Goal: Task Accomplishment & Management: Manage account settings

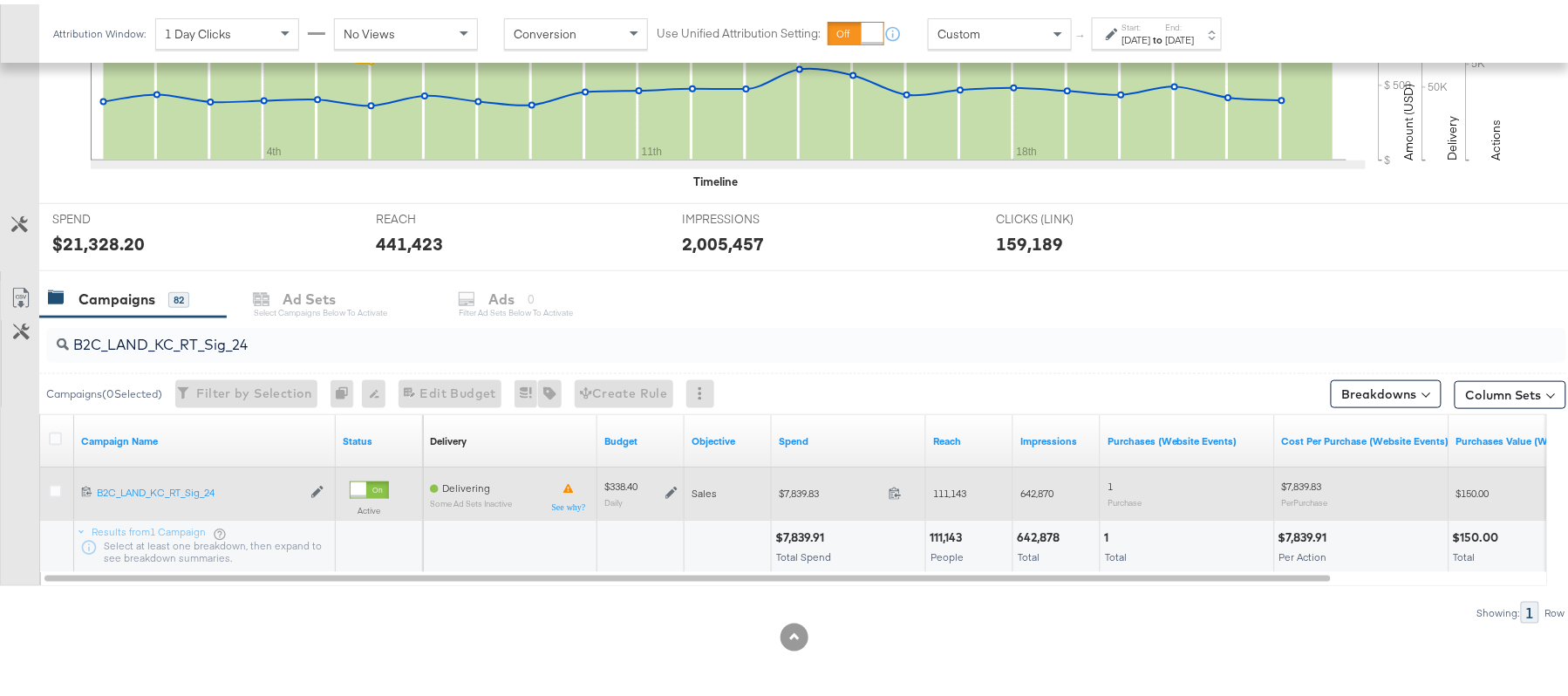
click at [673, 482] on icon at bounding box center [671, 487] width 12 height 12
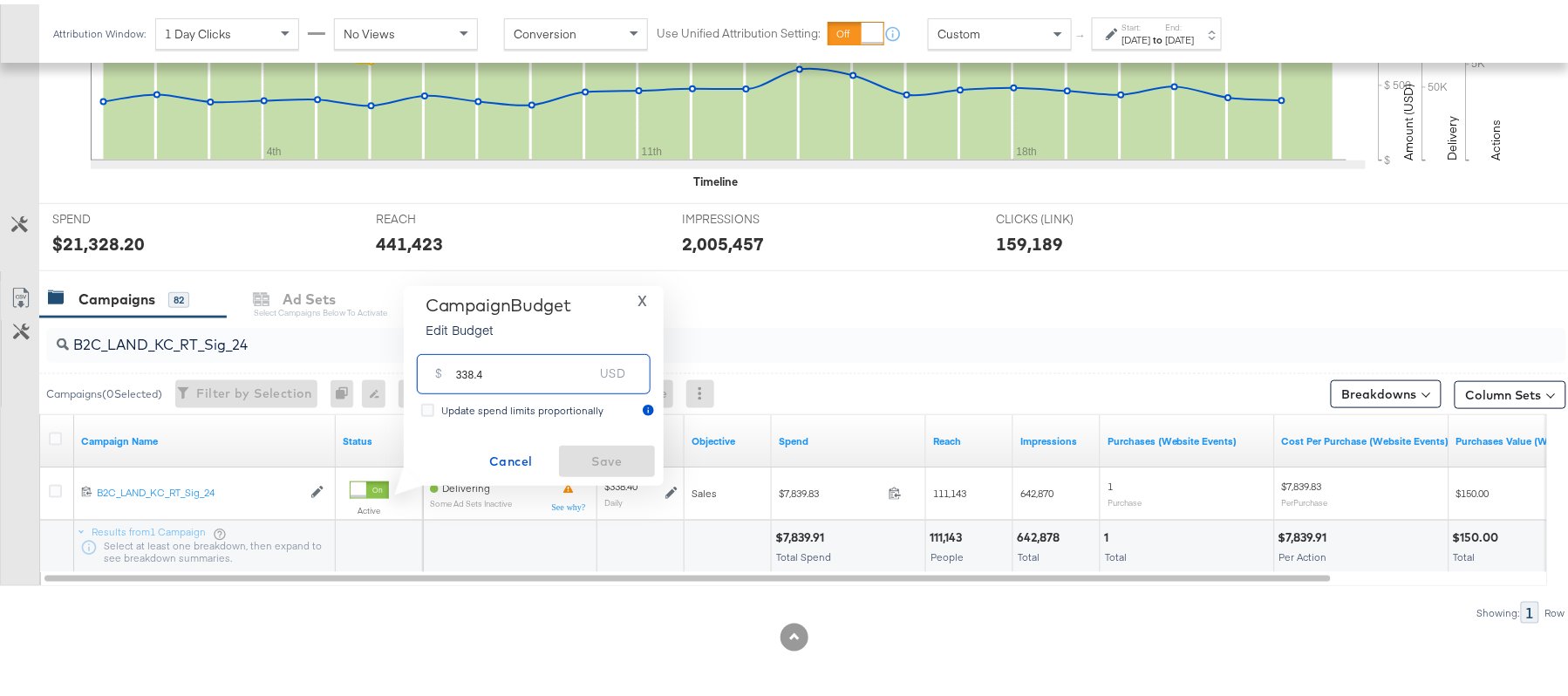
click at [553, 366] on input "338.4" at bounding box center [524, 362] width 137 height 37
paste input "$321.48"
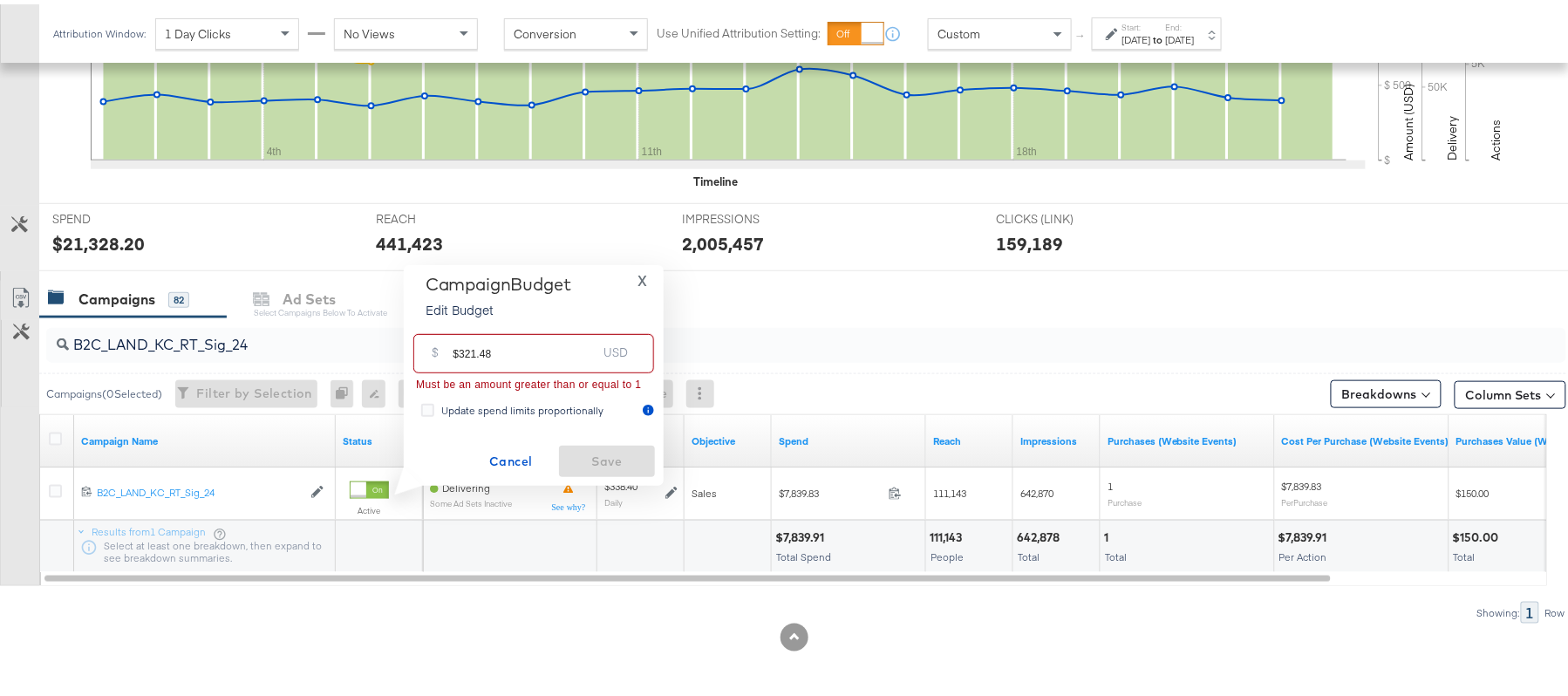
click at [463, 343] on input "$321.48" at bounding box center [524, 342] width 144 height 37
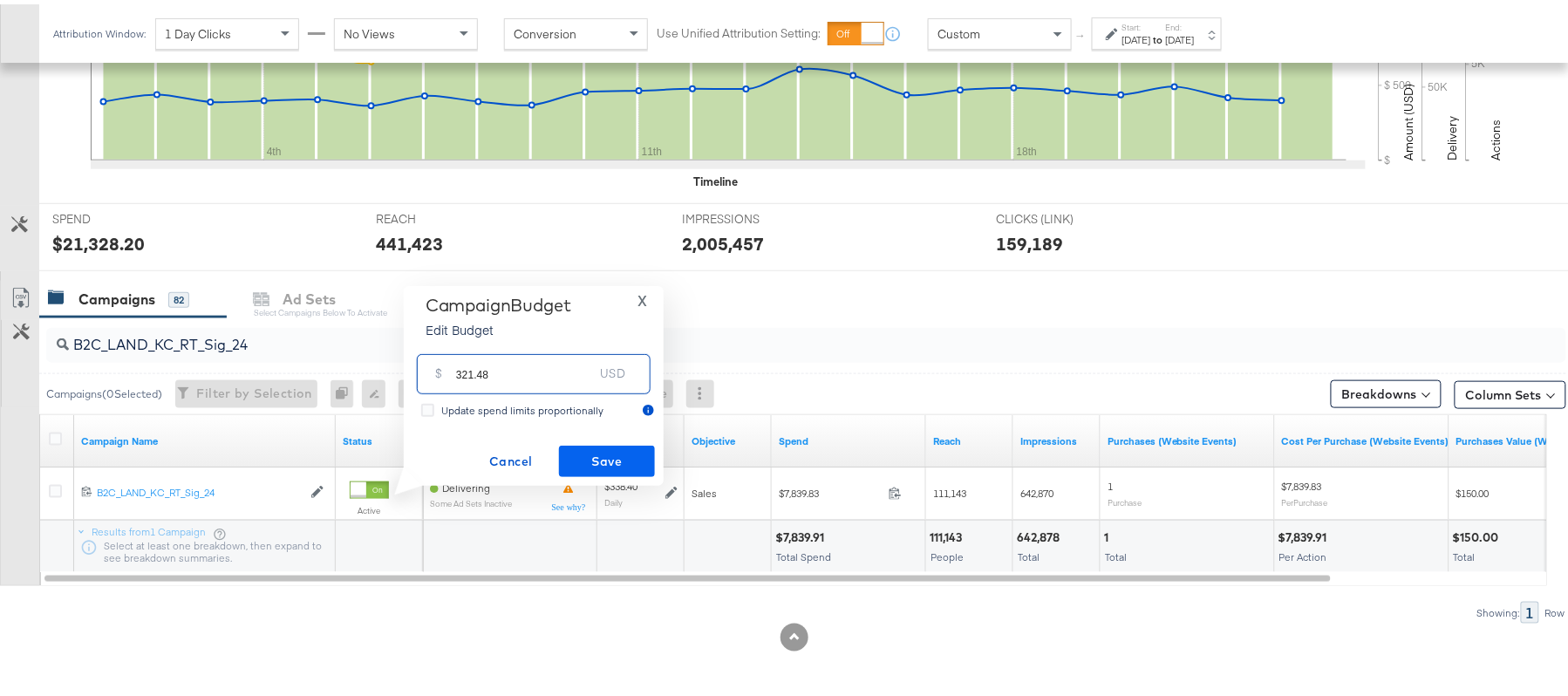
type input "321.48"
click at [611, 452] on span "Save" at bounding box center [606, 457] width 82 height 22
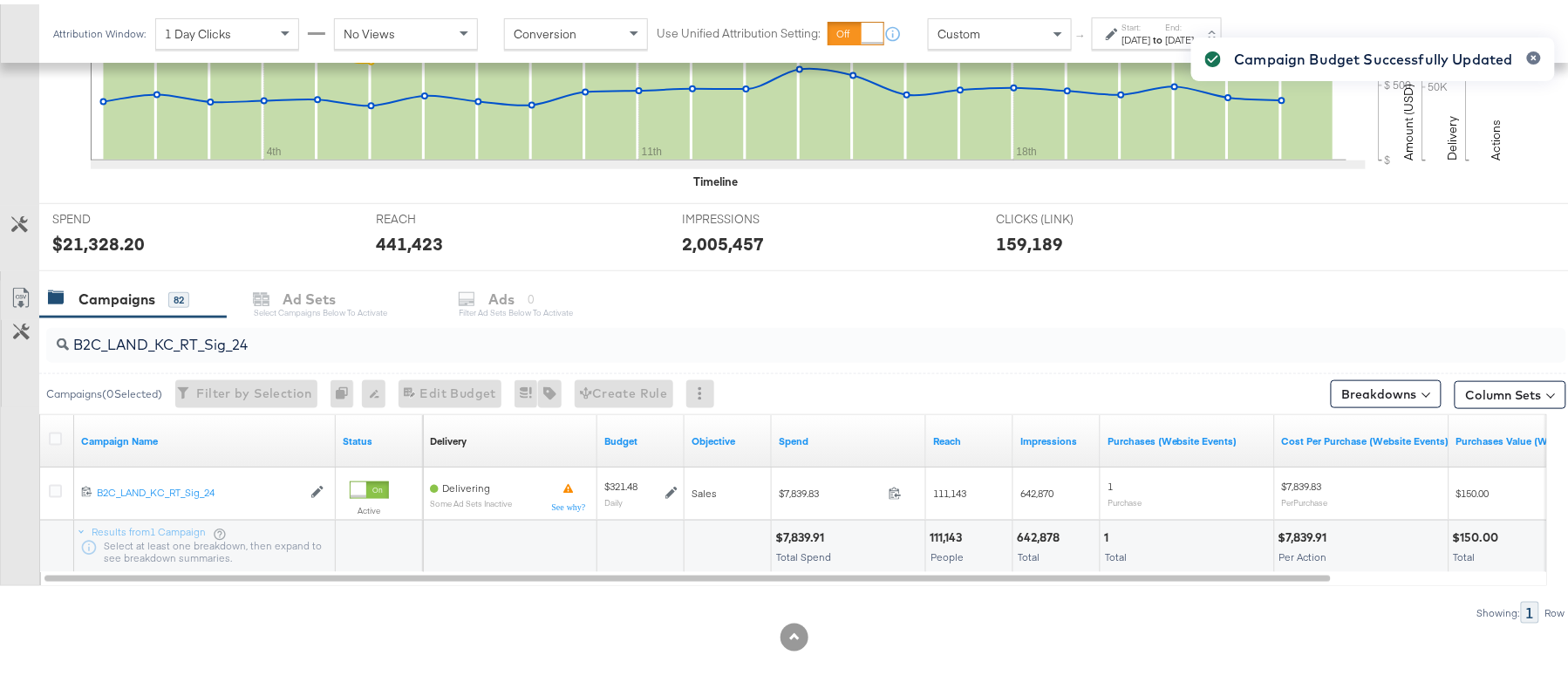
click at [261, 335] on input "B2C_LAND_KC_RT_Sig_24" at bounding box center [748, 333] width 1359 height 34
paste input "B_Ecommerce_KC_Retargeting_LW&LOA_Traffic"
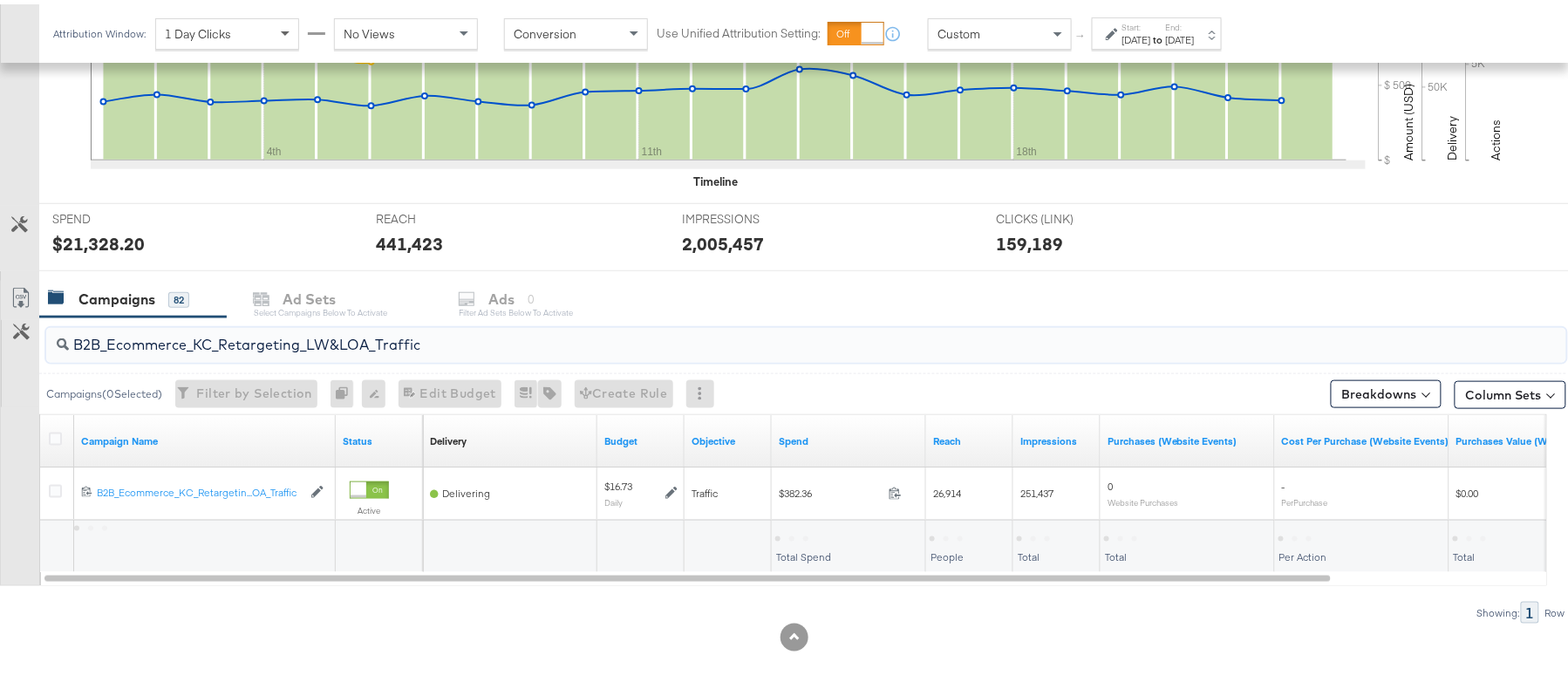
type input "B2B_Ecommerce_KC_Retargeting_LW&LOA_Traffic"
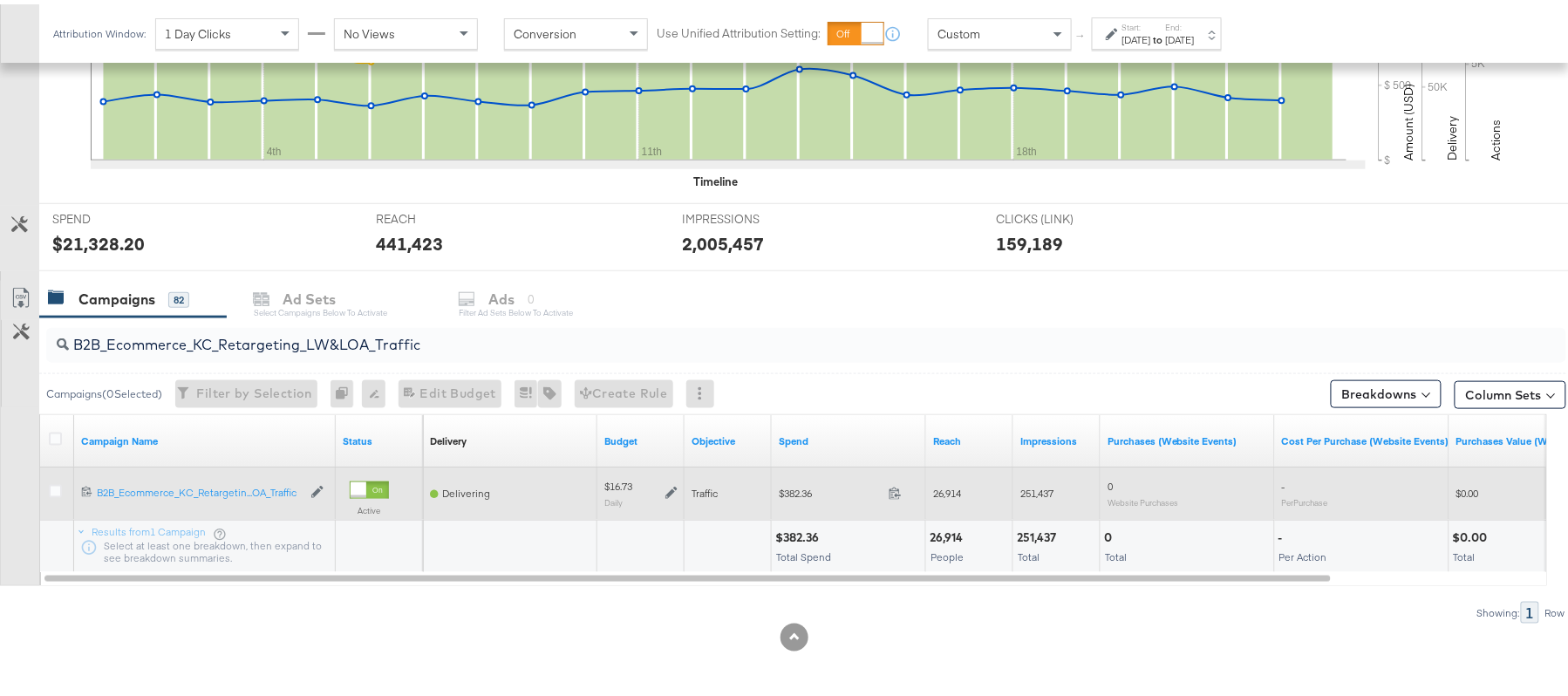
click at [671, 485] on icon at bounding box center [671, 487] width 12 height 12
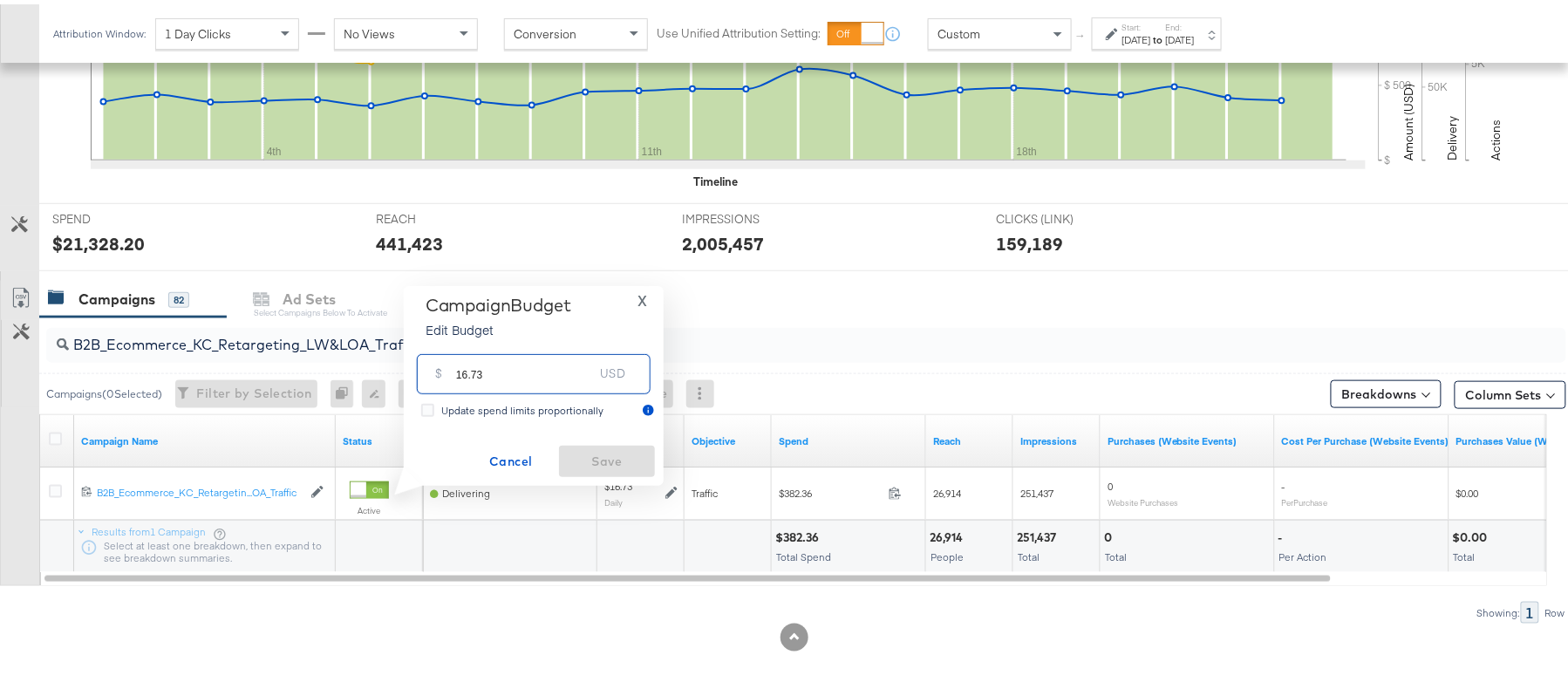
click at [556, 381] on input "16.73" at bounding box center [524, 362] width 137 height 37
paste input "$16.81"
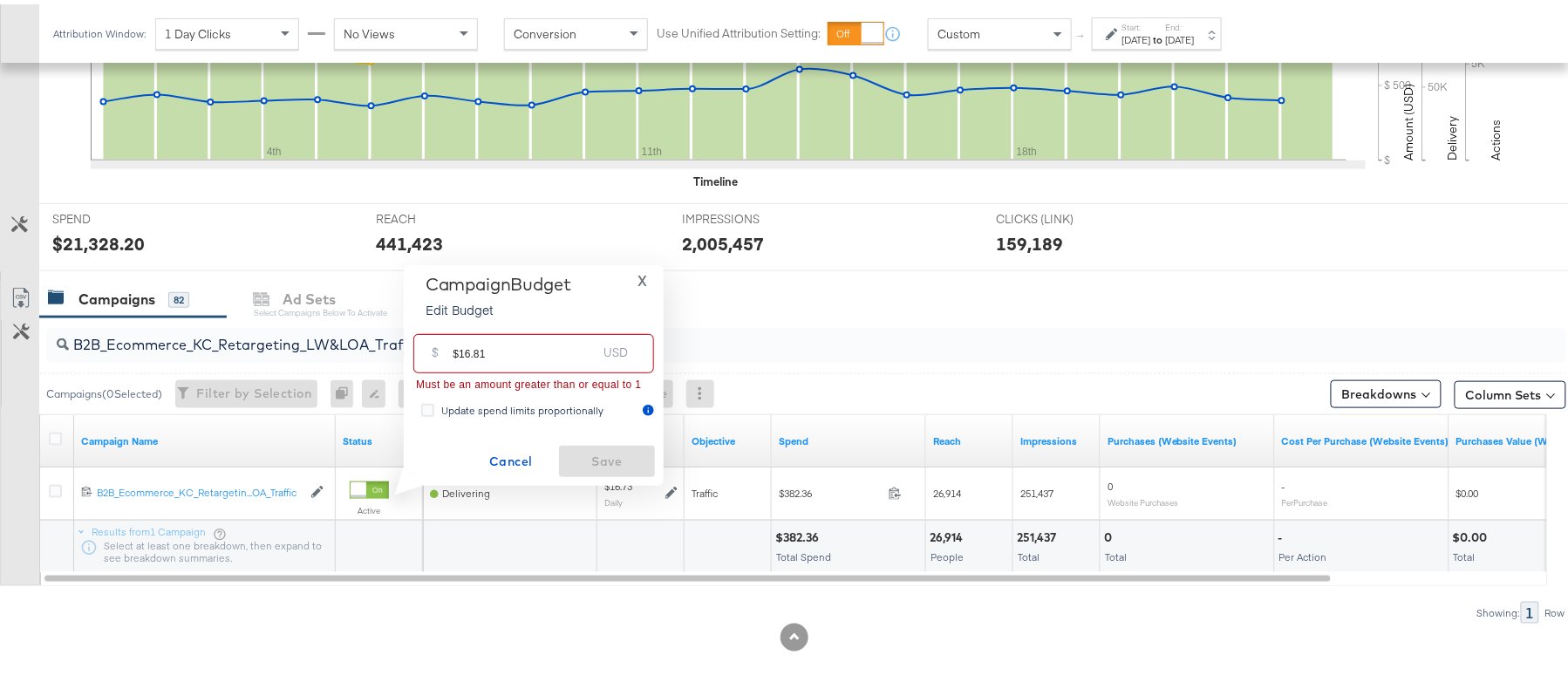
click at [458, 345] on input "$16.81" at bounding box center [524, 342] width 144 height 37
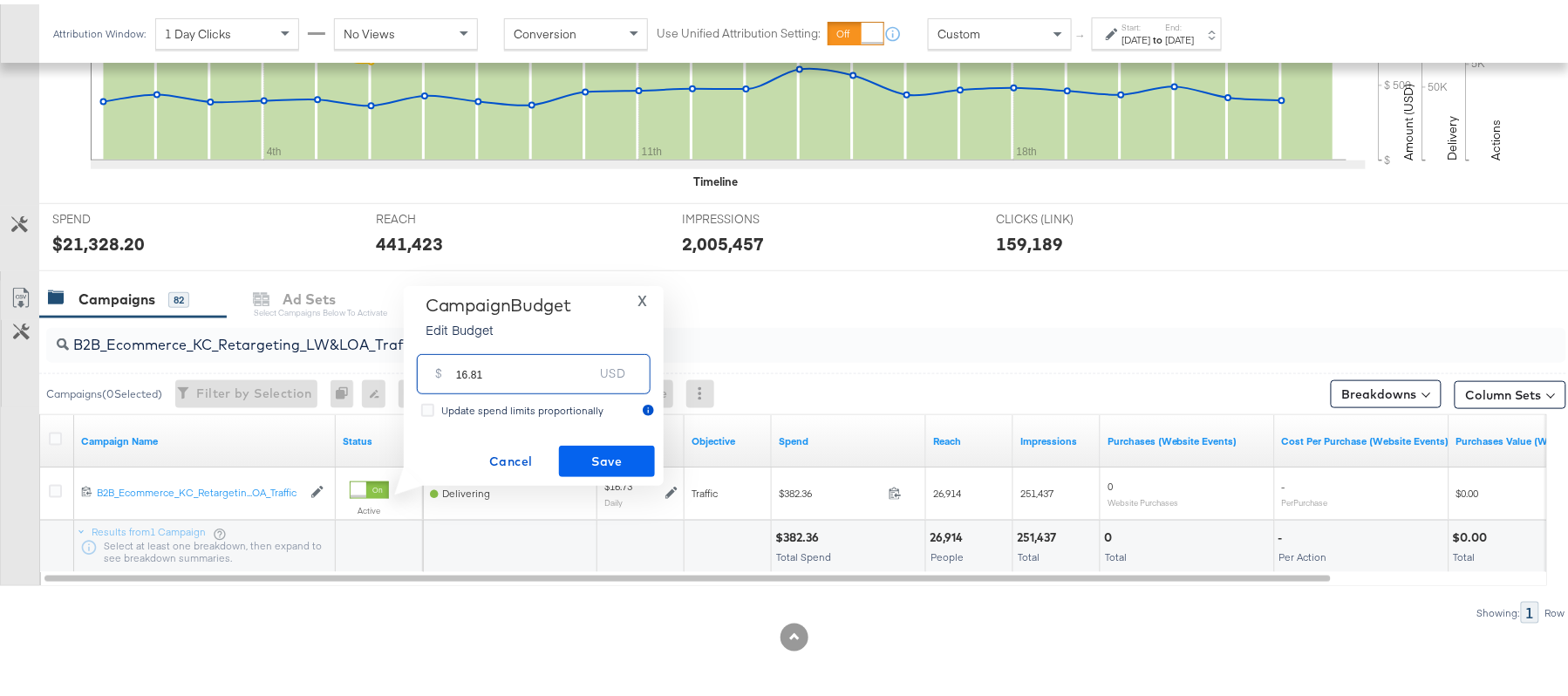
type input "16.81"
click at [611, 458] on span "Save" at bounding box center [606, 457] width 82 height 22
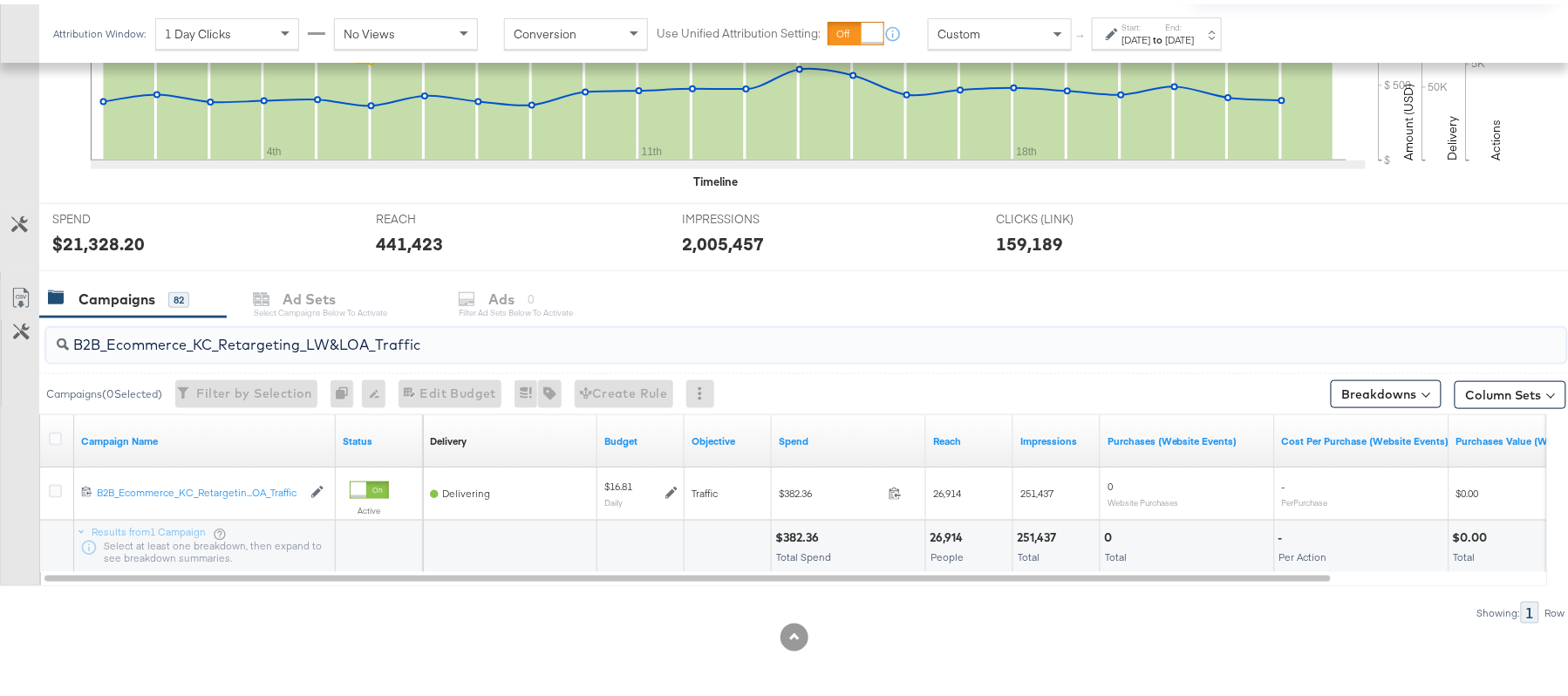
click at [308, 340] on input "B2B_Ecommerce_KC_Retargeting_LW&LOA_Traffic" at bounding box center [748, 333] width 1359 height 34
paste input "KC_Retargeting_Prospects & Clients_Conversions"
type input "B2B_KC_Retargeting_Prospects & Clients_Conversions"
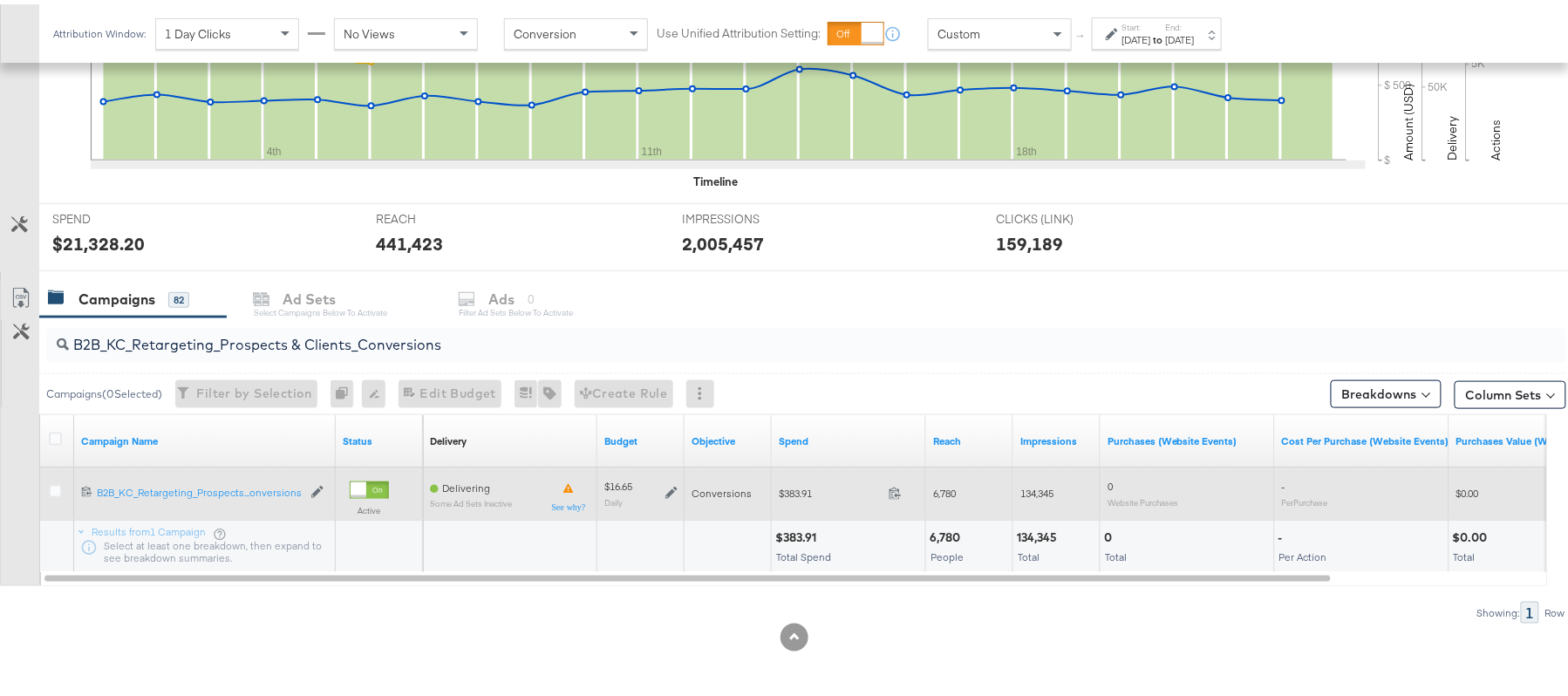
click at [671, 493] on icon at bounding box center [671, 487] width 12 height 12
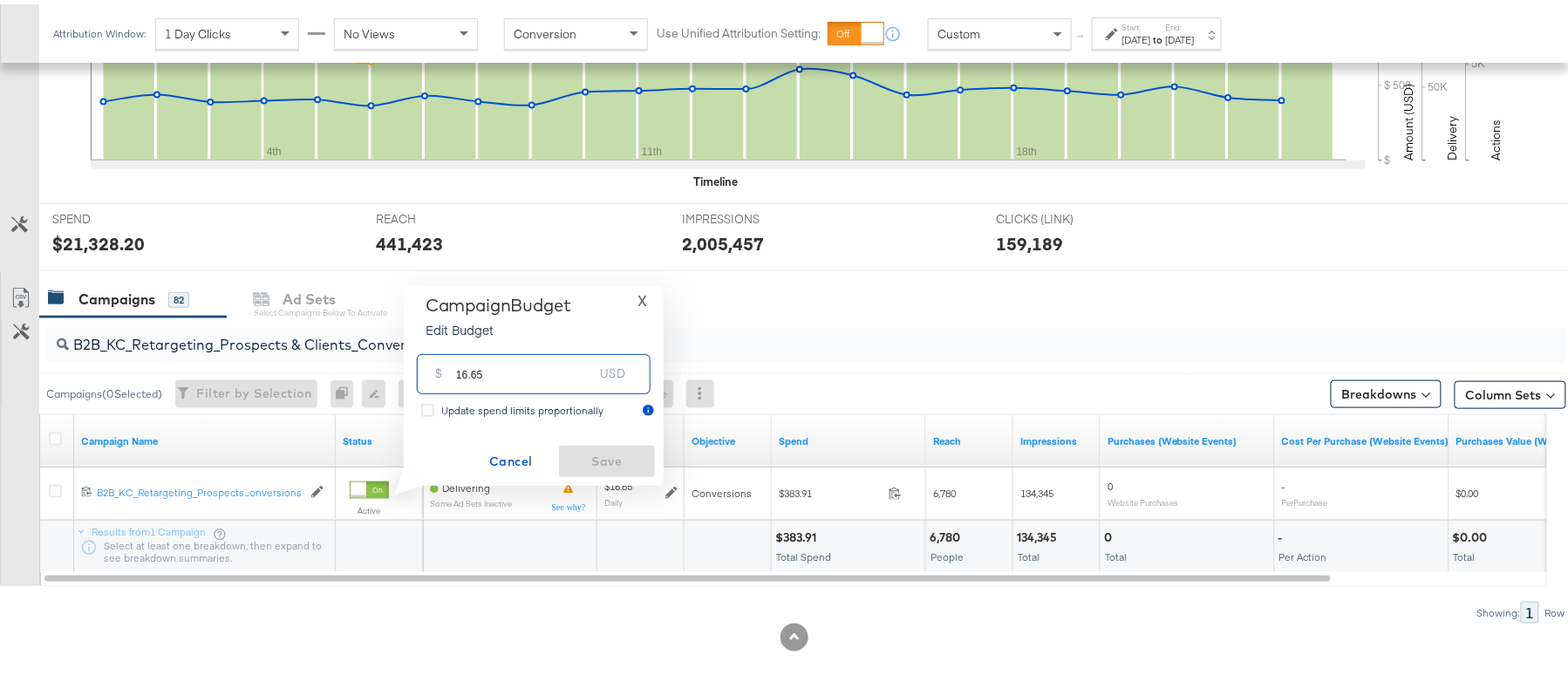
click at [562, 374] on input "16.65" at bounding box center [524, 362] width 137 height 37
paste input "$16.58"
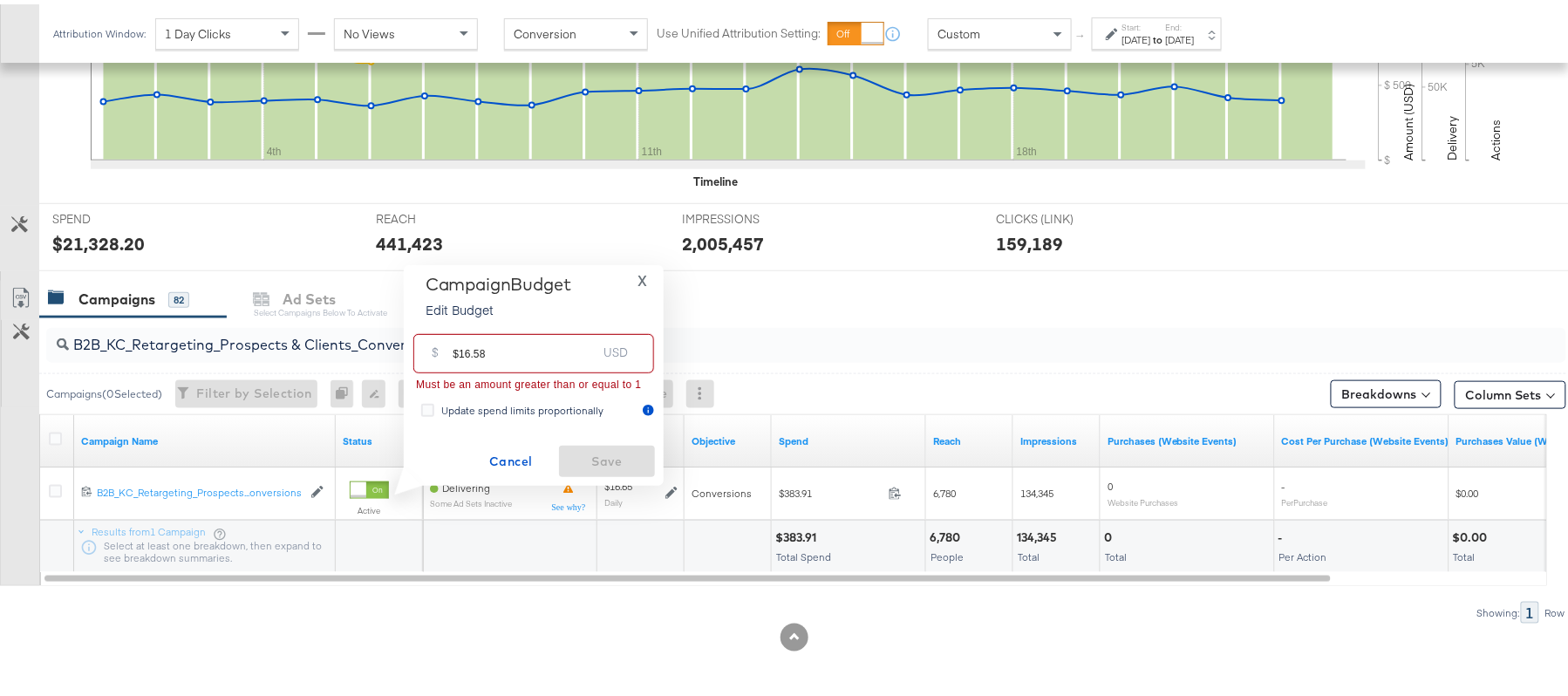
click at [457, 343] on input "$16.58" at bounding box center [524, 342] width 144 height 37
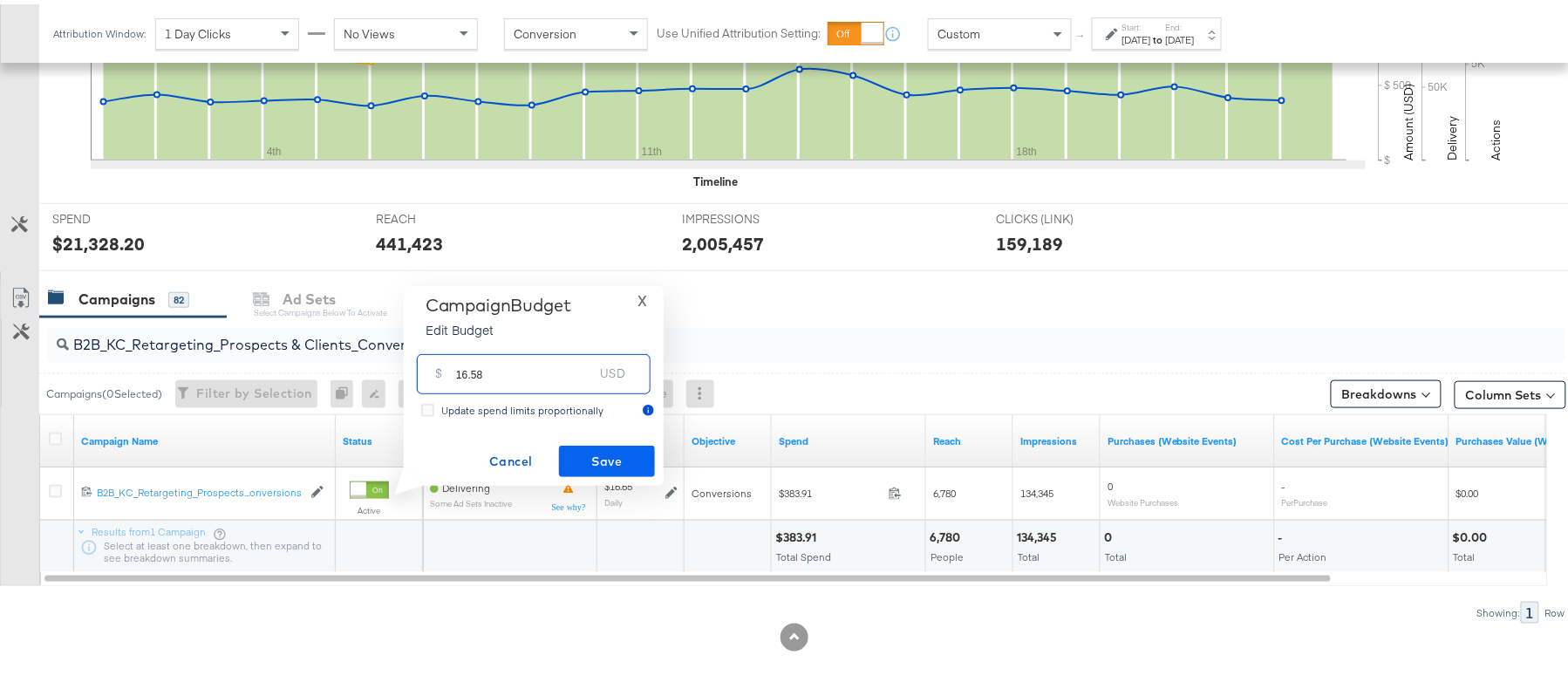
type input "16.58"
click at [619, 452] on span "Save" at bounding box center [606, 457] width 82 height 22
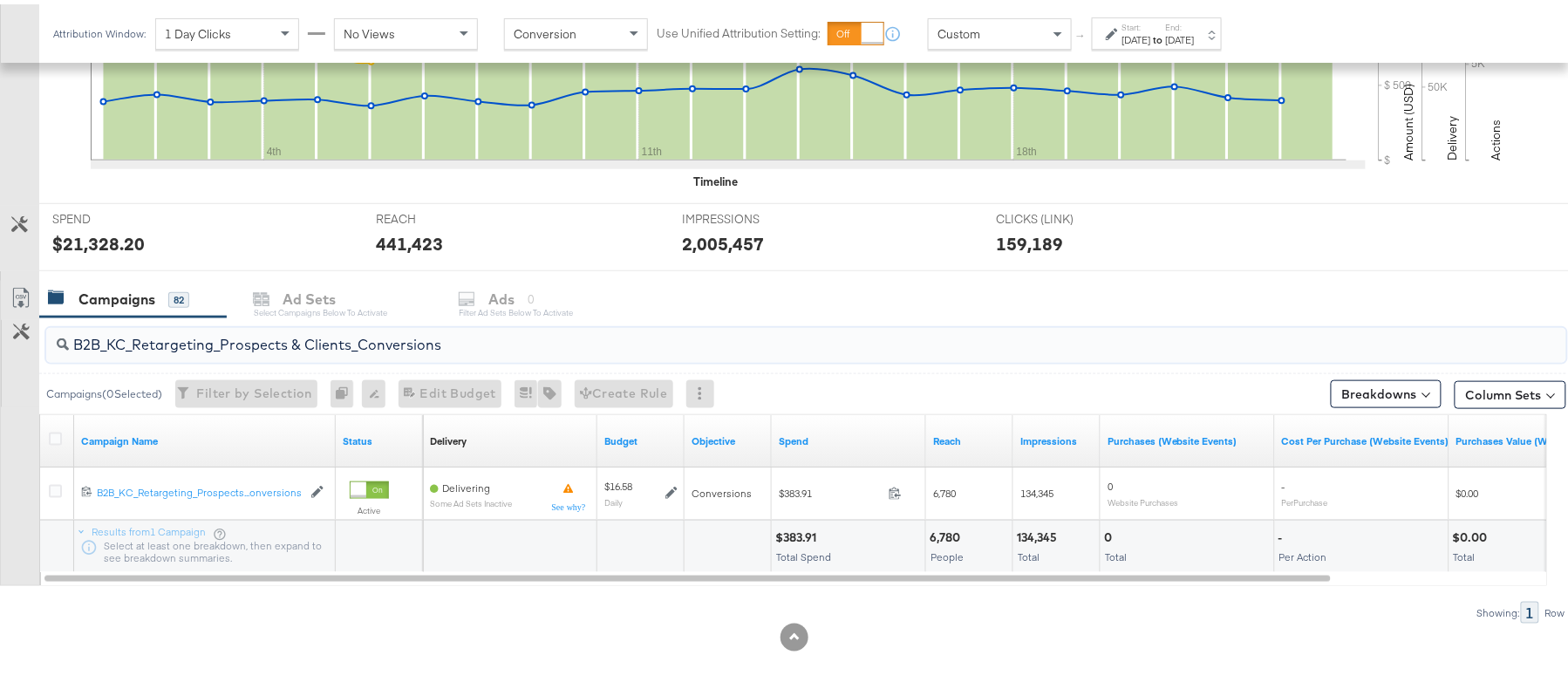
click at [349, 347] on input "B2B_KC_Retargeting_Prospects & Clients_Conversions" at bounding box center [748, 333] width 1359 height 34
paste input "C_LAND_KC_Pros_Sig"
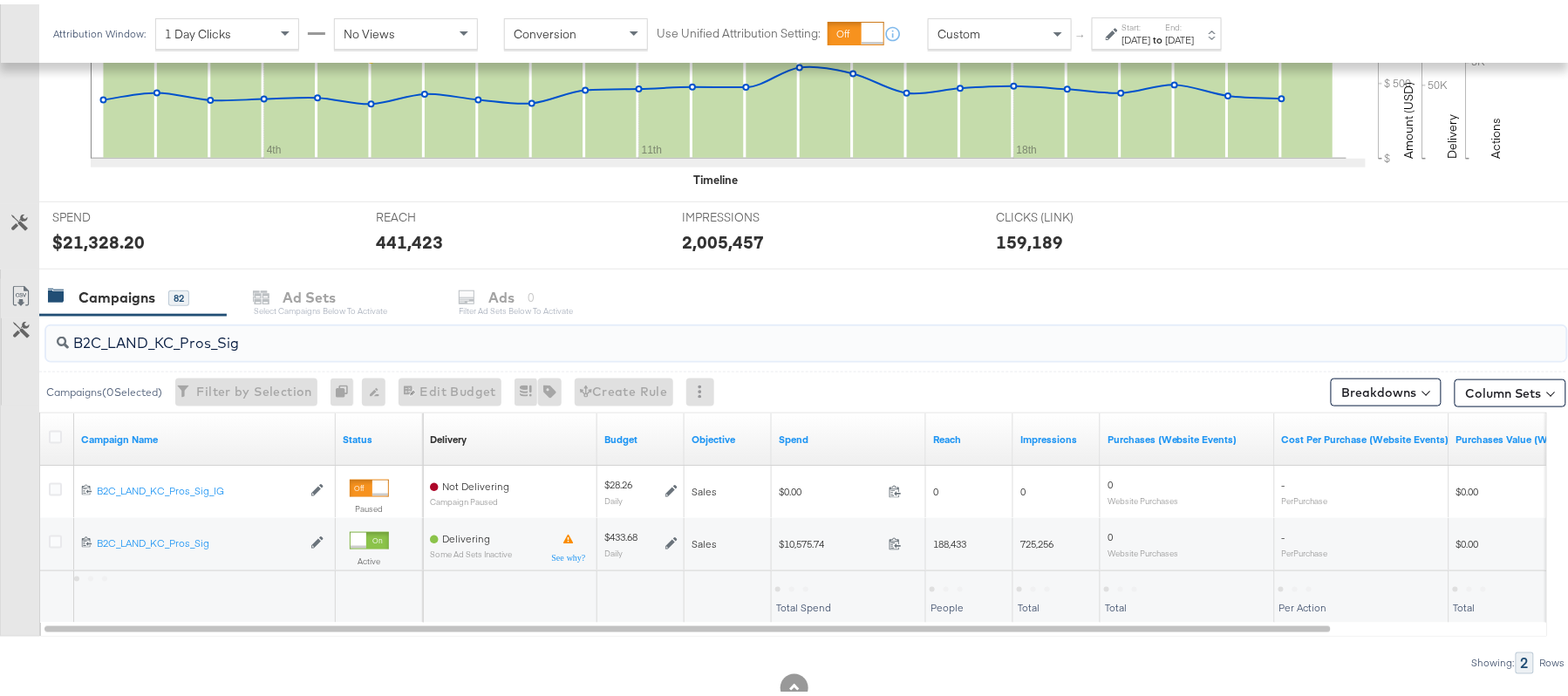
type input "B2C_LAND_KC_Pros_Sig"
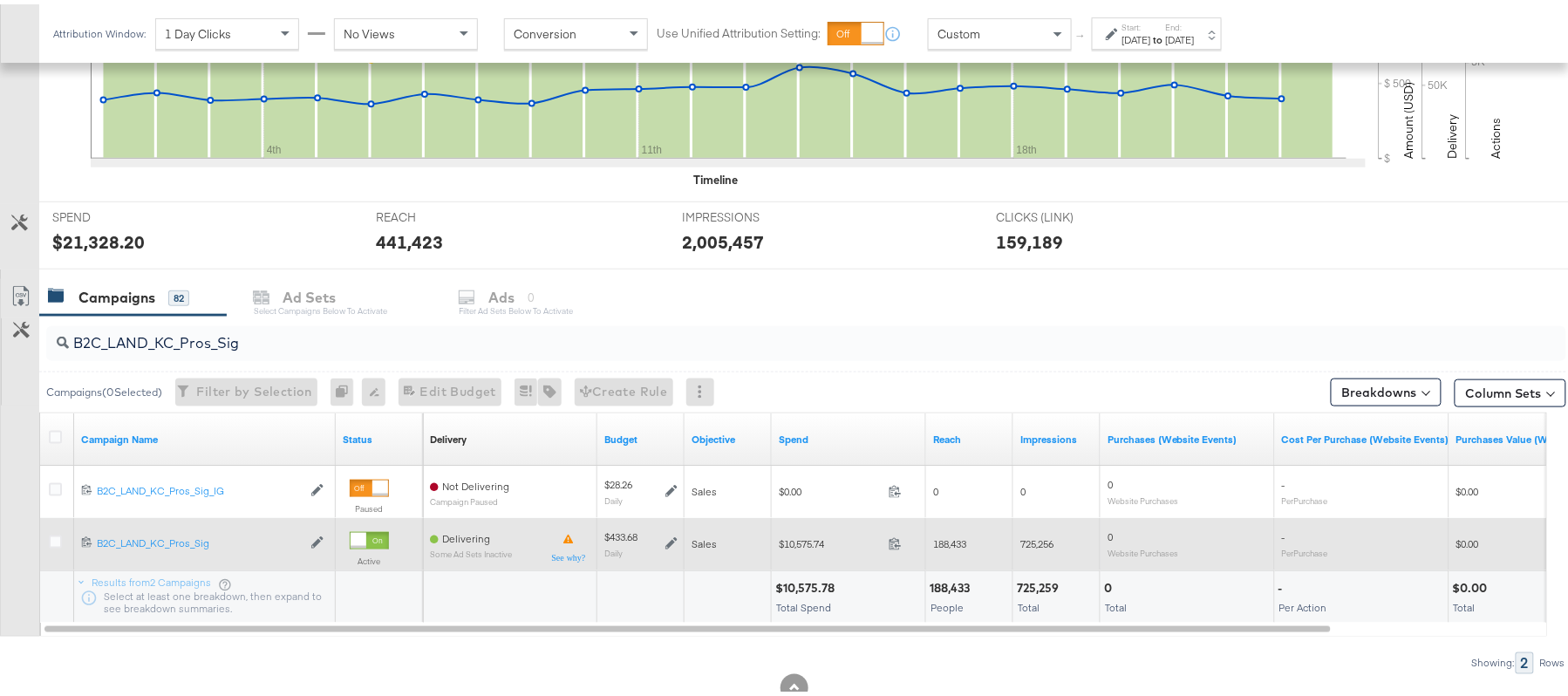
click at [669, 545] on icon at bounding box center [671, 539] width 12 height 12
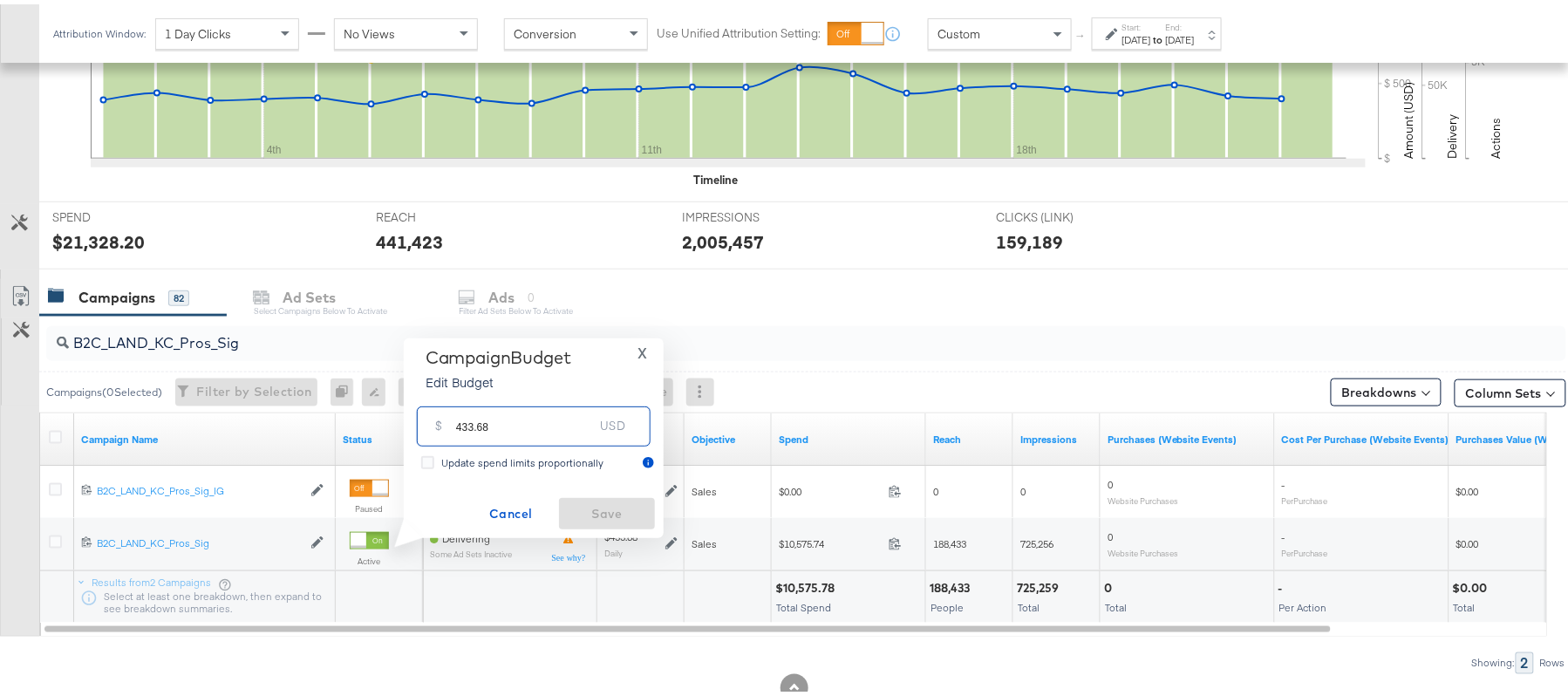
click at [537, 412] on input "433.68" at bounding box center [524, 415] width 137 height 37
paste input "$460.61"
click at [459, 404] on input "$460.61" at bounding box center [524, 394] width 144 height 37
type input "460.61"
click at [607, 507] on span "Save" at bounding box center [606, 510] width 82 height 22
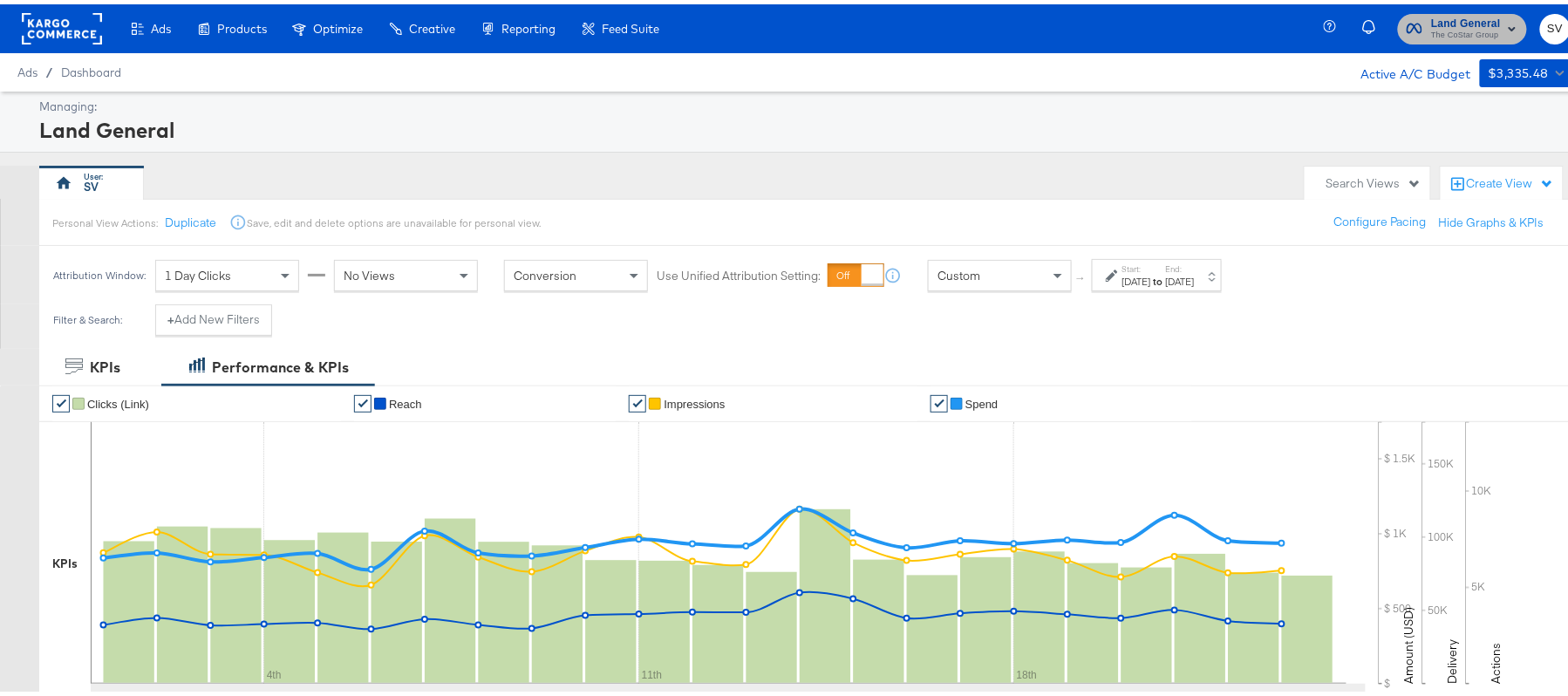
click at [1458, 12] on span "Land General" at bounding box center [1465, 19] width 70 height 18
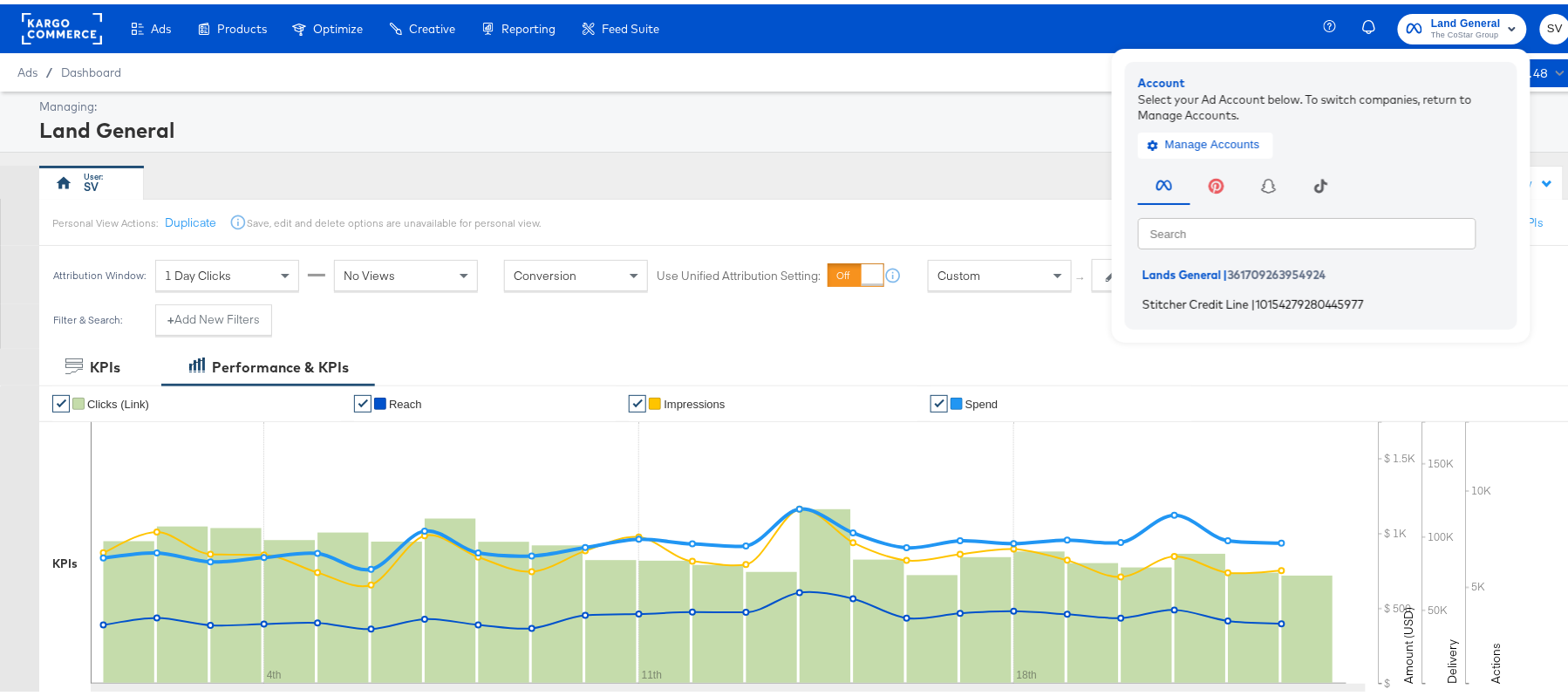
click at [1170, 294] on span "Stitcher Credit Line" at bounding box center [1195, 299] width 107 height 14
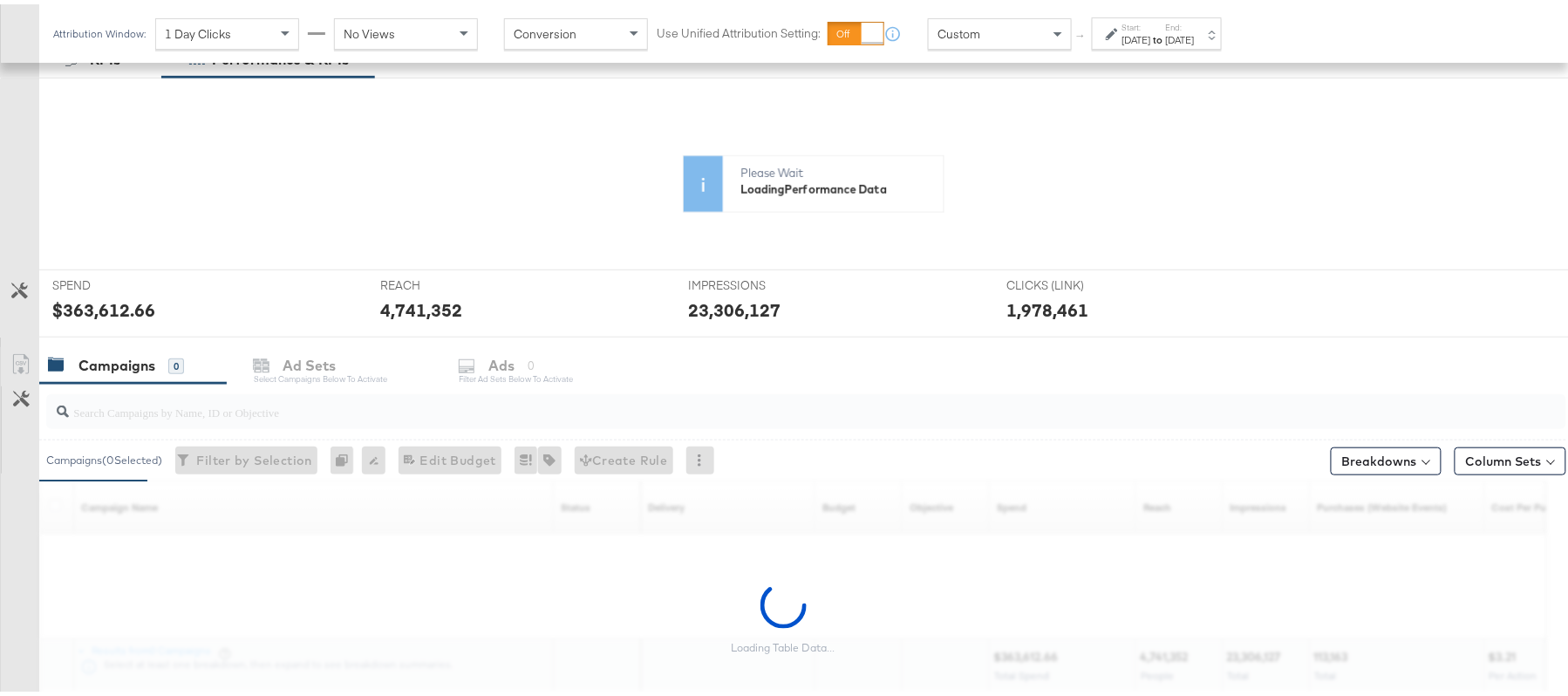
scroll to position [309, 0]
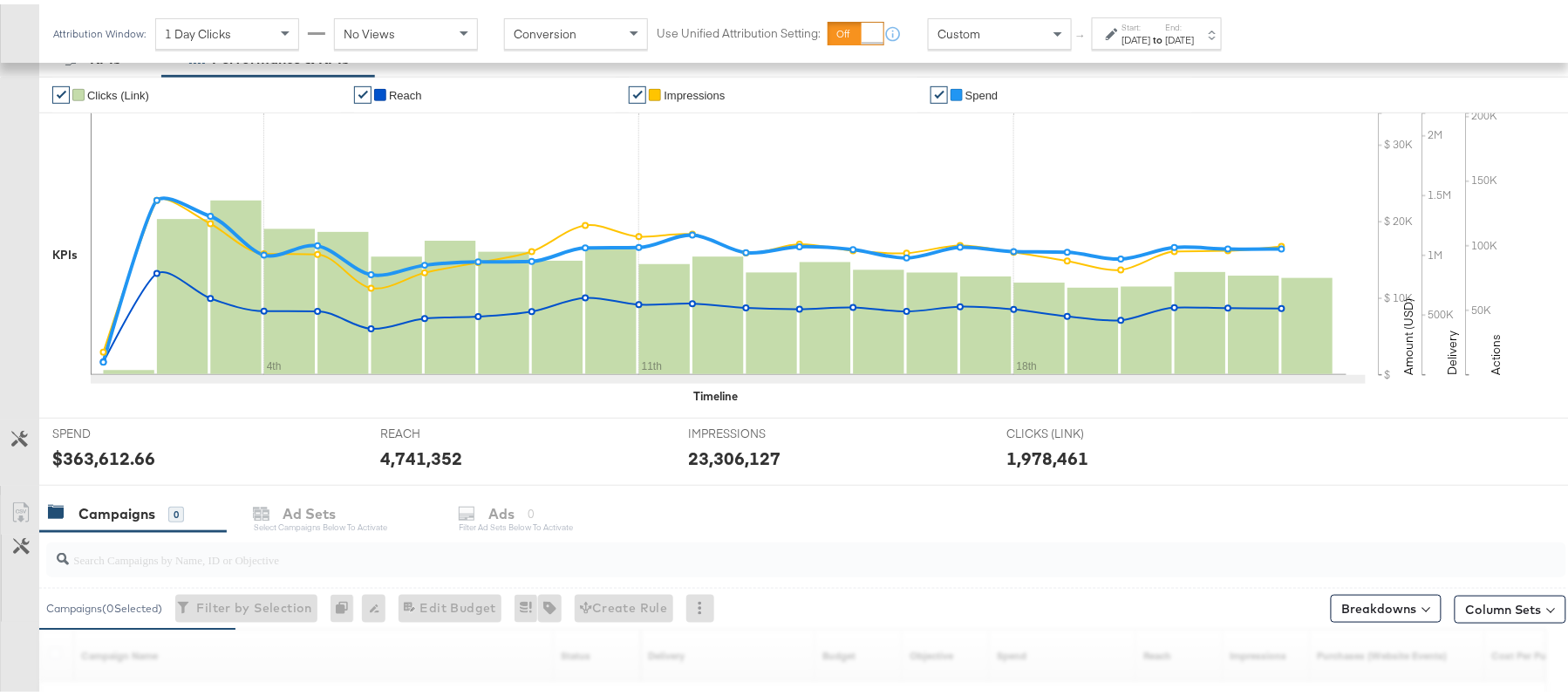
click at [346, 395] on div "4th 11th 18th" at bounding box center [728, 253] width 1275 height 288
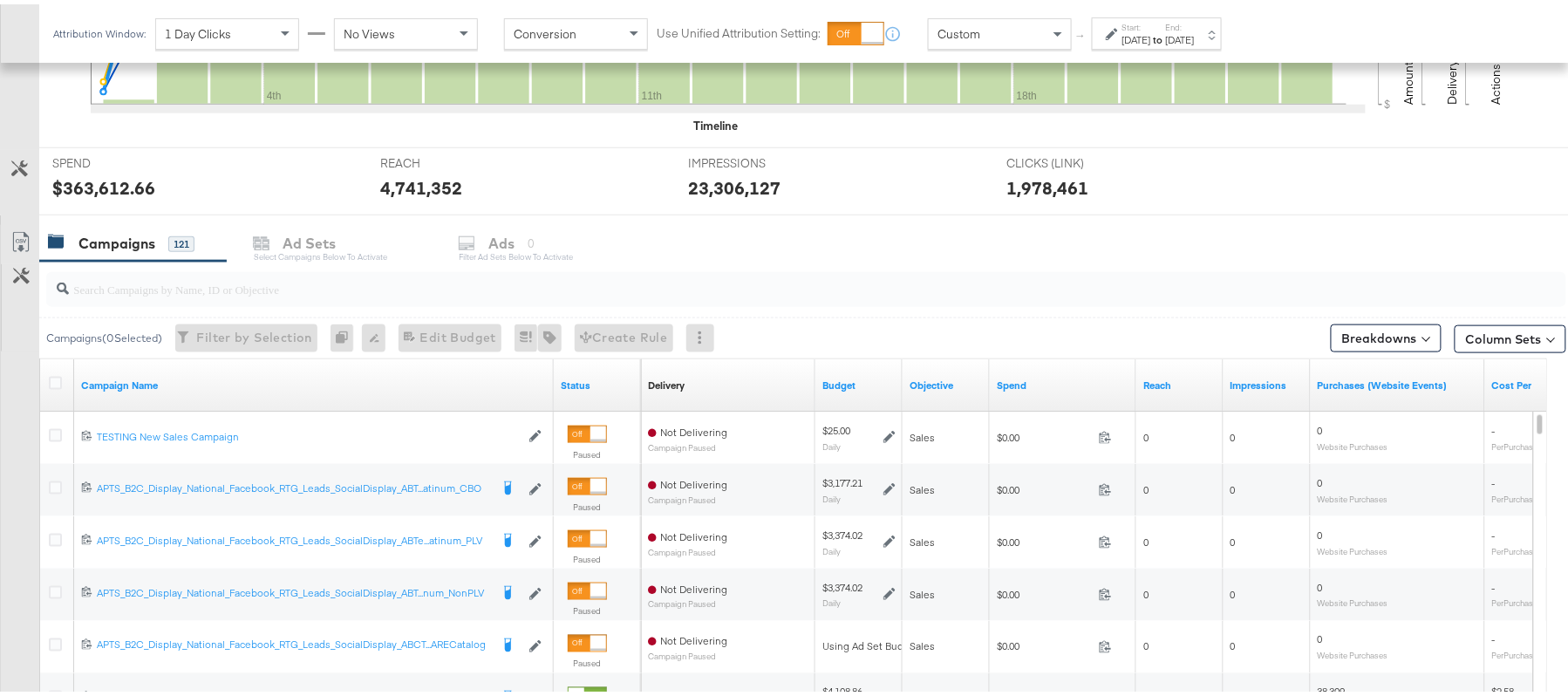
scroll to position [0, 0]
click at [272, 288] on input "search" at bounding box center [748, 277] width 1359 height 34
paste input "APTS_B2C_Display_National_Facebook_RTG_Leads_SocialDisplay_Retargeting_Diamond_…"
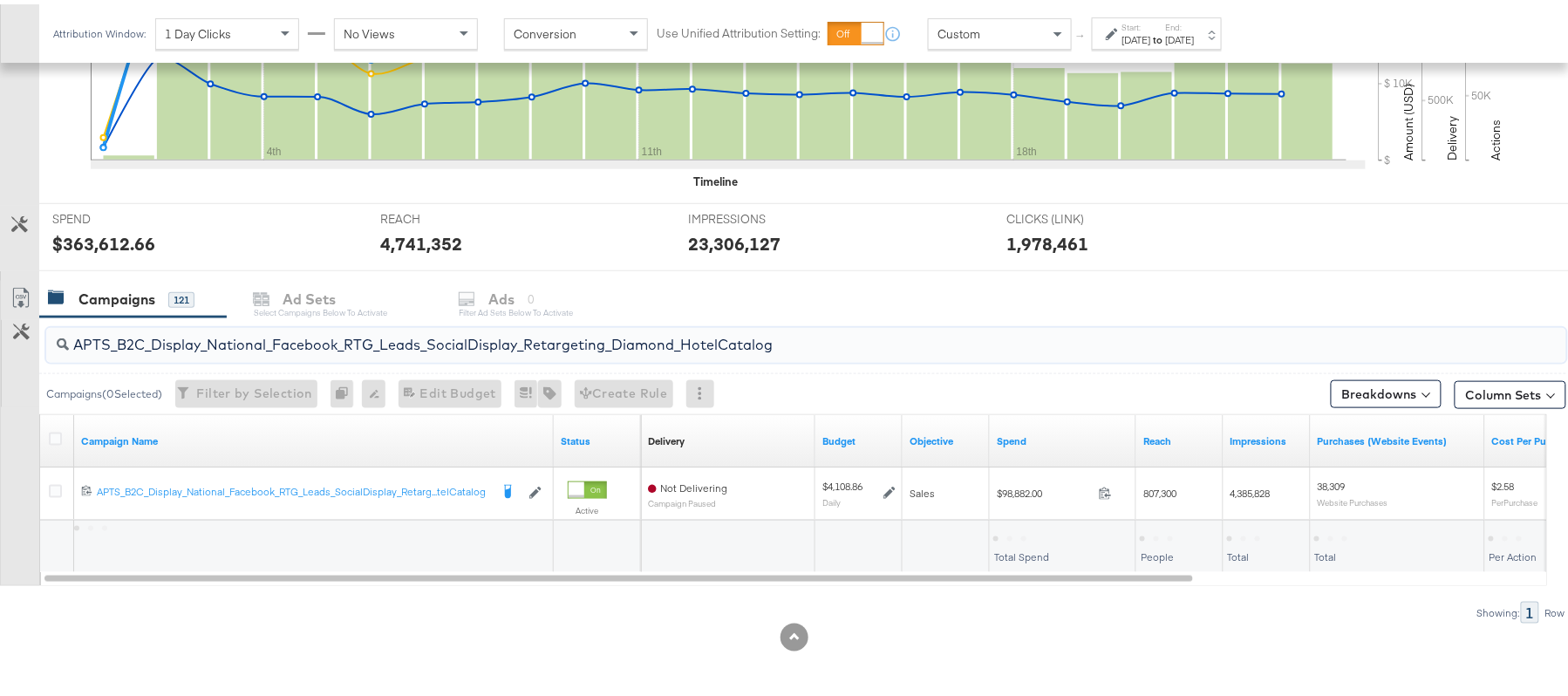
scroll to position [525, 0]
type input "APTS_B2C_Display_National_Facebook_RTG_Leads_SocialDisplay_Retargeting_Diamond_…"
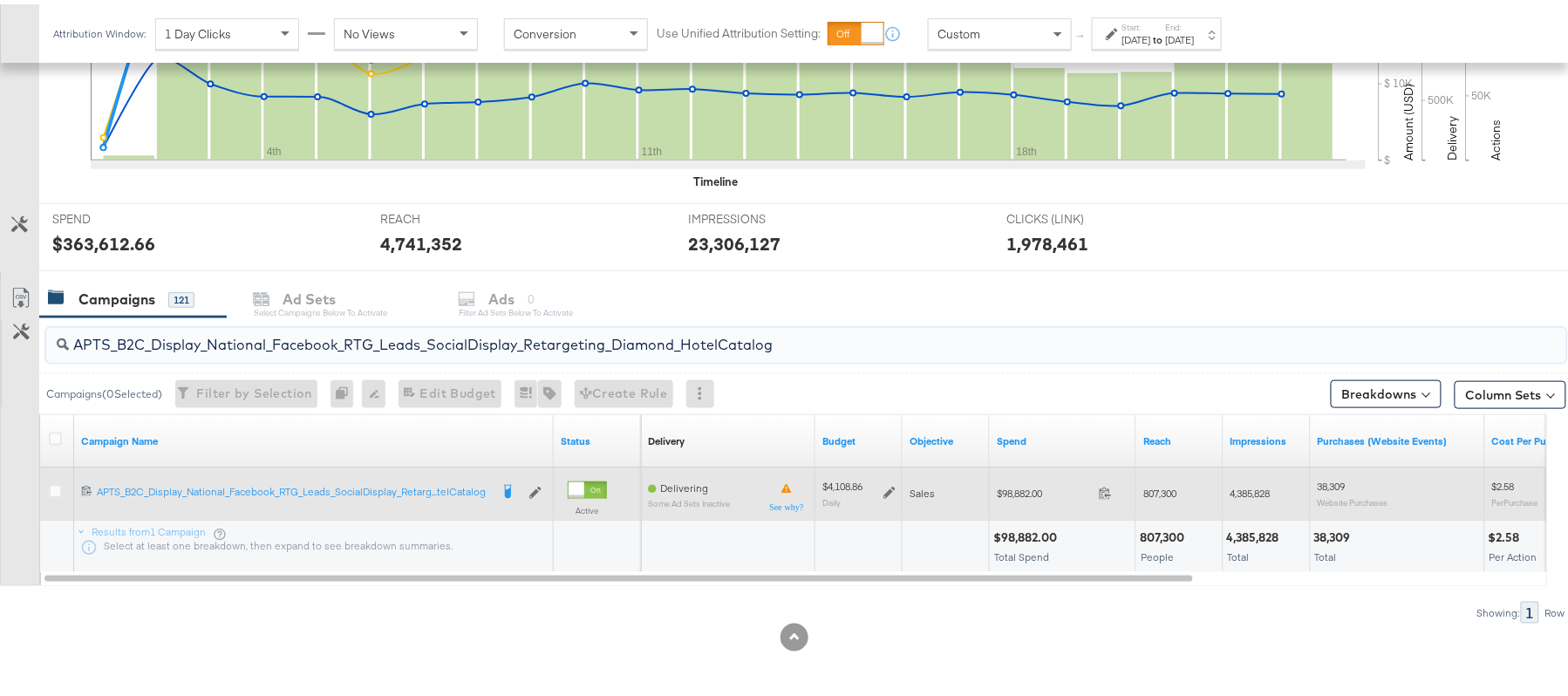
click at [886, 489] on icon at bounding box center [889, 487] width 12 height 12
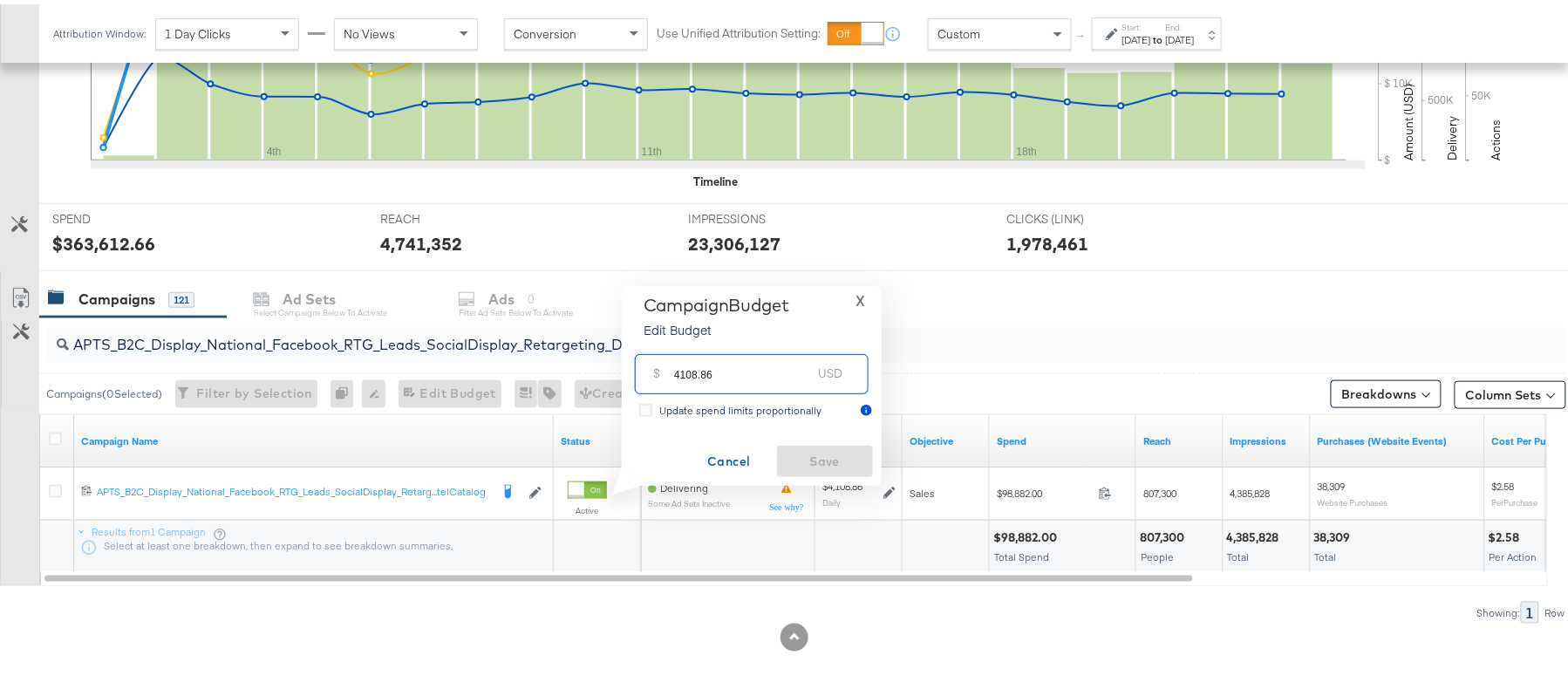
click at [732, 359] on input "4108.86" at bounding box center [742, 362] width 137 height 37
paste input "$4,314.30"
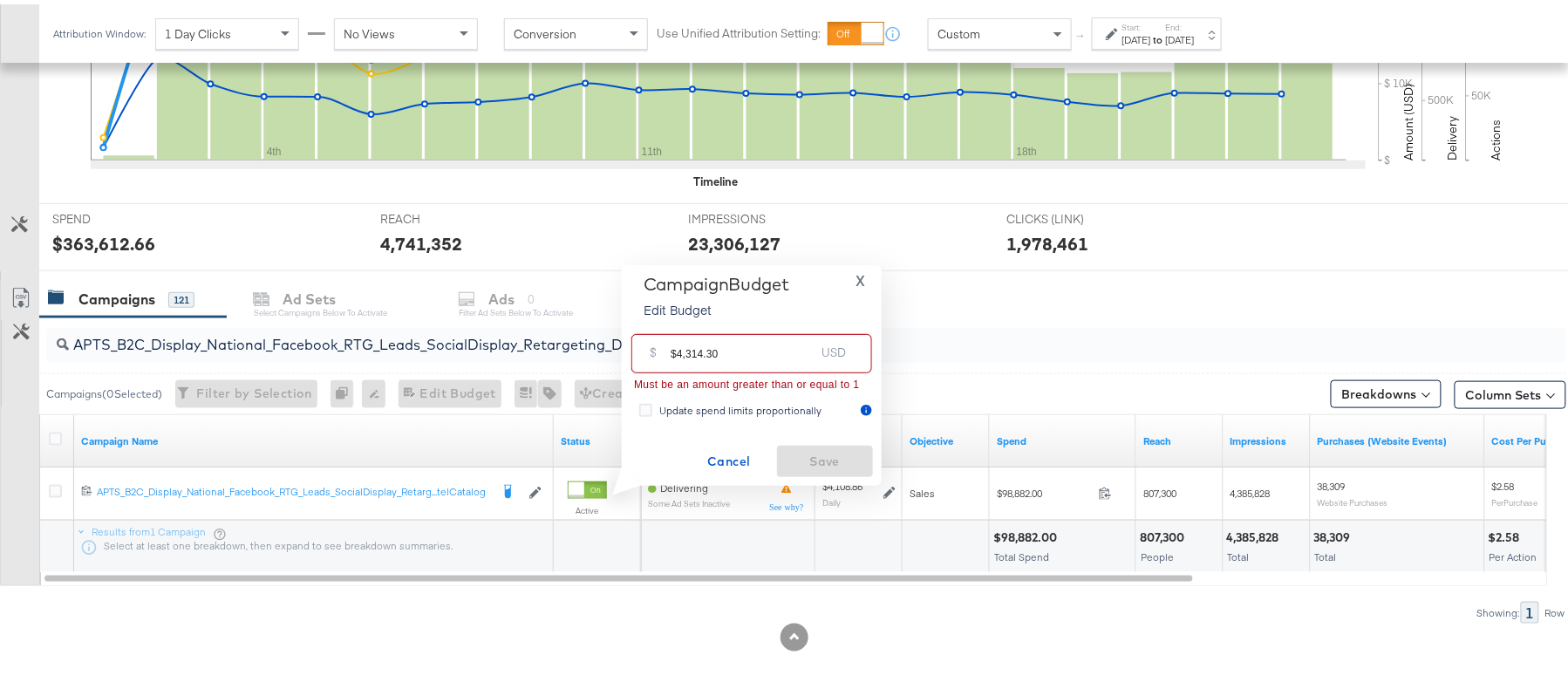
click at [690, 351] on input "$4,314.30" at bounding box center [742, 342] width 144 height 37
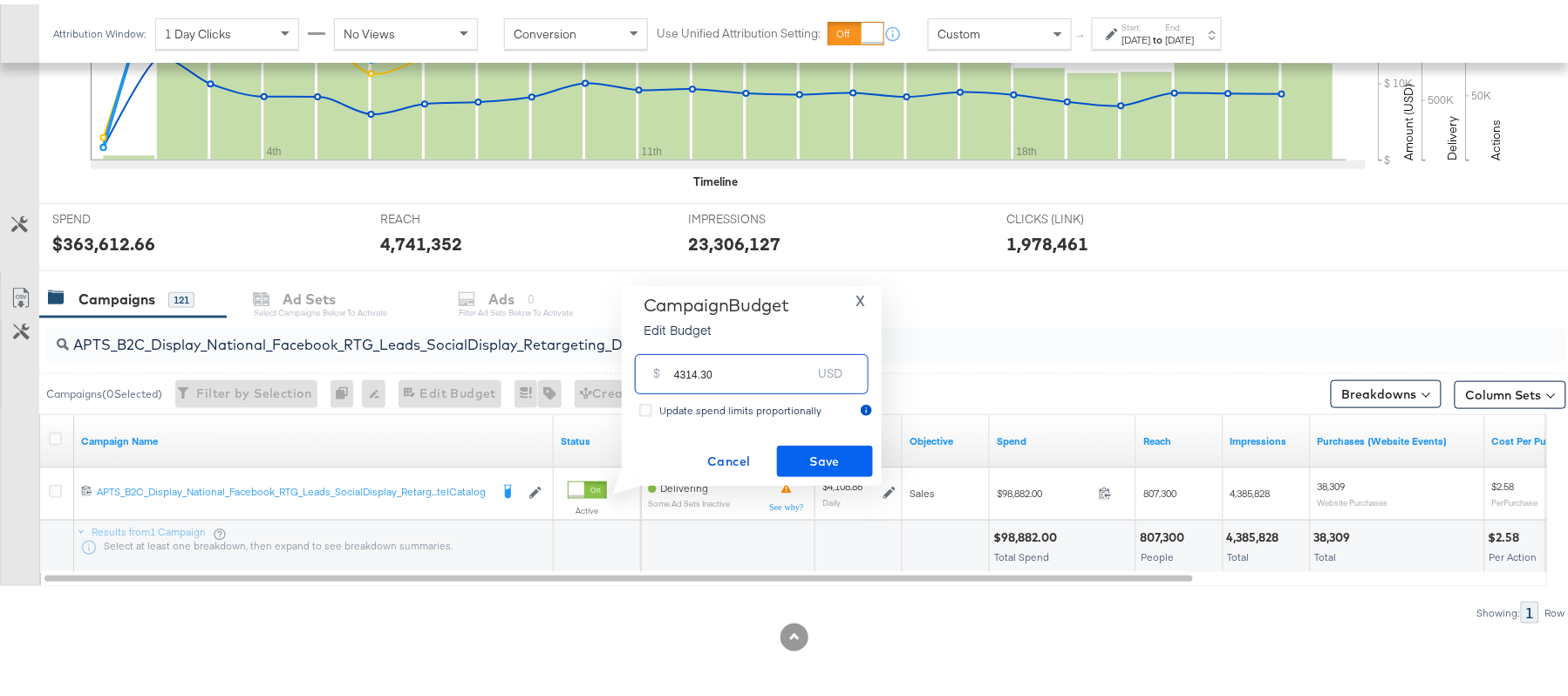
type input "4314.30"
click at [817, 441] on button "Save" at bounding box center [824, 456] width 96 height 31
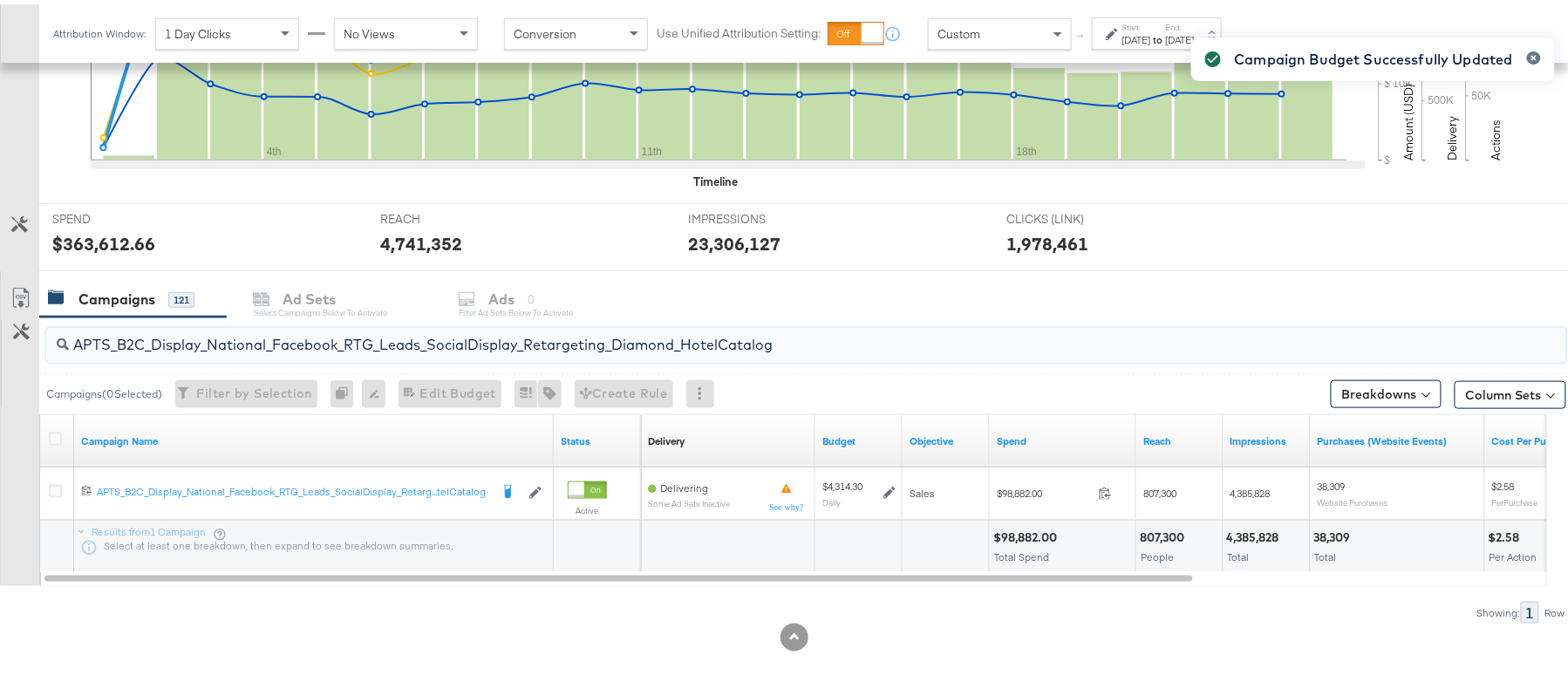
click at [270, 335] on input "APTS_B2C_Display_National_Facebook_RTG_Leads_SocialDisplay_Retargeting_Diamond_…" at bounding box center [748, 333] width 1359 height 34
paste input "alwayson_Retargeting_DARE24_DiamondPlatinum"
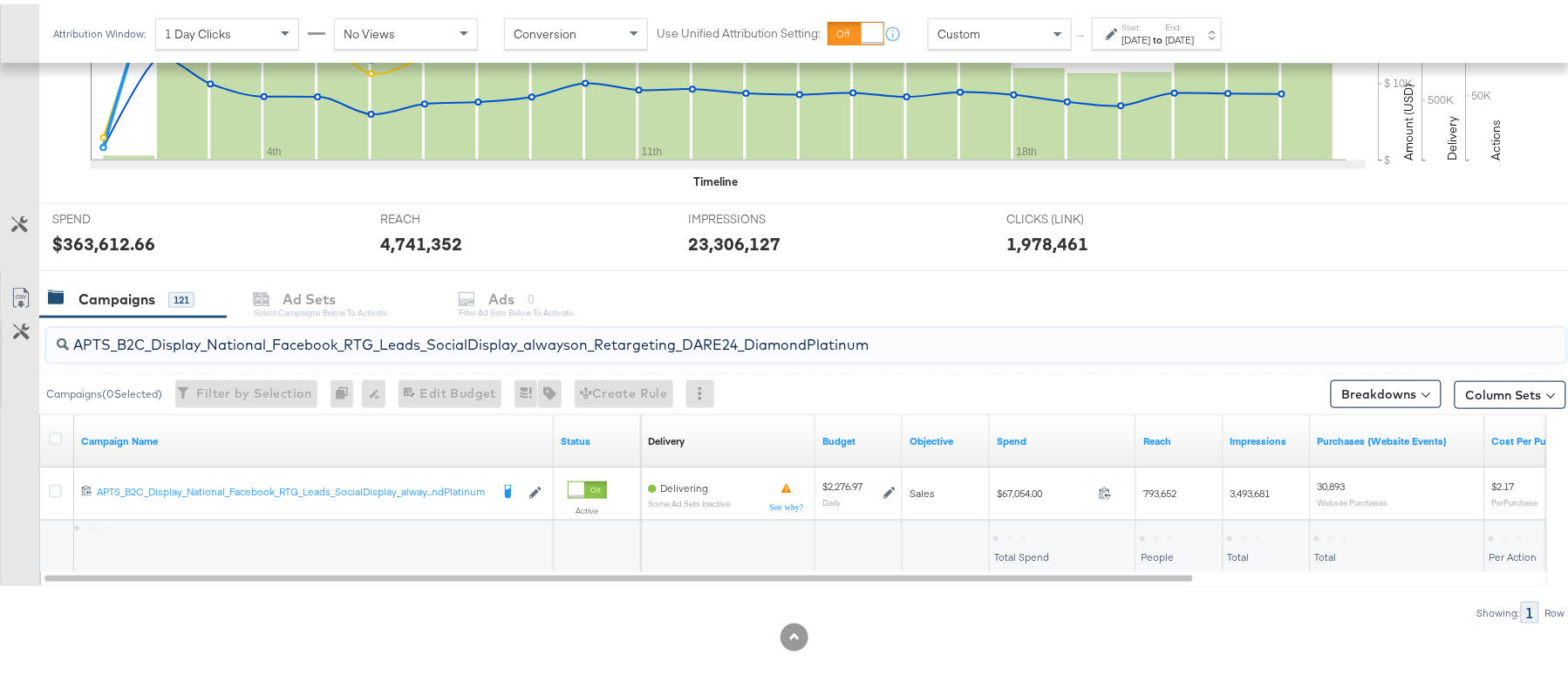
type input "APTS_B2C_Display_National_Facebook_RTG_Leads_SocialDisplay_alwayson_Retargeting…"
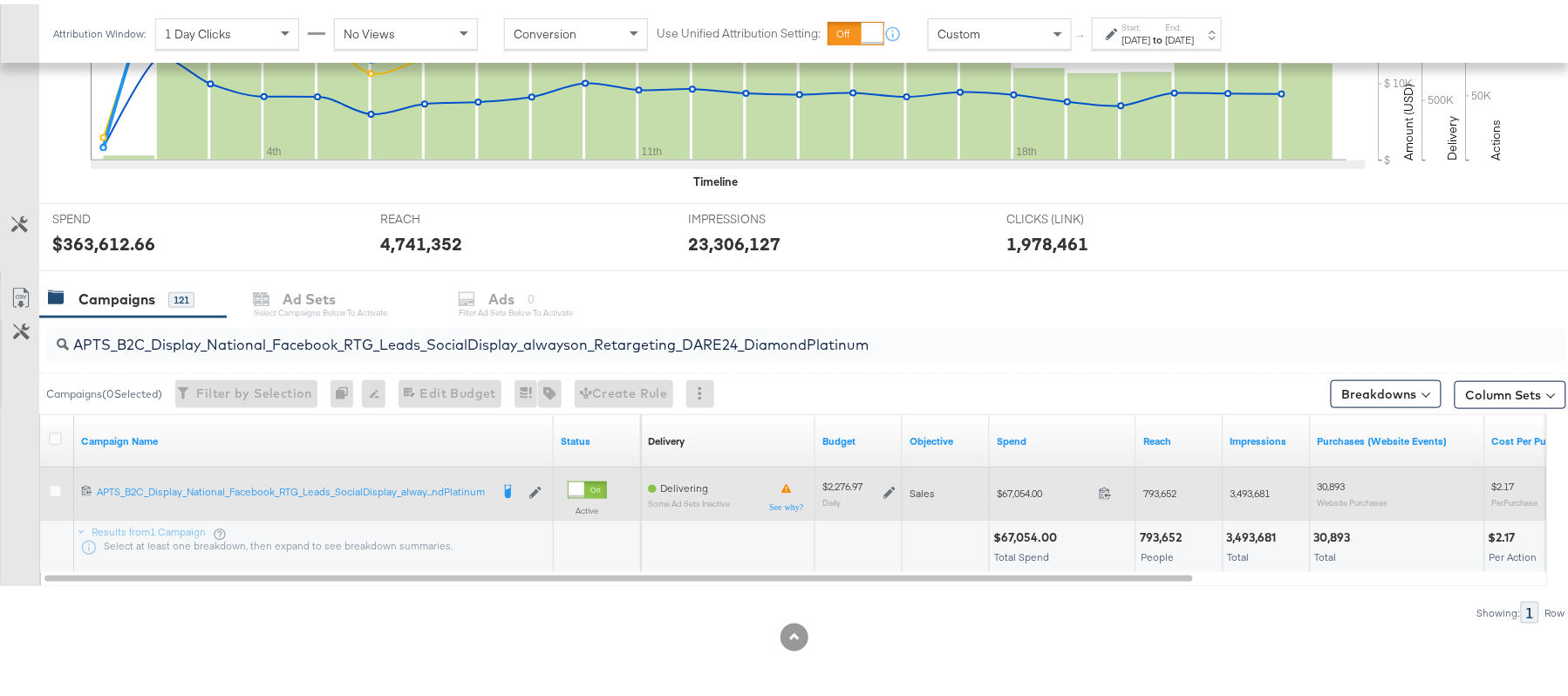
click at [884, 488] on icon at bounding box center [889, 487] width 12 height 12
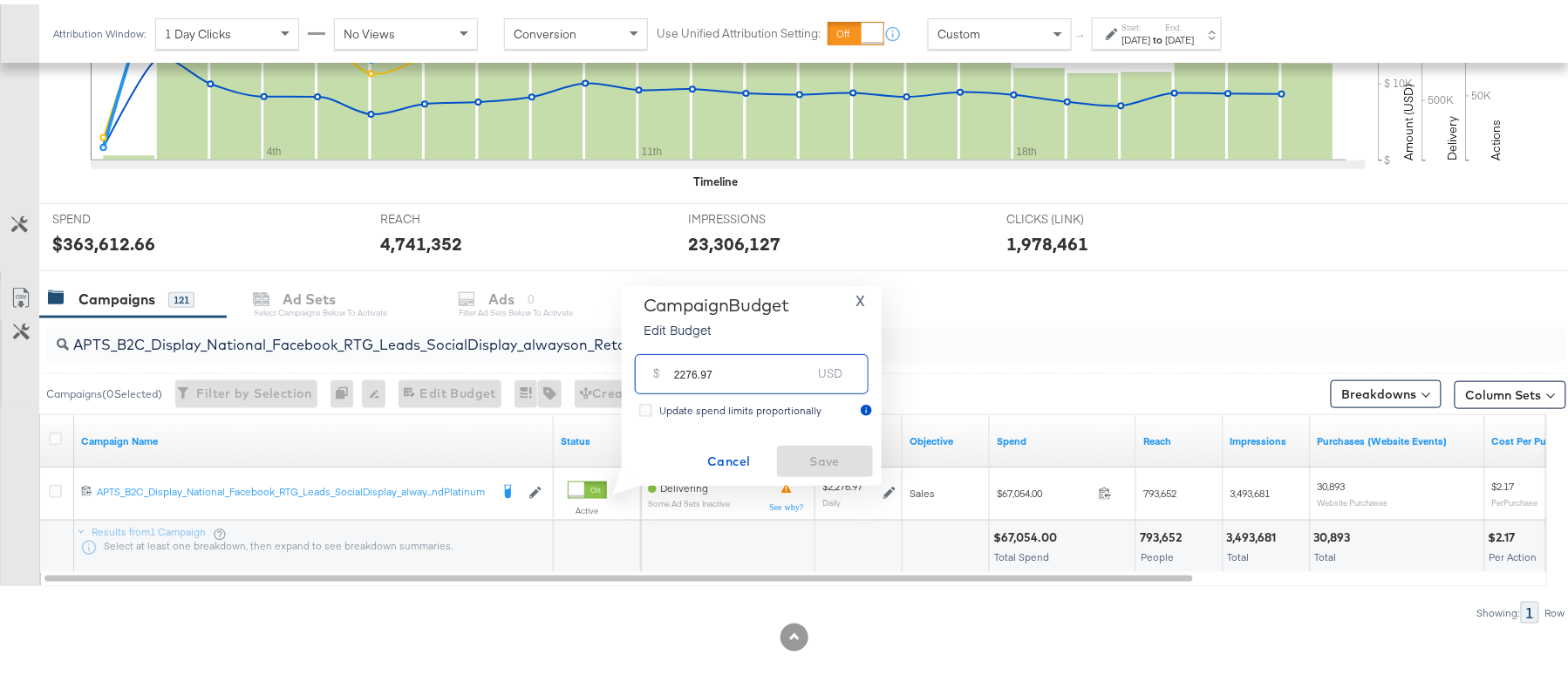
click at [755, 381] on input "2276.97" at bounding box center [742, 362] width 137 height 37
paste input "$2,618.52"
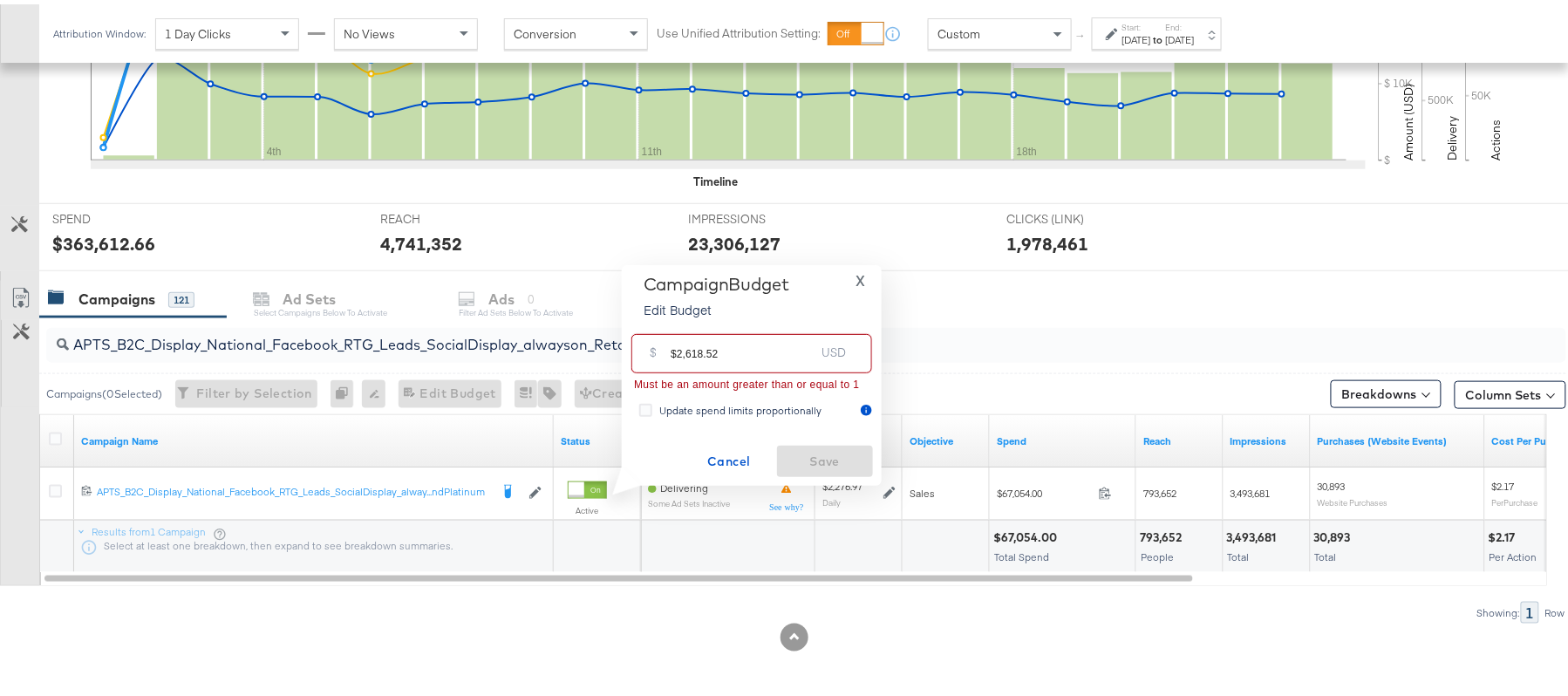
click at [688, 346] on input "$2,618.52" at bounding box center [742, 342] width 144 height 37
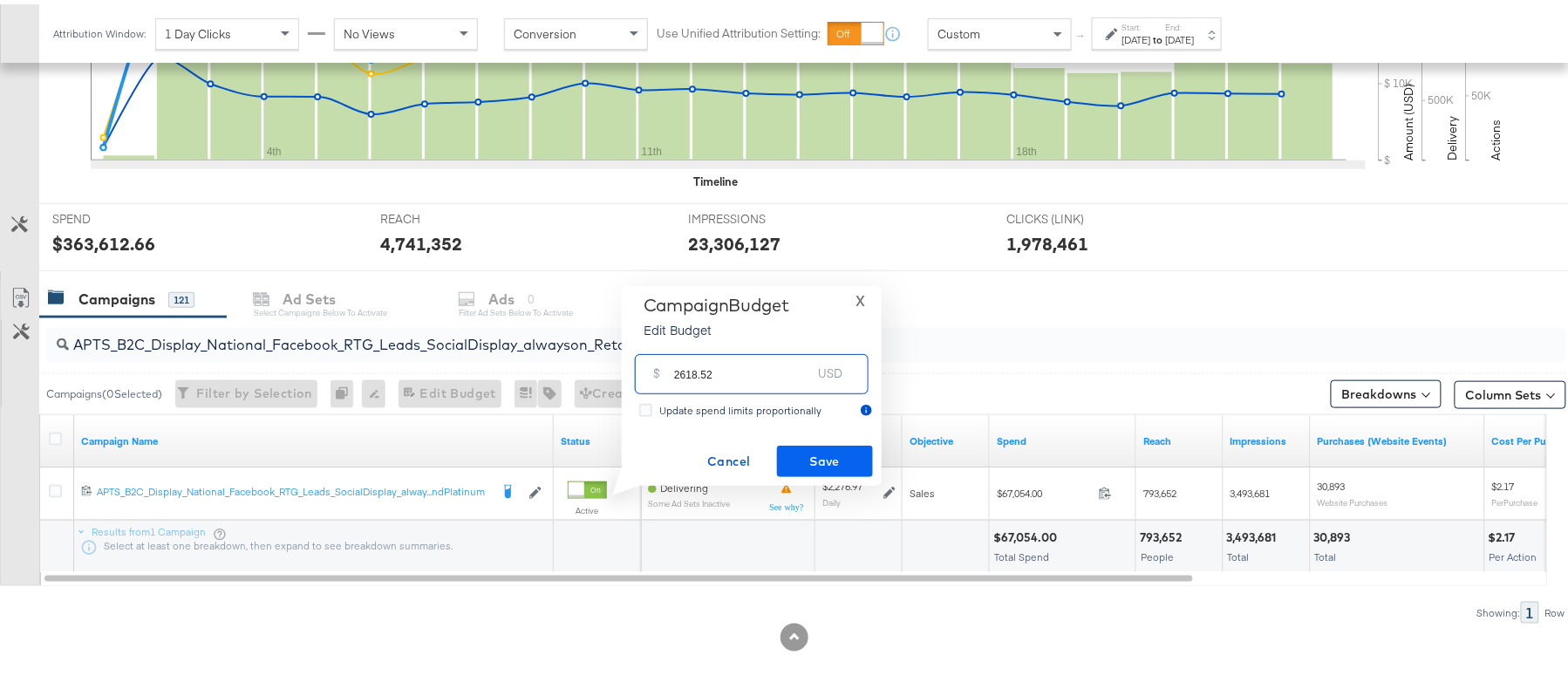
type input "2618.52"
click at [838, 461] on span "Save" at bounding box center [825, 457] width 82 height 22
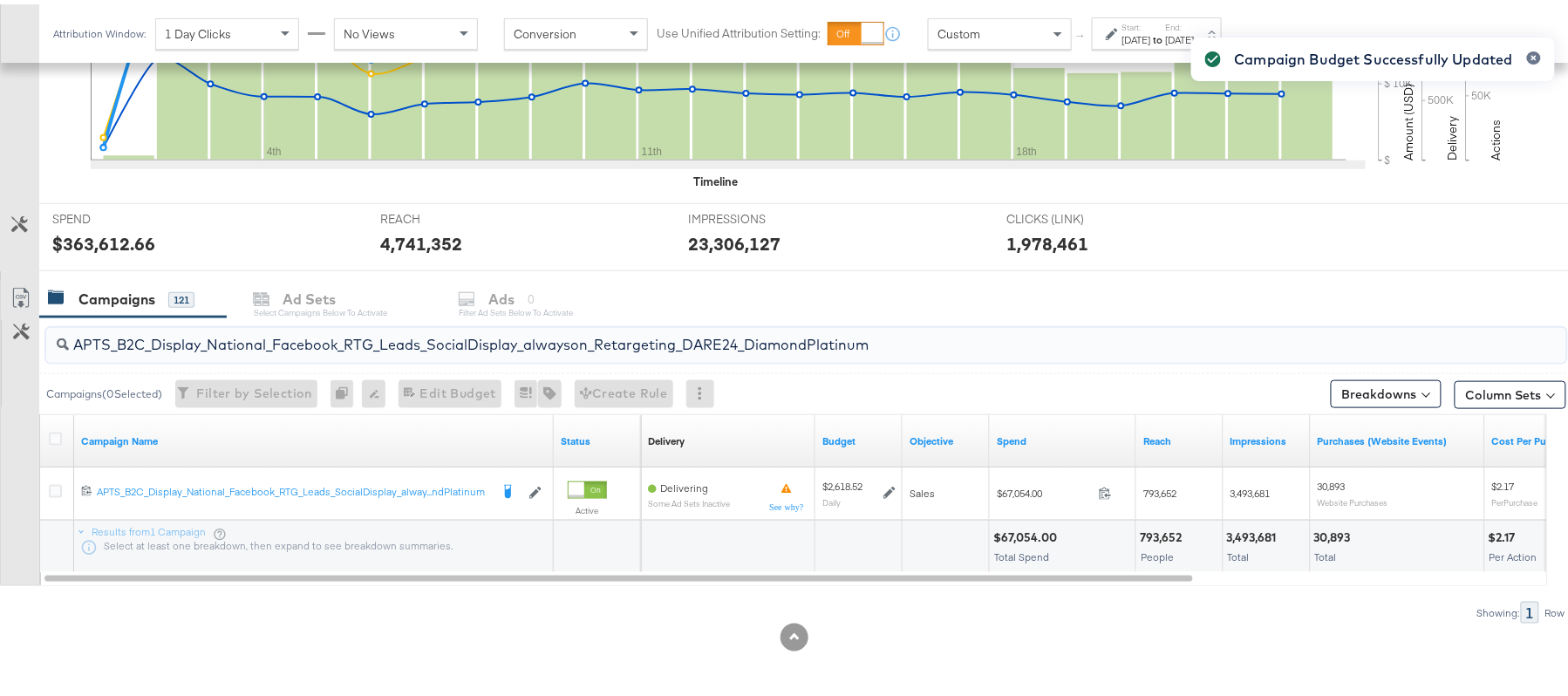
click at [305, 339] on input "APTS_B2C_Display_National_Facebook_RTG_Leads_SocialDisplay_alwayson_Retargeting…" at bounding box center [748, 333] width 1359 height 34
paste input "FR_B2C_Display_National_Facebook_RTG_Leads_SocialDisplay_alwayson_Retargeting_FR"
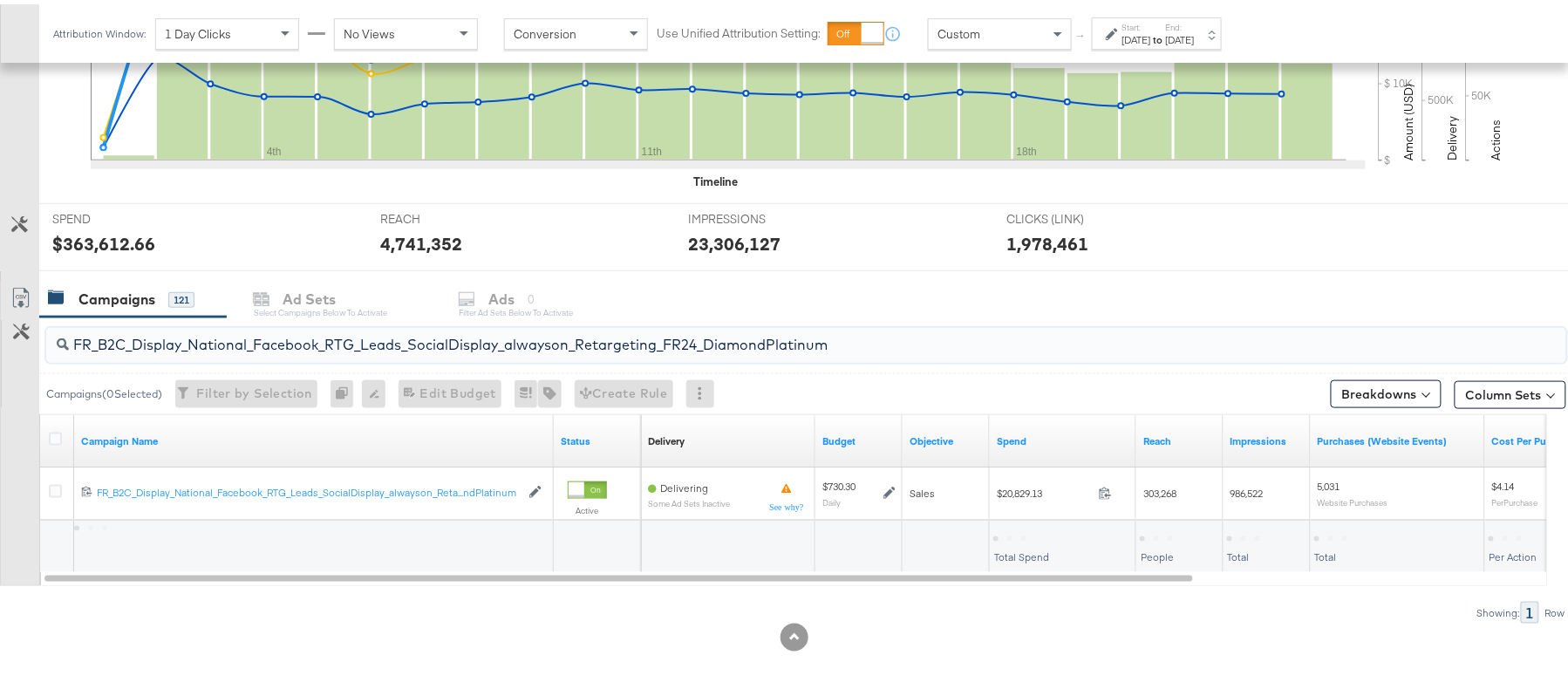
type input "FR_B2C_Display_National_Facebook_RTG_Leads_SocialDisplay_alwayson_Retargeting_F…"
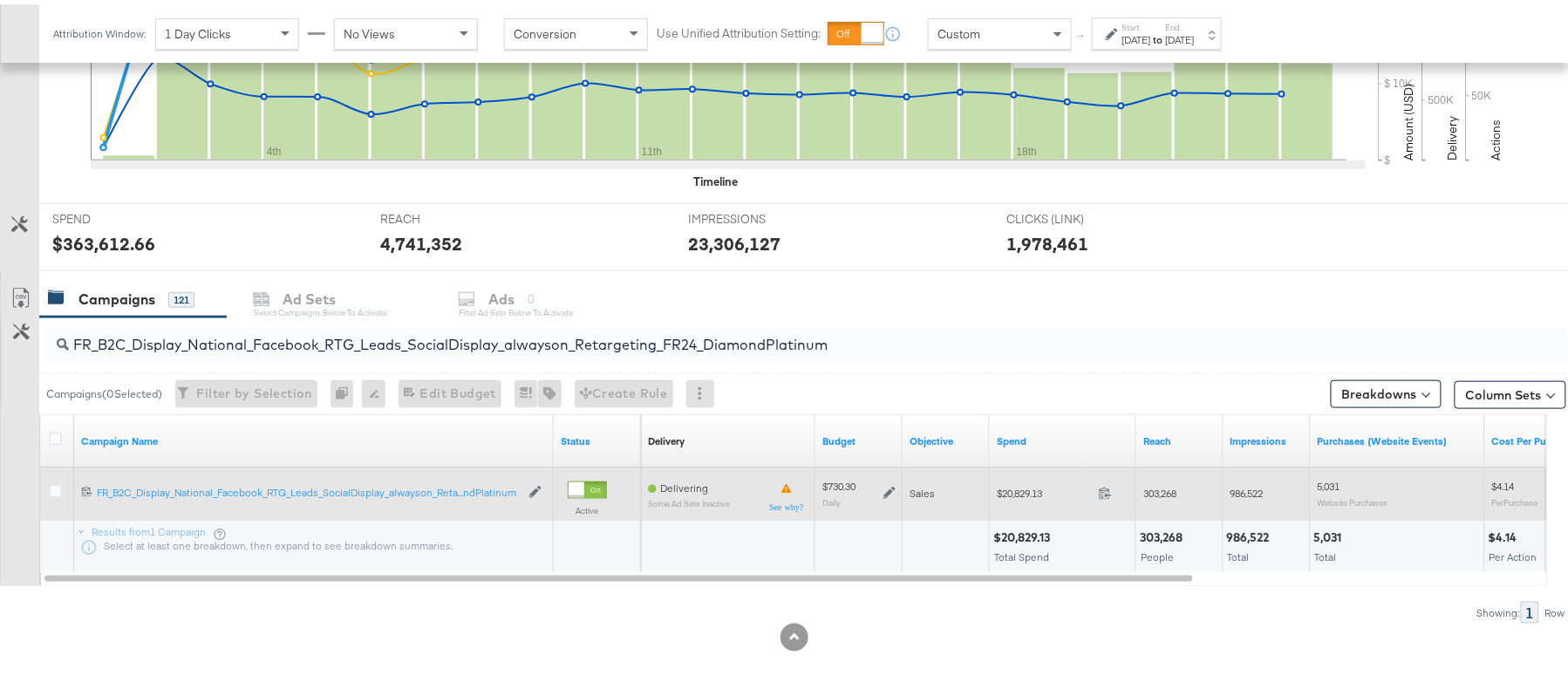
click at [887, 493] on icon at bounding box center [889, 488] width 12 height 12
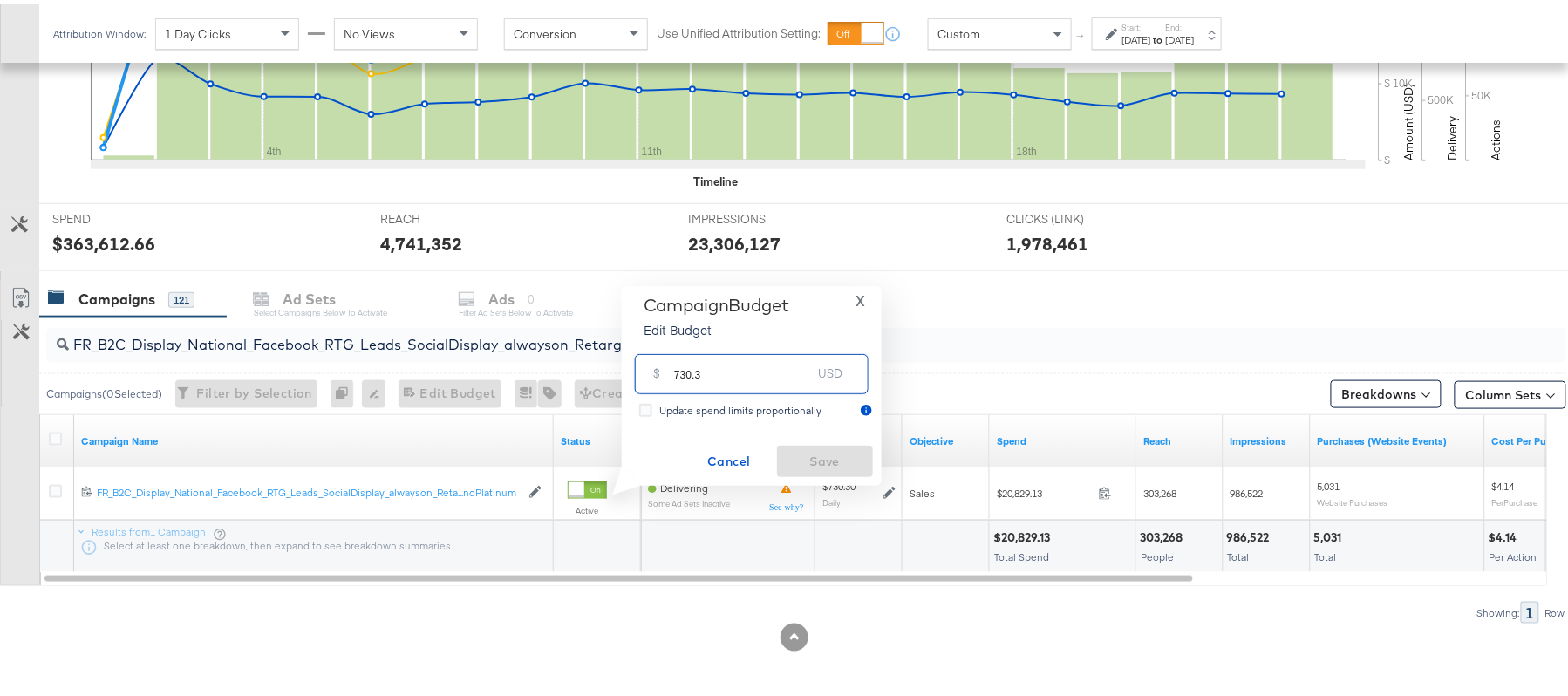
click at [711, 363] on input "730.3" at bounding box center [742, 362] width 137 height 37
paste input "$839.85"
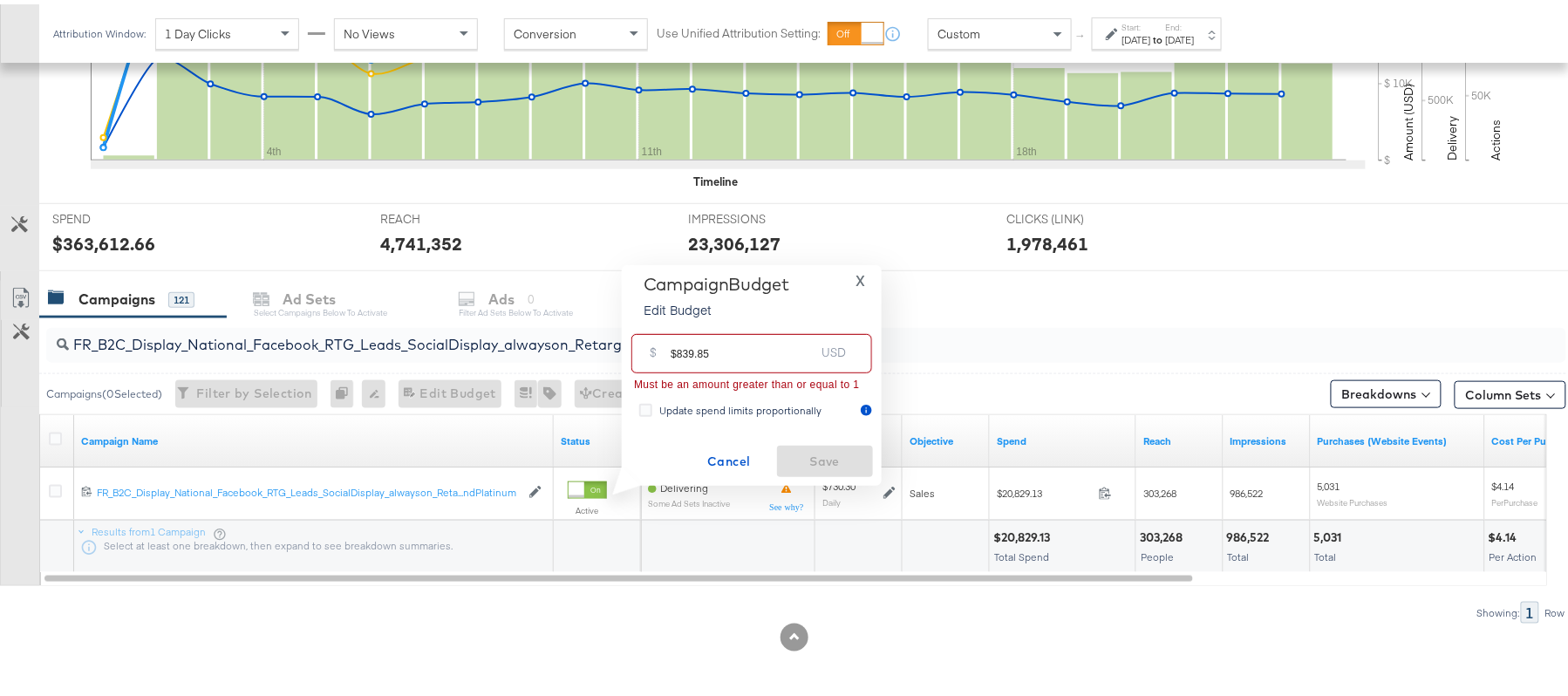
click at [675, 350] on input "$839.85" at bounding box center [742, 342] width 144 height 37
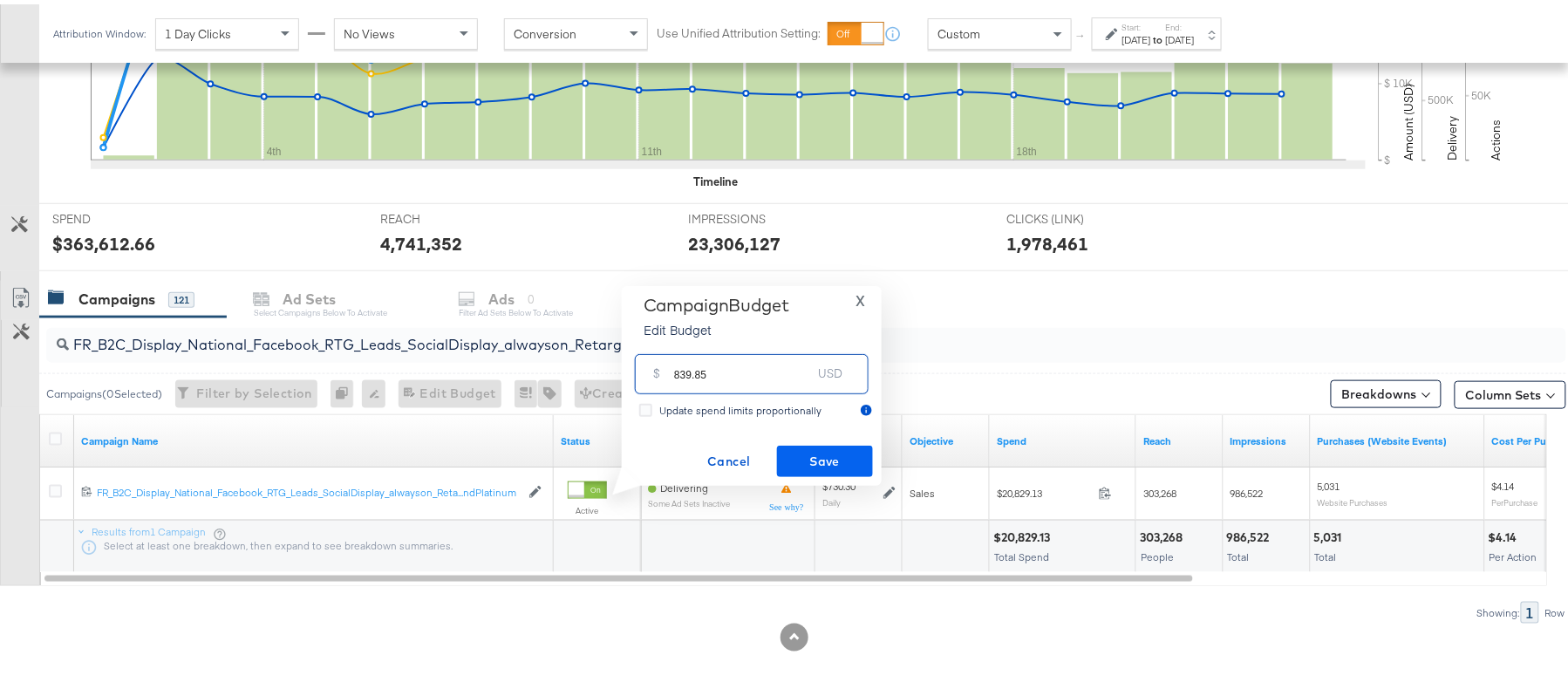
type input "839.85"
click at [852, 457] on span "Save" at bounding box center [825, 457] width 82 height 22
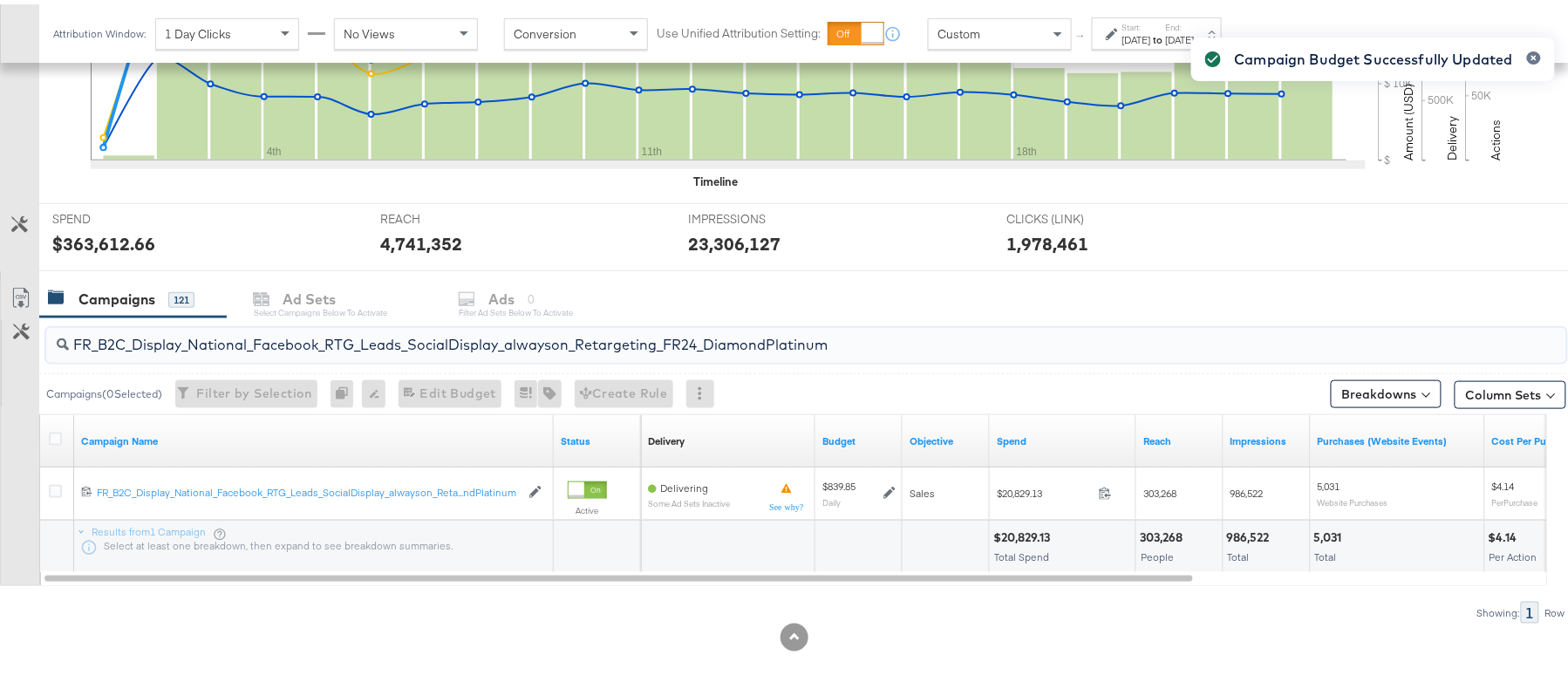
click at [256, 333] on input "FR_B2C_Display_National_Facebook_RTG_Leads_SocialDisplay_alwayson_Retargeting_F…" at bounding box center [748, 333] width 1359 height 34
paste input "AF_B2C_Display_National_Facebook_RTG_Leads_SocialDisplay_alwayson_Retargeting_AF"
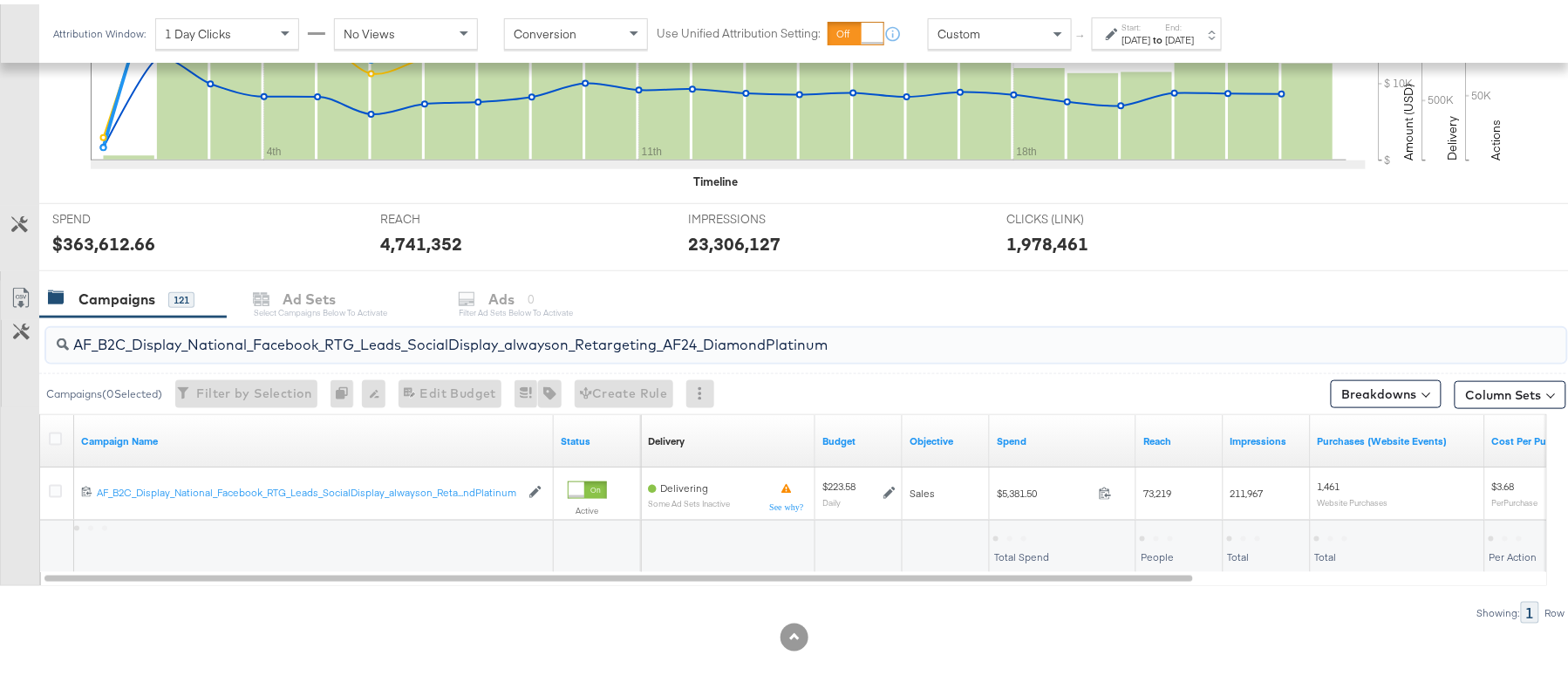
type input "AF_B2C_Display_National_Facebook_RTG_Leads_SocialDisplay_alwayson_Retargeting_A…"
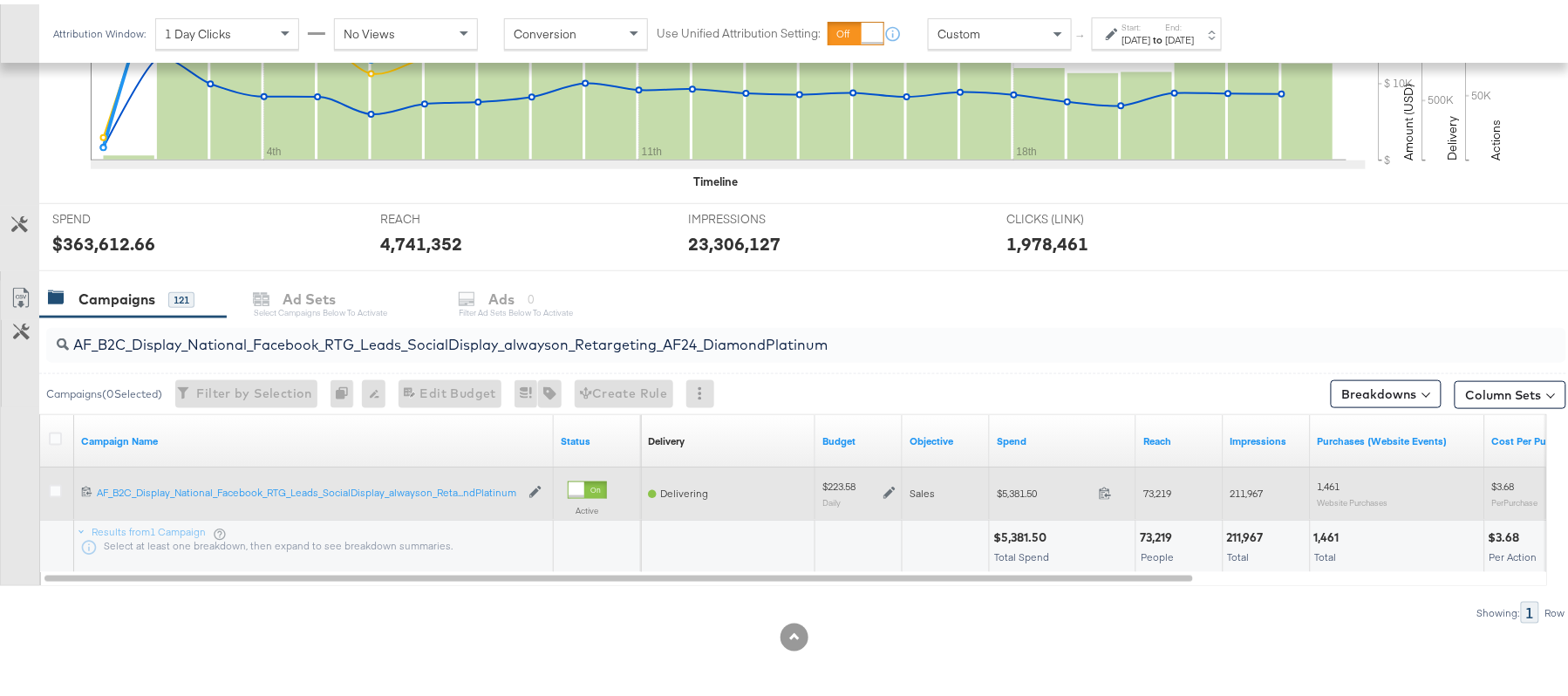
click at [887, 490] on icon at bounding box center [889, 488] width 12 height 12
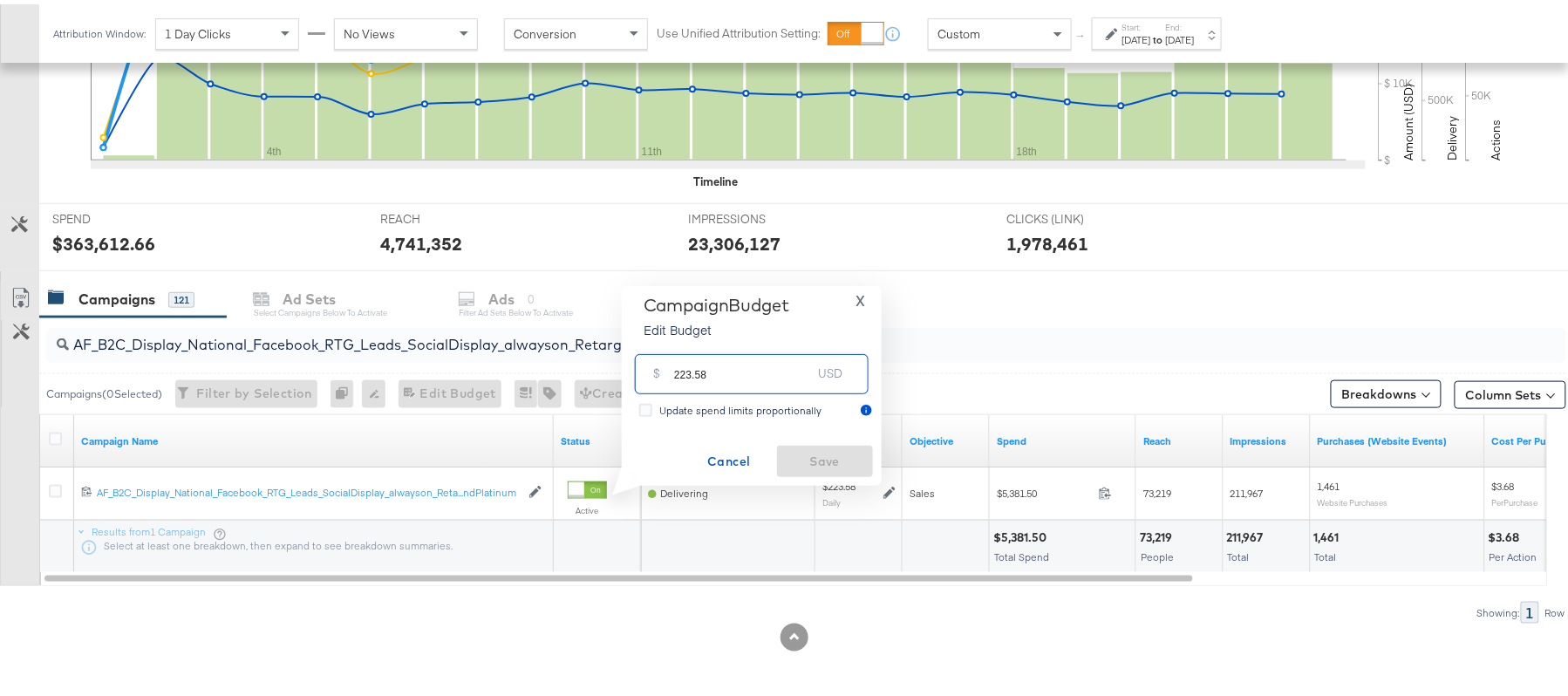
click at [738, 372] on input "223.58" at bounding box center [742, 362] width 137 height 37
paste input "$263.01"
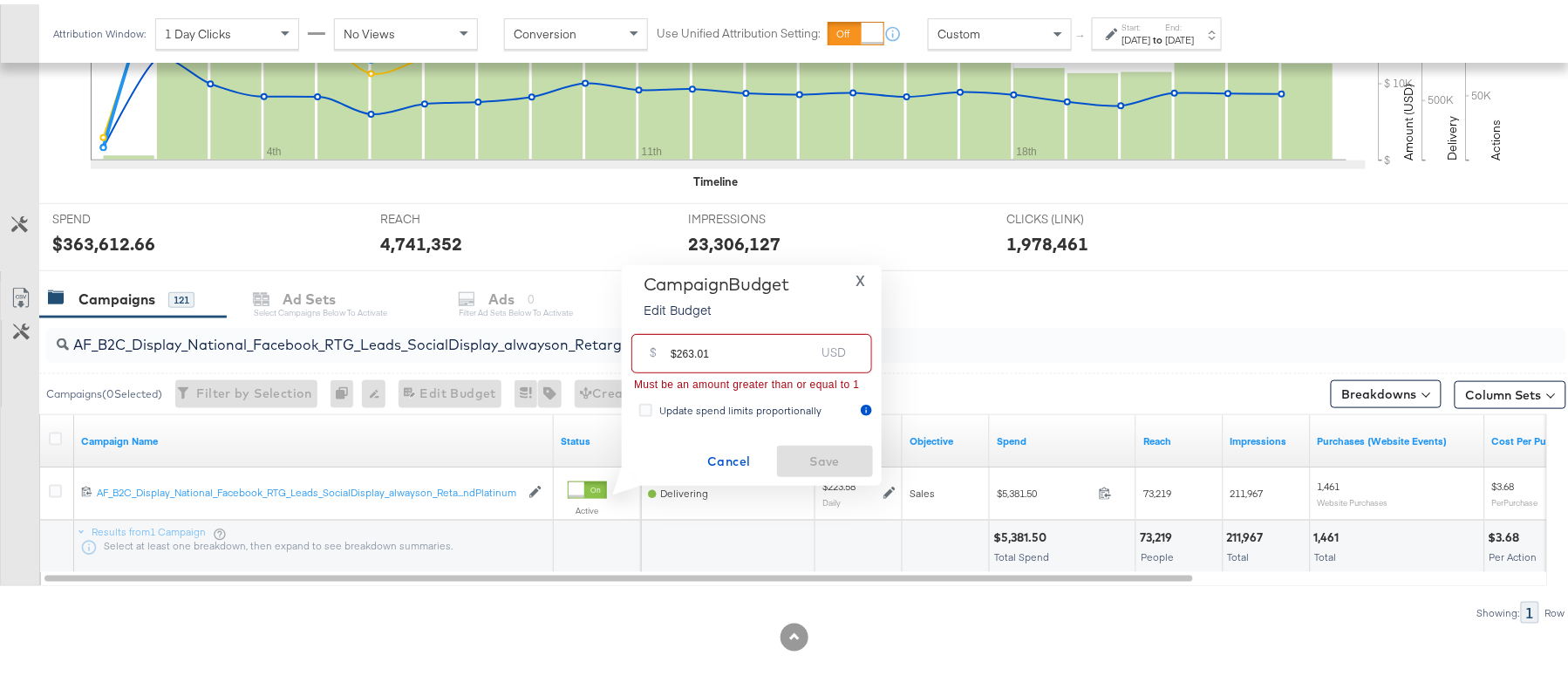
click at [674, 343] on input "$263.01" at bounding box center [742, 342] width 144 height 37
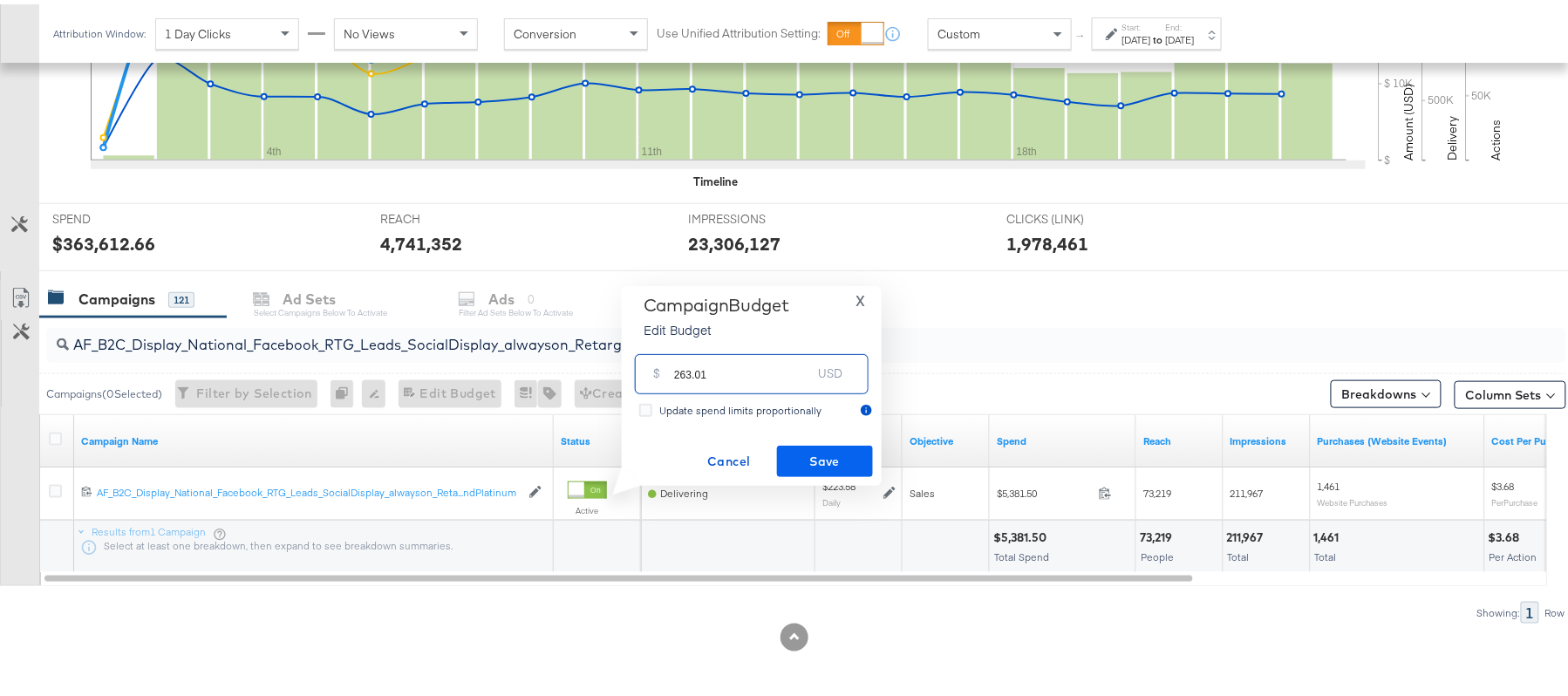
type input "263.01"
click at [838, 448] on span "Save" at bounding box center [825, 457] width 82 height 22
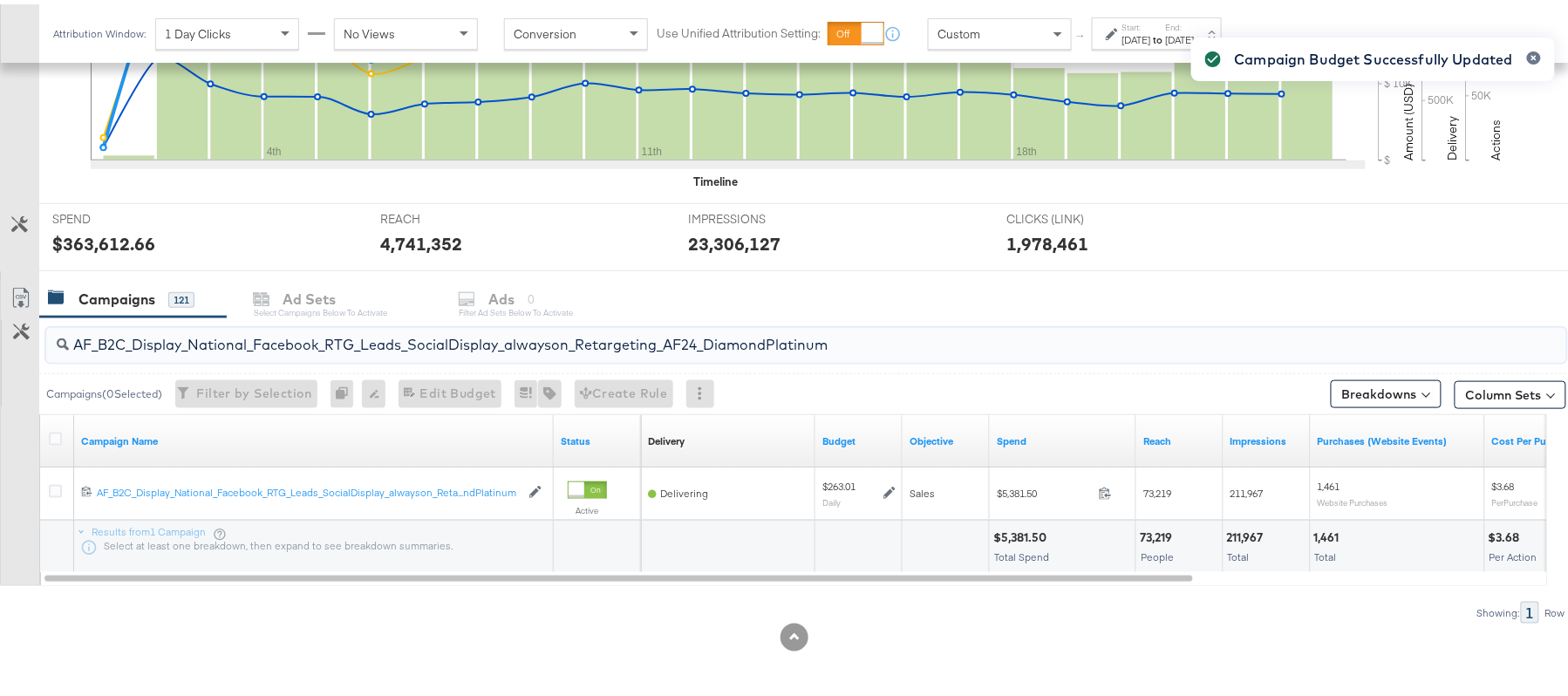
click at [283, 333] on input "AF_B2C_Display_National_Facebook_RTG_Leads_SocialDisplay_alwayson_Retargeting_A…" at bounding box center [748, 333] width 1359 height 34
paste input "HL_B2C_Display_National_Facebook_RTG_Leads_SocialDisplay_alwayson_Retargeting_A…"
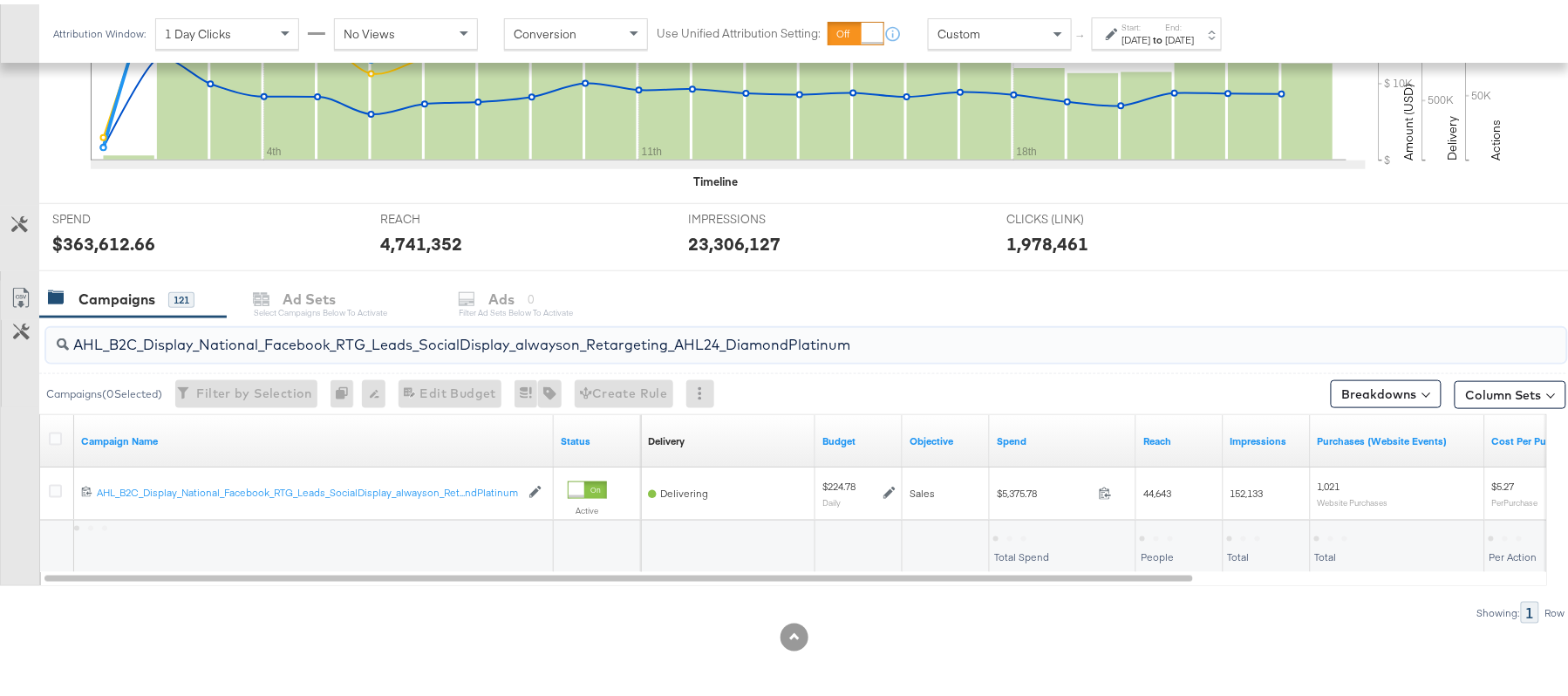
type input "AHL_B2C_Display_National_Facebook_RTG_Leads_SocialDisplay_alwayson_Retargeting_…"
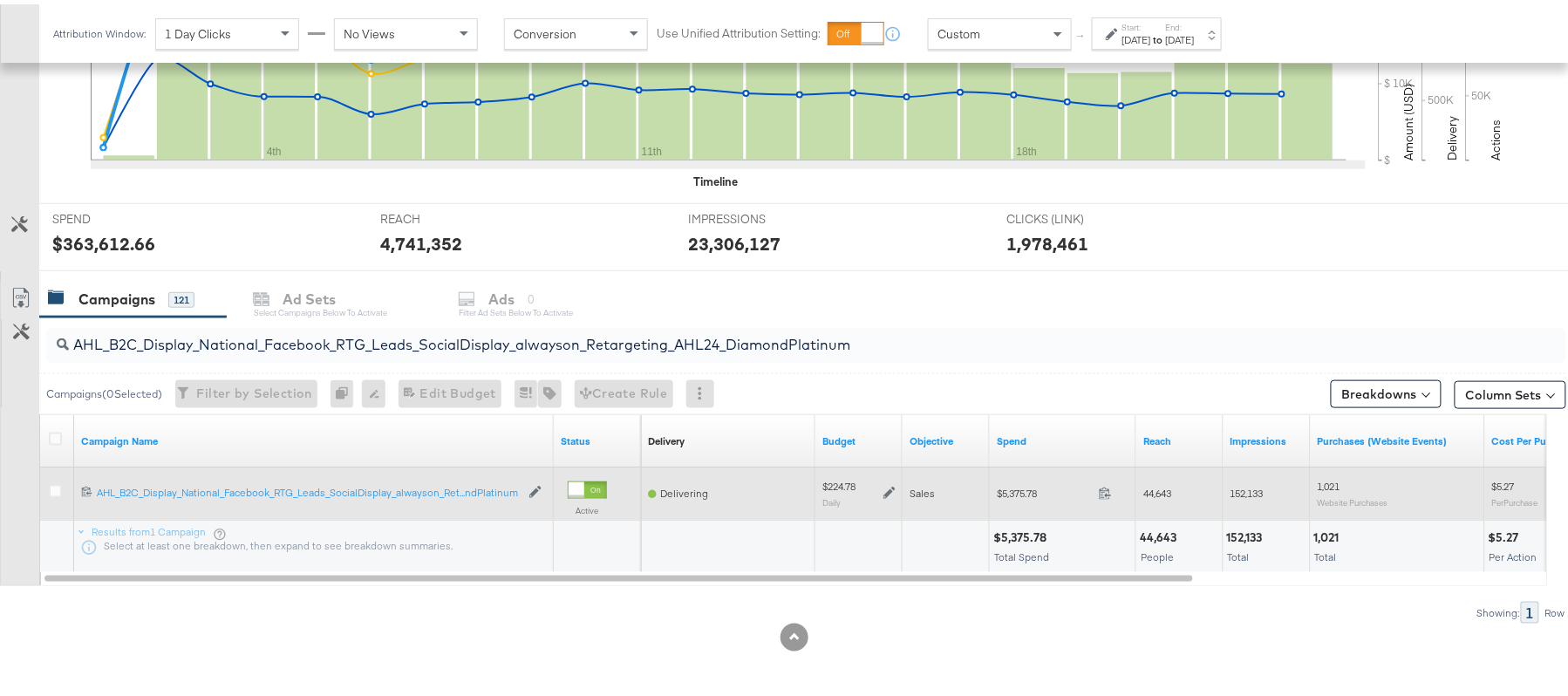
click at [883, 489] on icon at bounding box center [889, 487] width 12 height 12
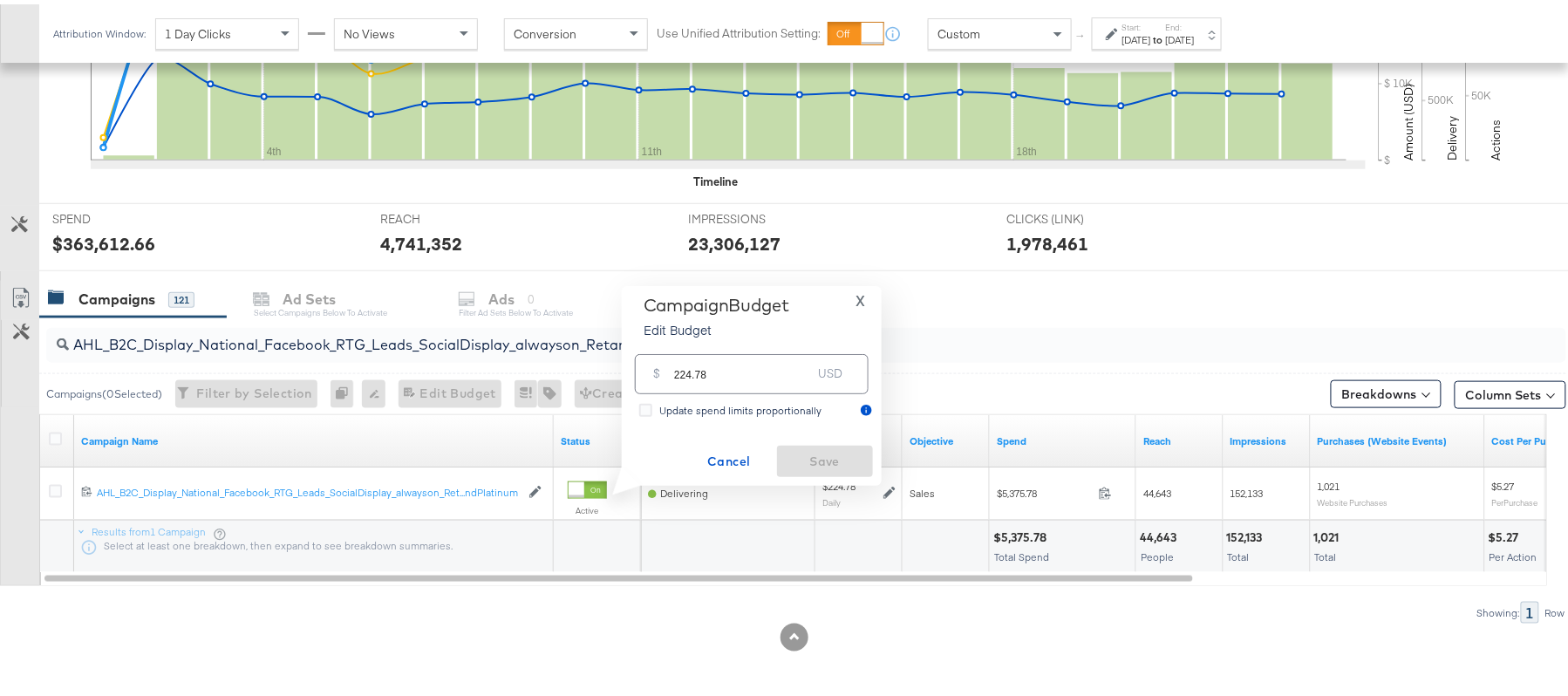
click at [722, 374] on input "224.78" at bounding box center [742, 362] width 137 height 37
paste input "$263.94"
click at [675, 345] on input "$263.94" at bounding box center [742, 342] width 144 height 37
type input "263.94"
click at [827, 443] on button "Save" at bounding box center [824, 456] width 96 height 31
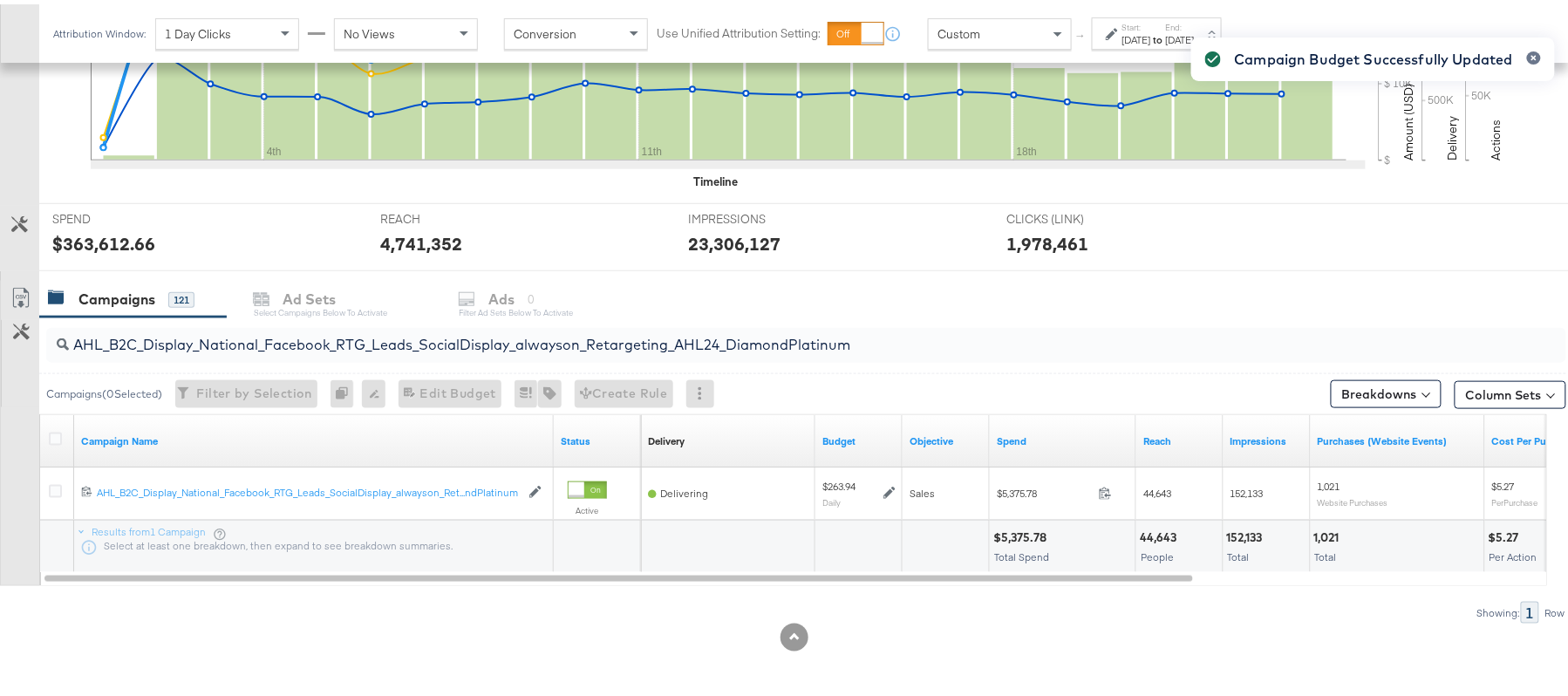
click at [298, 353] on div "AHL_B2C_Display_National_Facebook_RTG_Leads_SocialDisplay_alwayson_Retargeting_…" at bounding box center [806, 341] width 1520 height 35
paste input "PTS_B2C_Display_National_Facebook_PRO_Traffic_SocialDisplay_alwayson_ASC_DARE24…"
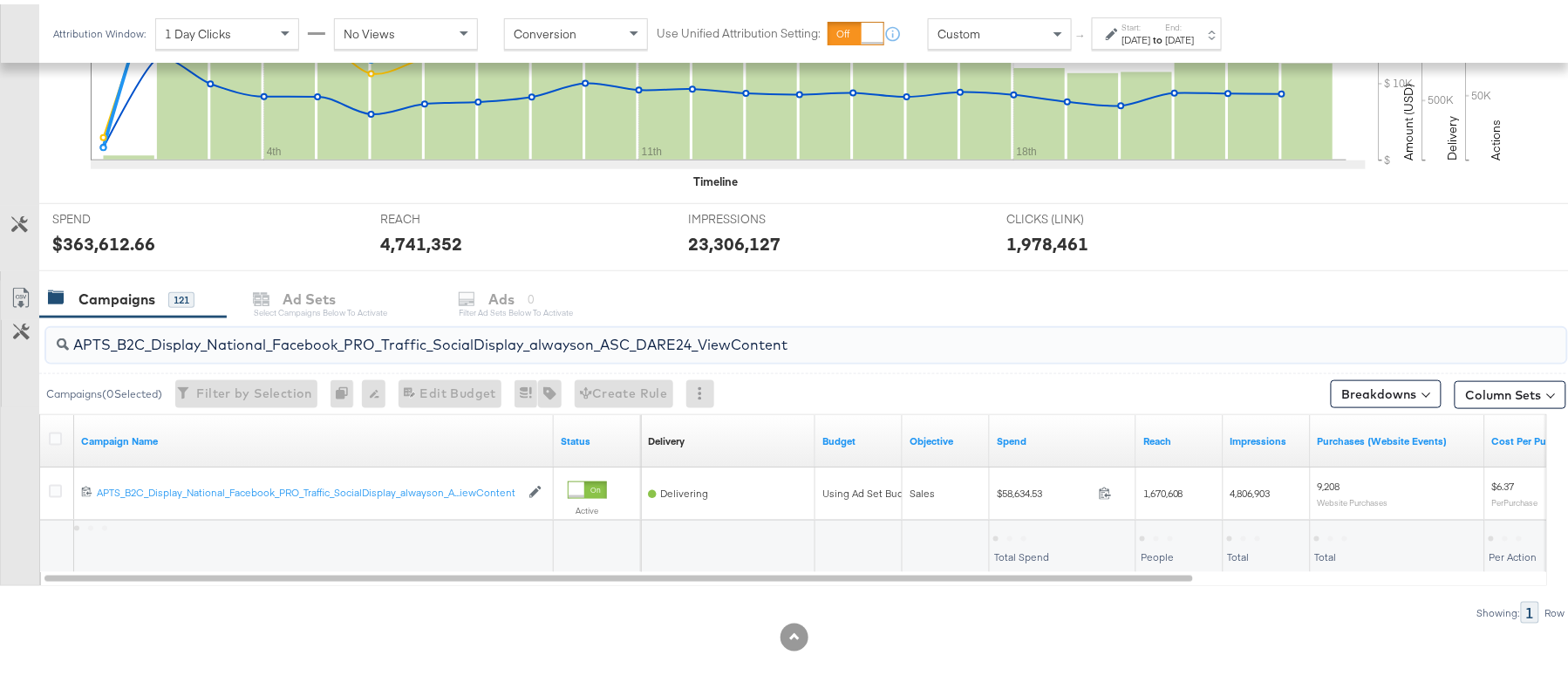
type input "APTS_B2C_Display_National_Facebook_PRO_Traffic_SocialDisplay_alwayson_ASC_DARE2…"
click at [59, 433] on icon at bounding box center [56, 435] width 13 height 13
click at [0, 0] on input "checkbox" at bounding box center [0, 0] width 0 height 0
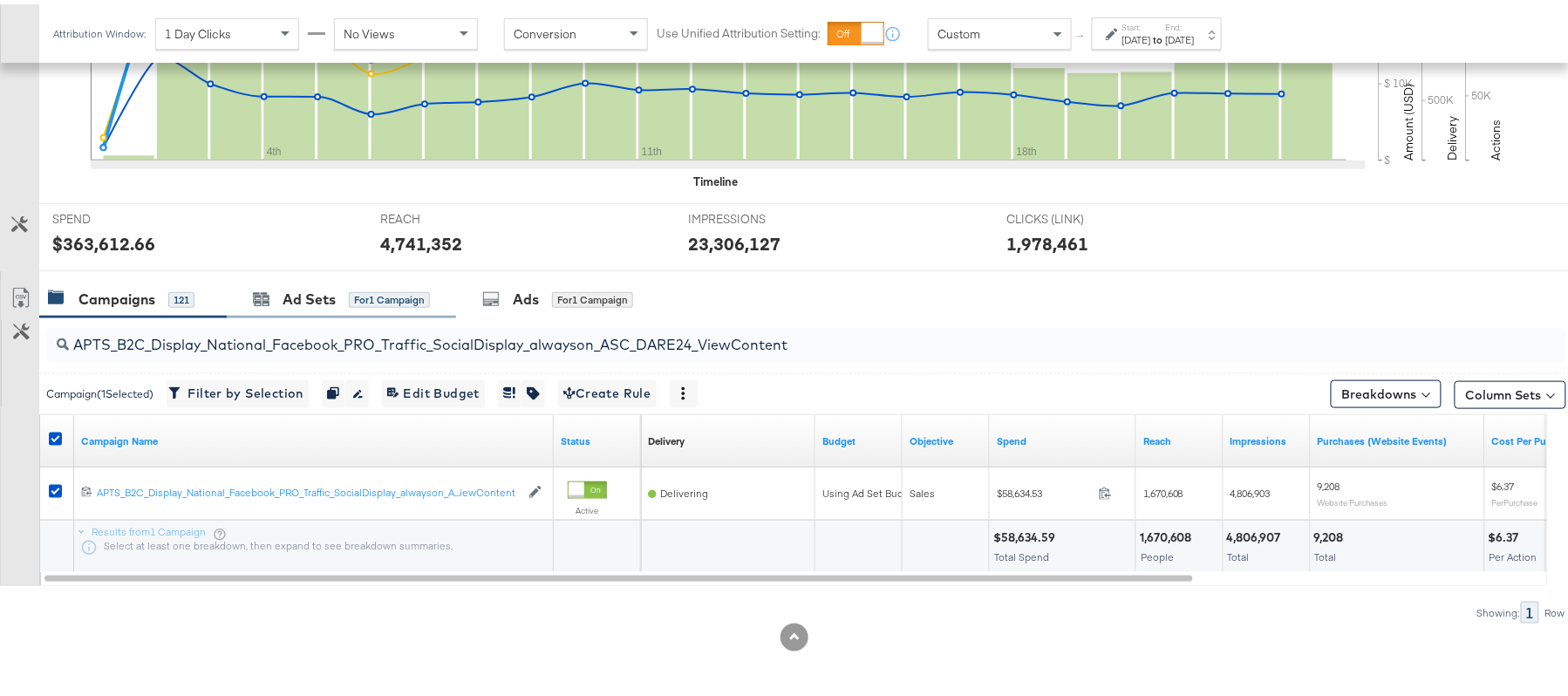
click at [372, 277] on div "Ad Sets for 1 Campaign" at bounding box center [341, 295] width 229 height 37
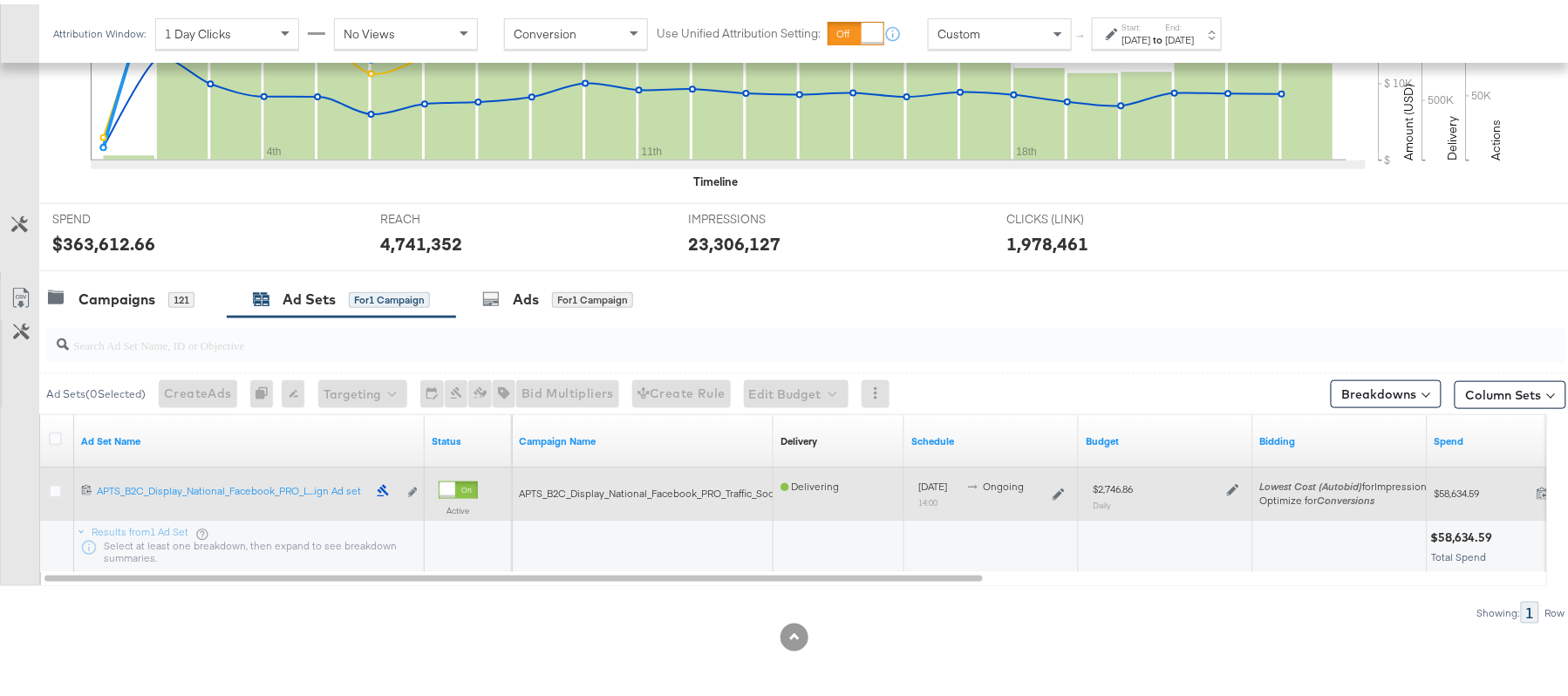
click at [1239, 482] on div "$2,746.86 Daily" at bounding box center [1166, 491] width 160 height 43
click at [1232, 483] on icon at bounding box center [1232, 486] width 12 height 12
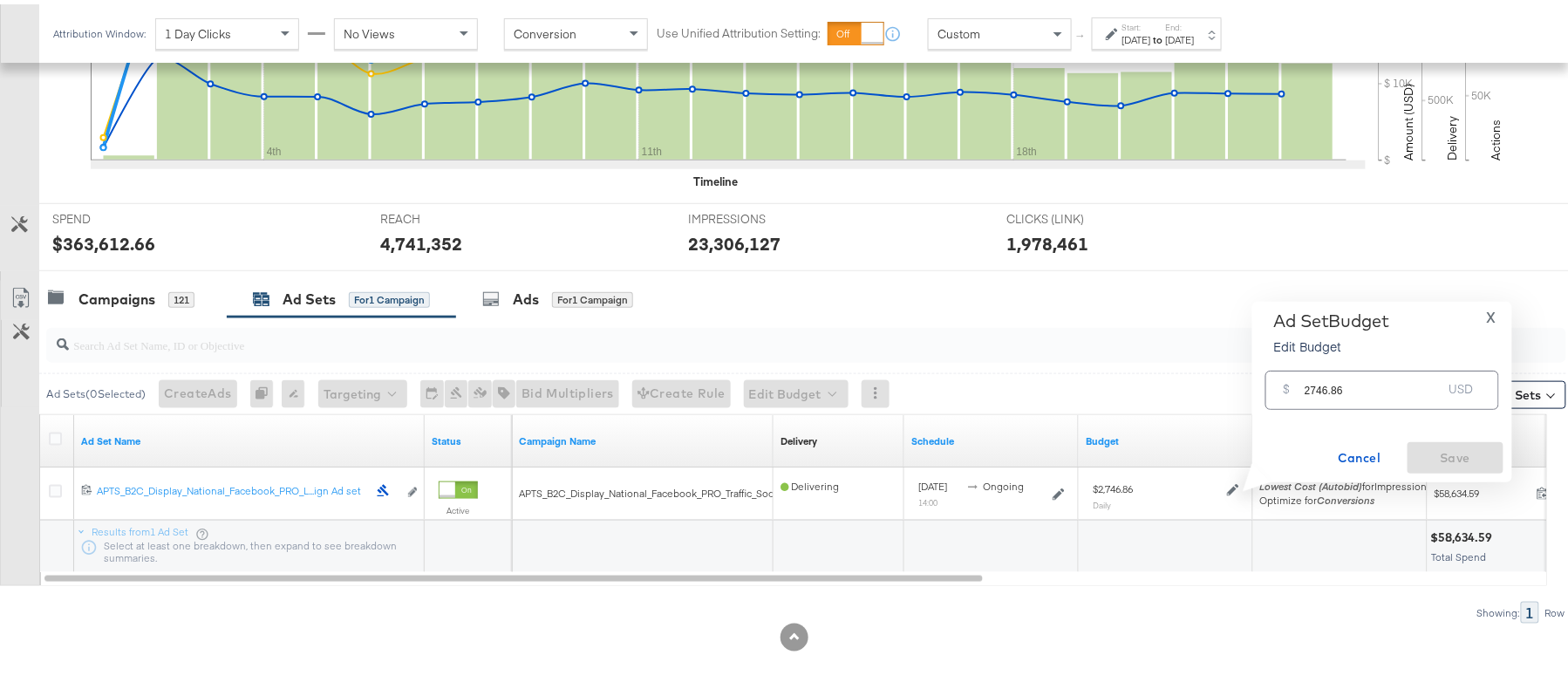
click at [1339, 377] on input "2746.86" at bounding box center [1372, 378] width 137 height 37
paste input "$2,472.17"
click at [1316, 368] on input "$2,472.17" at bounding box center [1373, 357] width 144 height 37
type input "2472.17"
click at [1451, 454] on span "Save" at bounding box center [1455, 454] width 82 height 22
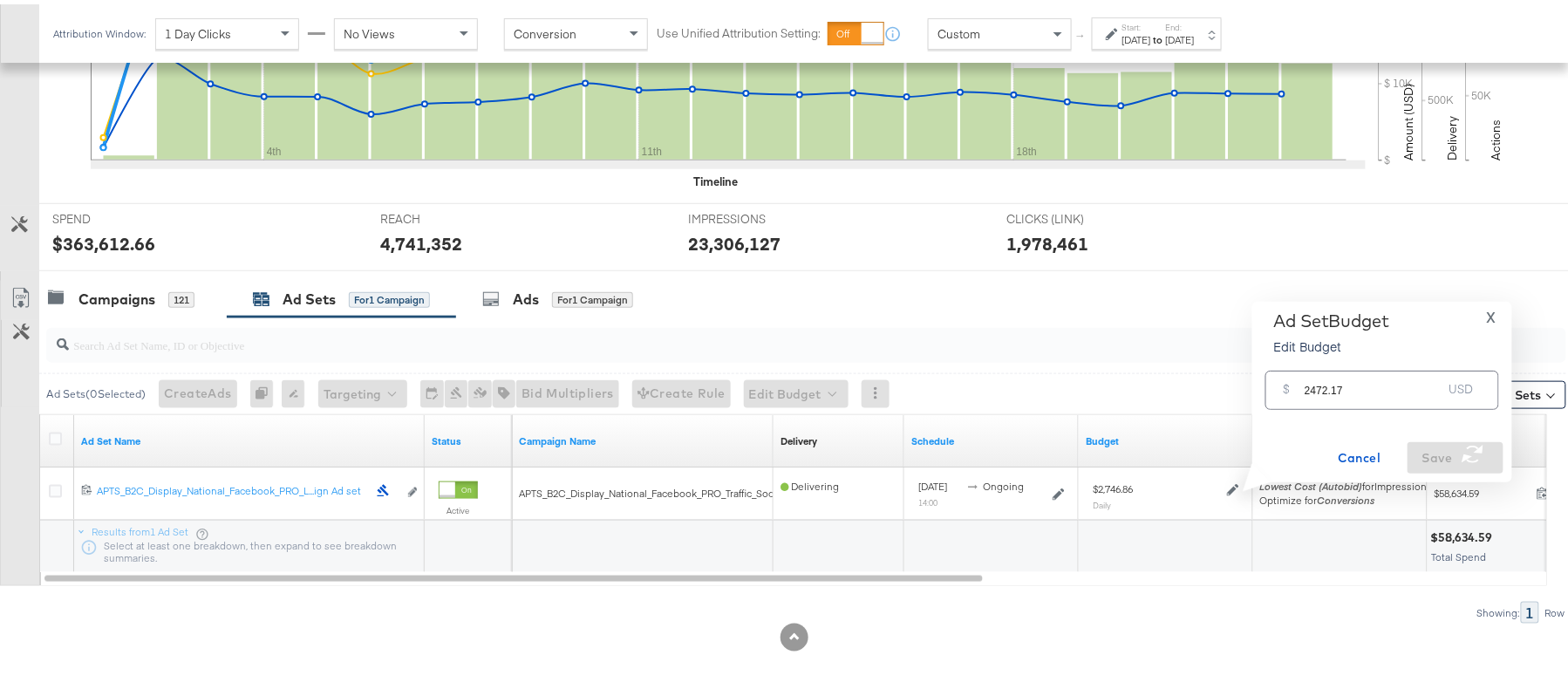
click at [1041, 621] on div at bounding box center [794, 633] width 1588 height 28
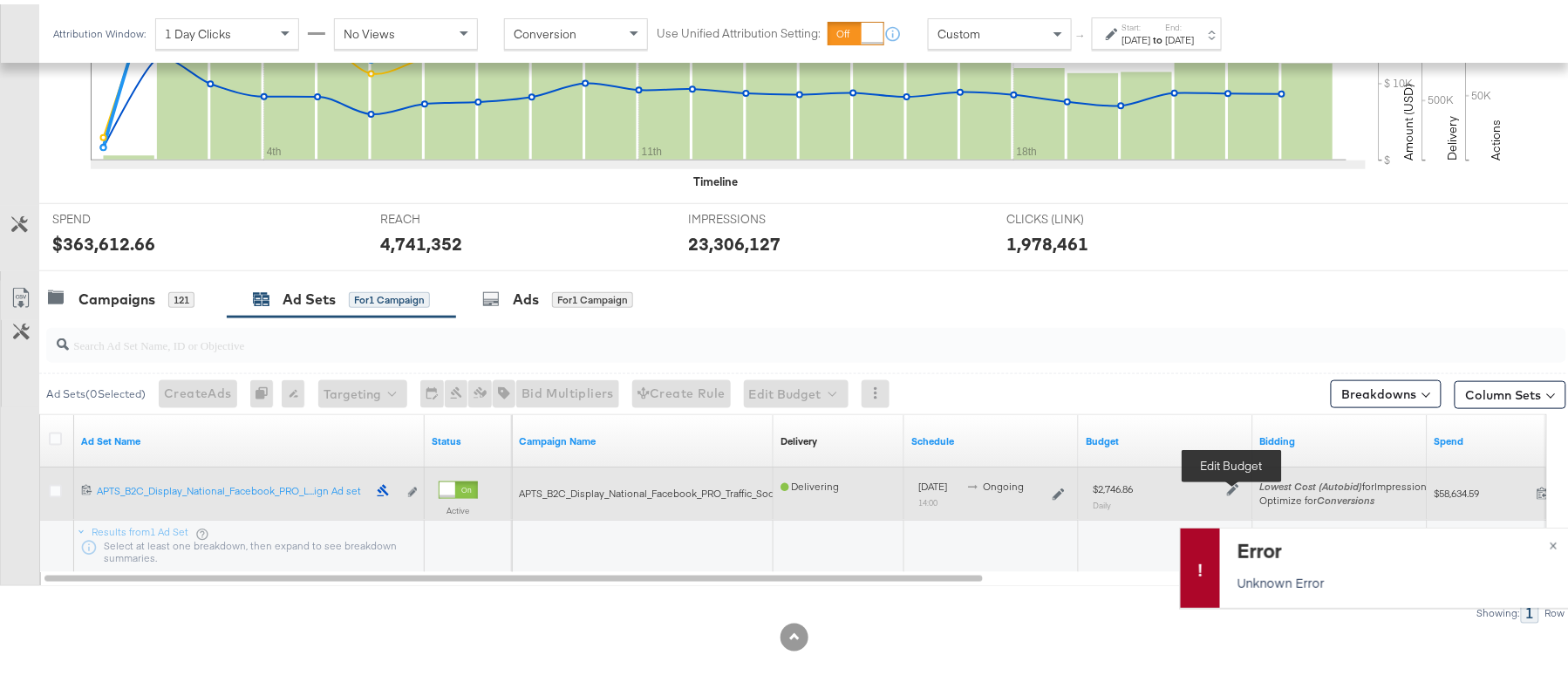
click at [1229, 485] on icon at bounding box center [1232, 486] width 12 height 12
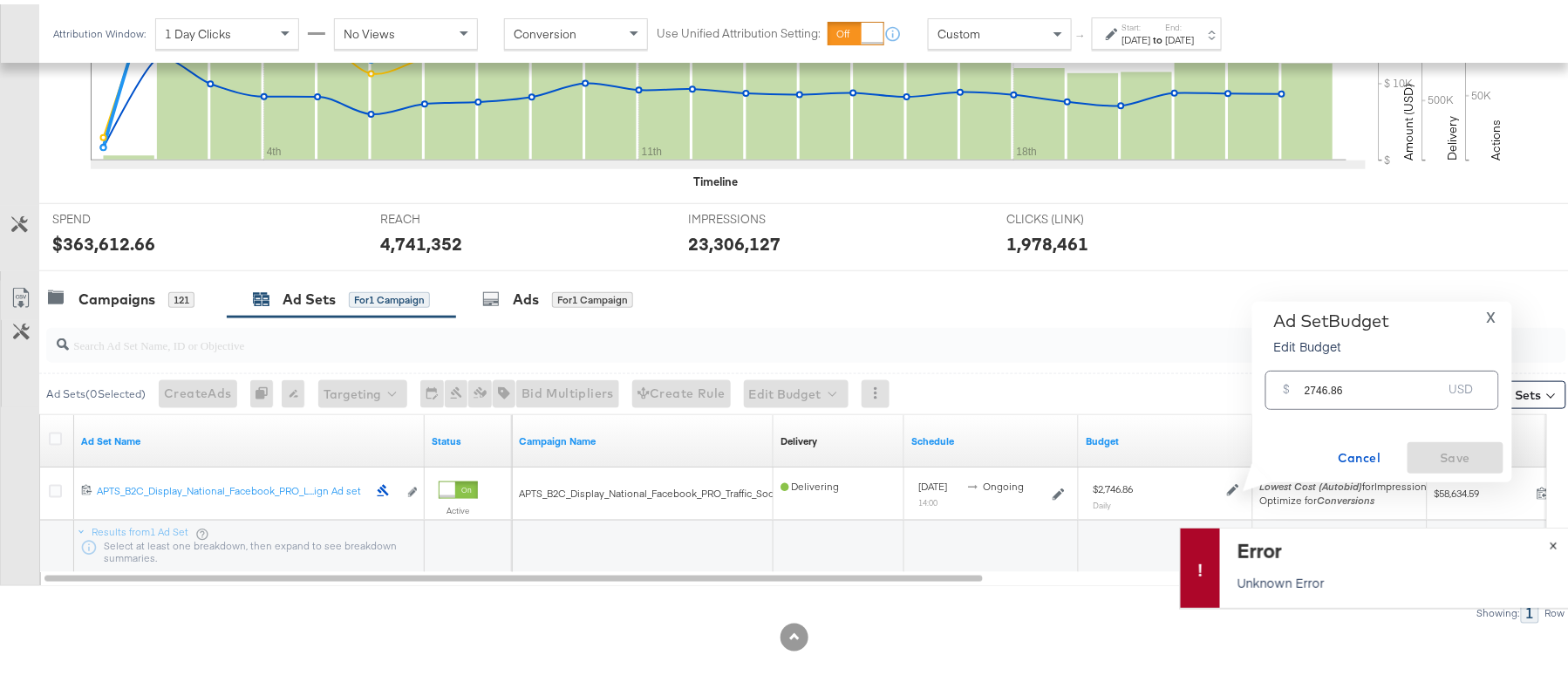
click at [1539, 538] on button "×" at bounding box center [1553, 539] width 32 height 31
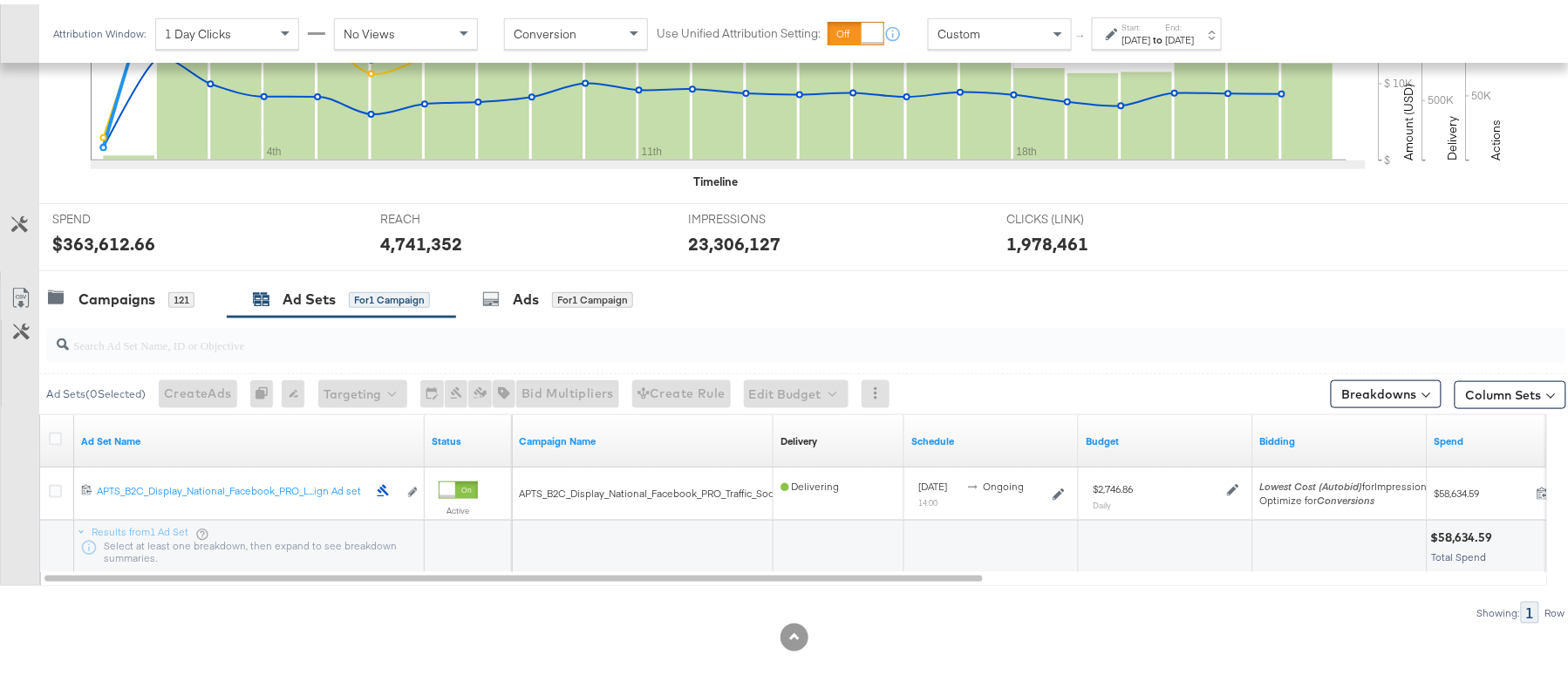
scroll to position [0, 0]
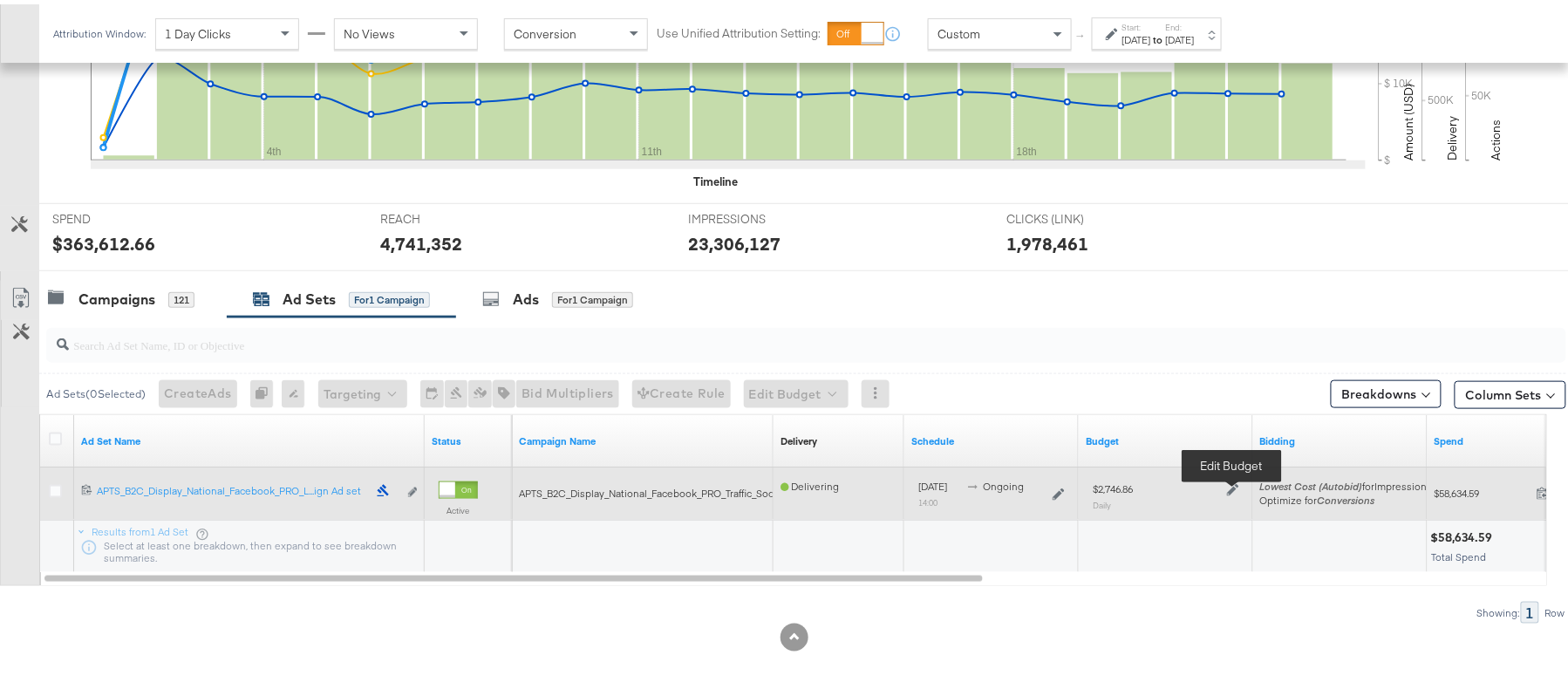
click at [1233, 486] on icon at bounding box center [1232, 486] width 12 height 12
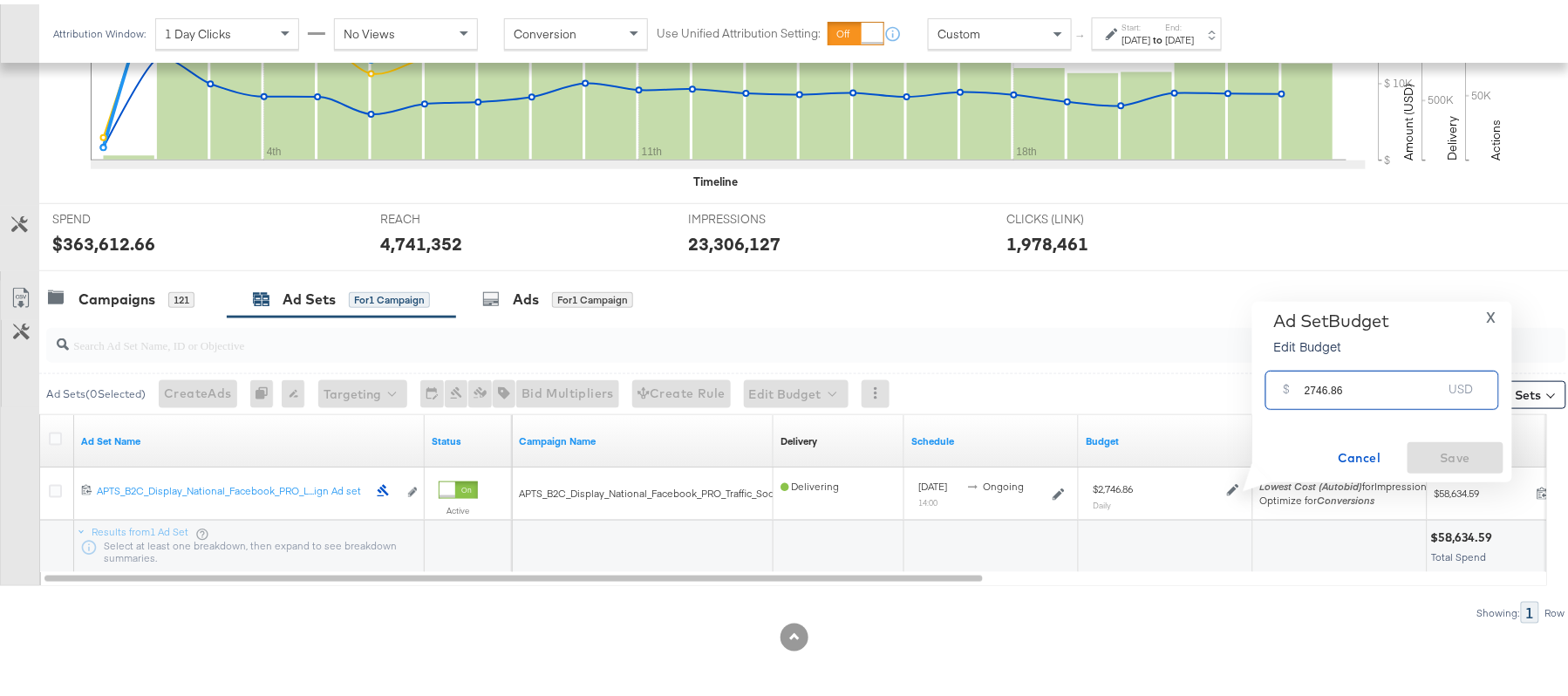
click at [1350, 377] on input "2746.86" at bounding box center [1372, 378] width 137 height 37
paste input "$2,472.17"
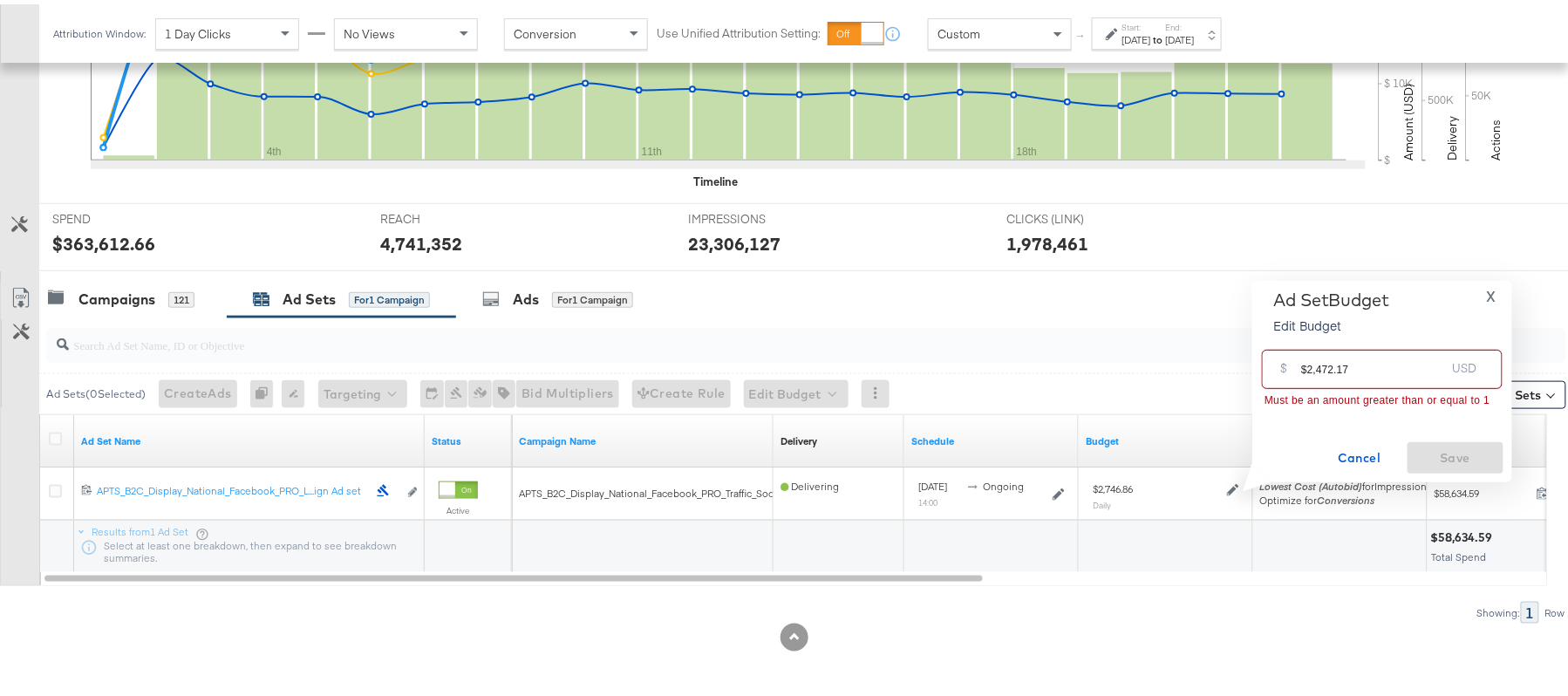
click at [1317, 366] on input "$2,472.17" at bounding box center [1373, 357] width 144 height 37
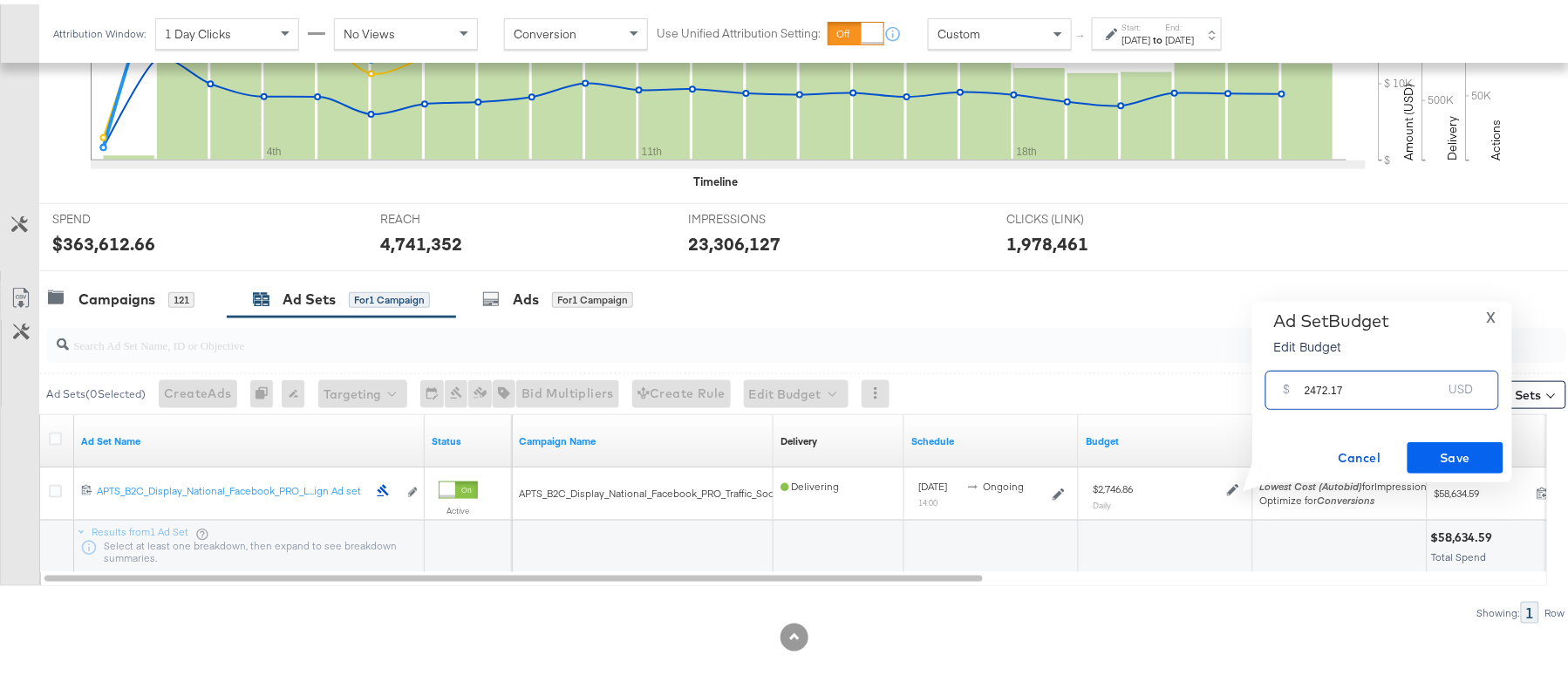
type input "2472.17"
click at [1451, 444] on span "Save" at bounding box center [1455, 454] width 82 height 22
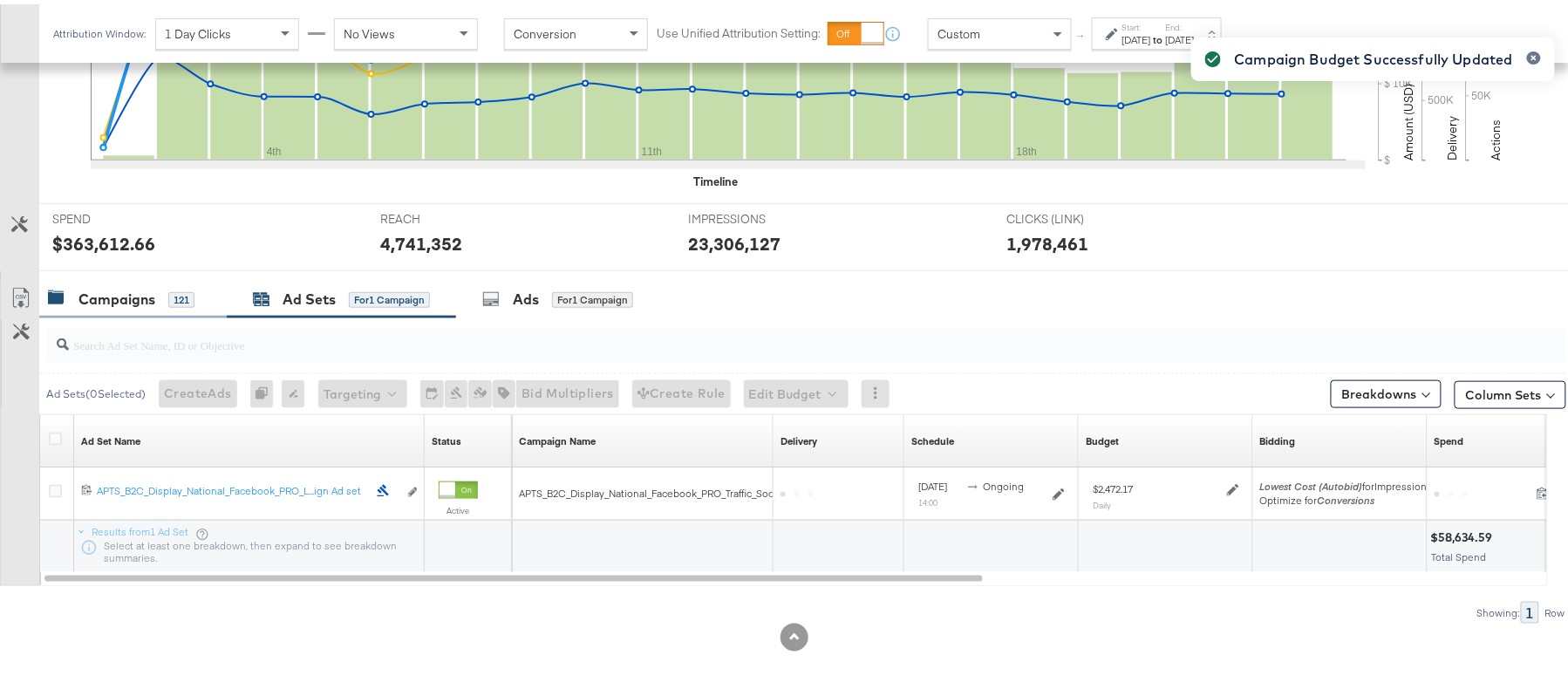
click at [118, 292] on div "Campaigns" at bounding box center [117, 295] width 76 height 20
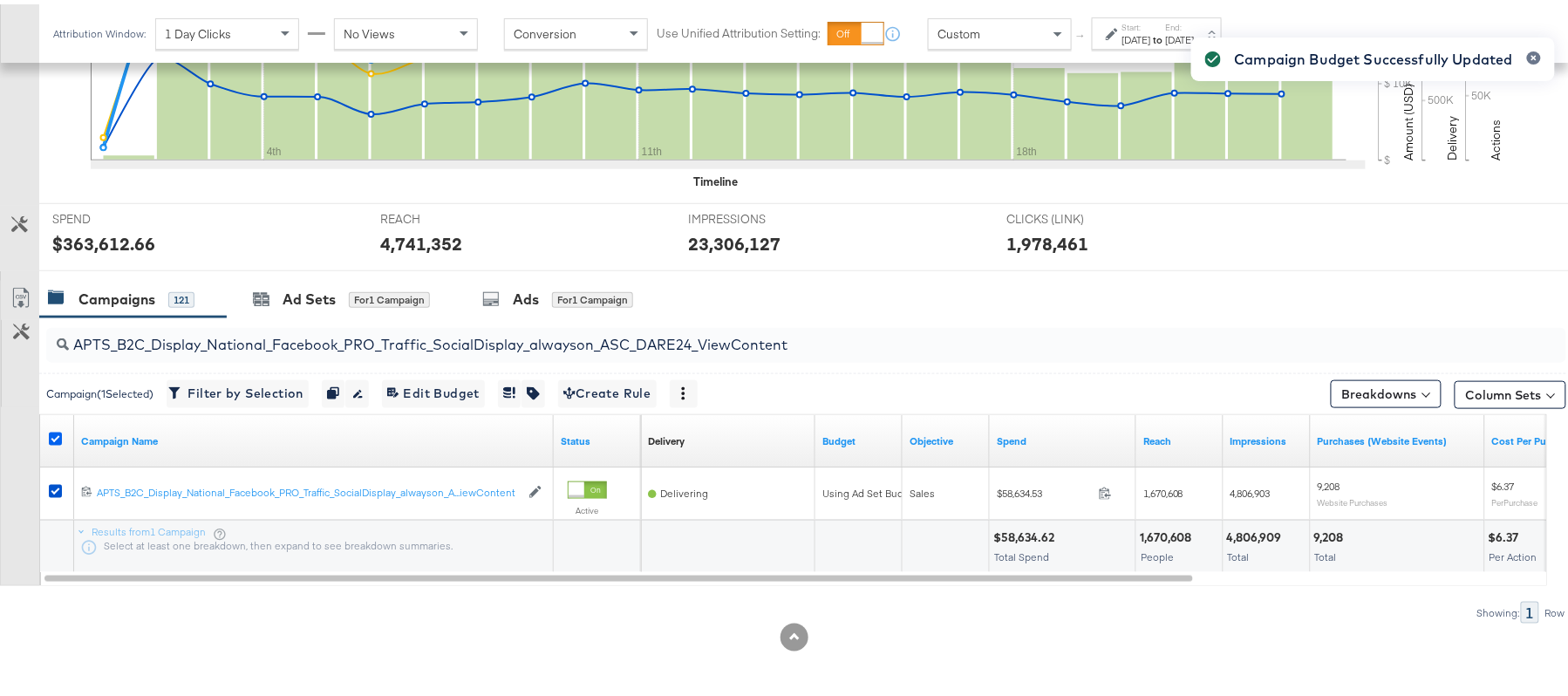
click at [57, 430] on icon at bounding box center [56, 435] width 13 height 13
click at [0, 0] on input "checkbox" at bounding box center [0, 0] width 0 height 0
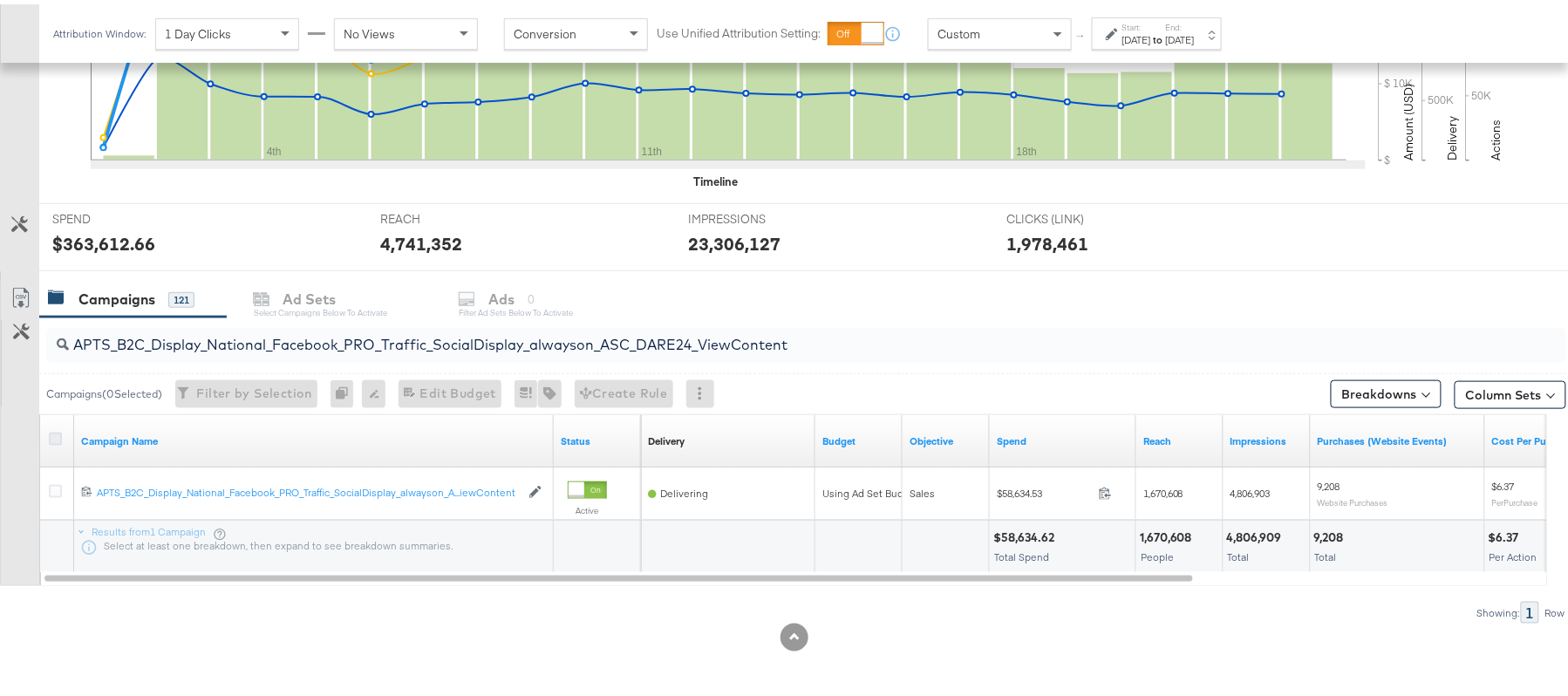
click at [52, 436] on icon at bounding box center [56, 435] width 13 height 13
click at [0, 0] on input "checkbox" at bounding box center [0, 0] width 0 height 0
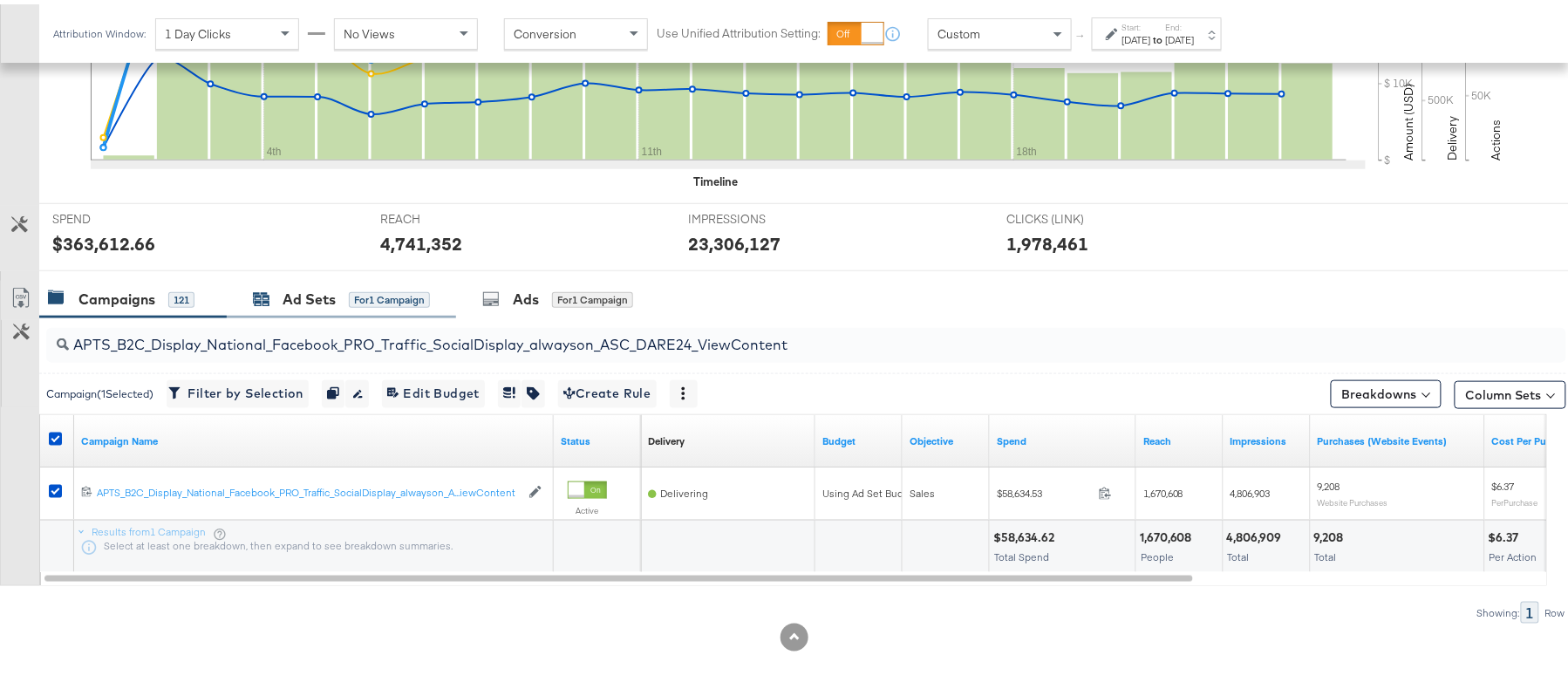
click at [297, 293] on div "Ad Sets" at bounding box center [309, 295] width 53 height 20
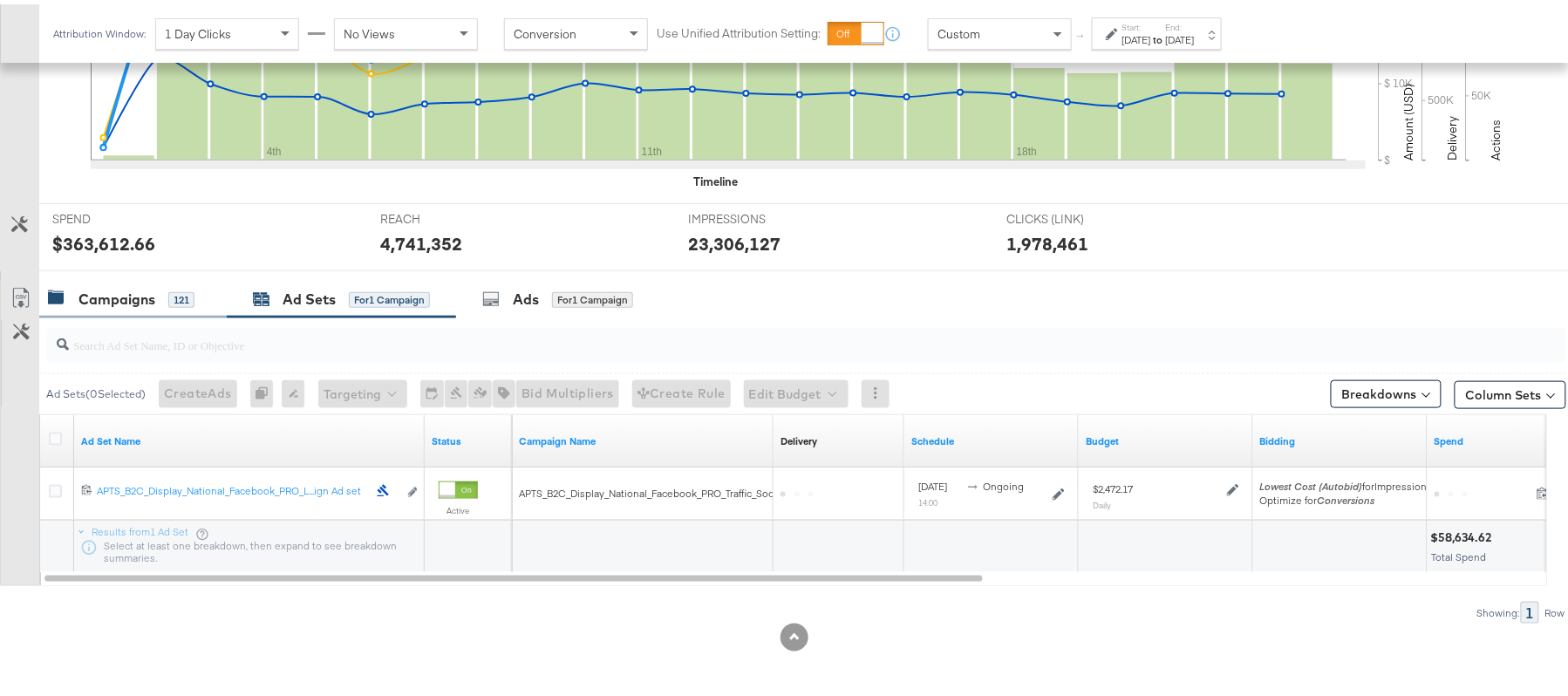
click at [131, 297] on div "Campaigns" at bounding box center [117, 295] width 76 height 20
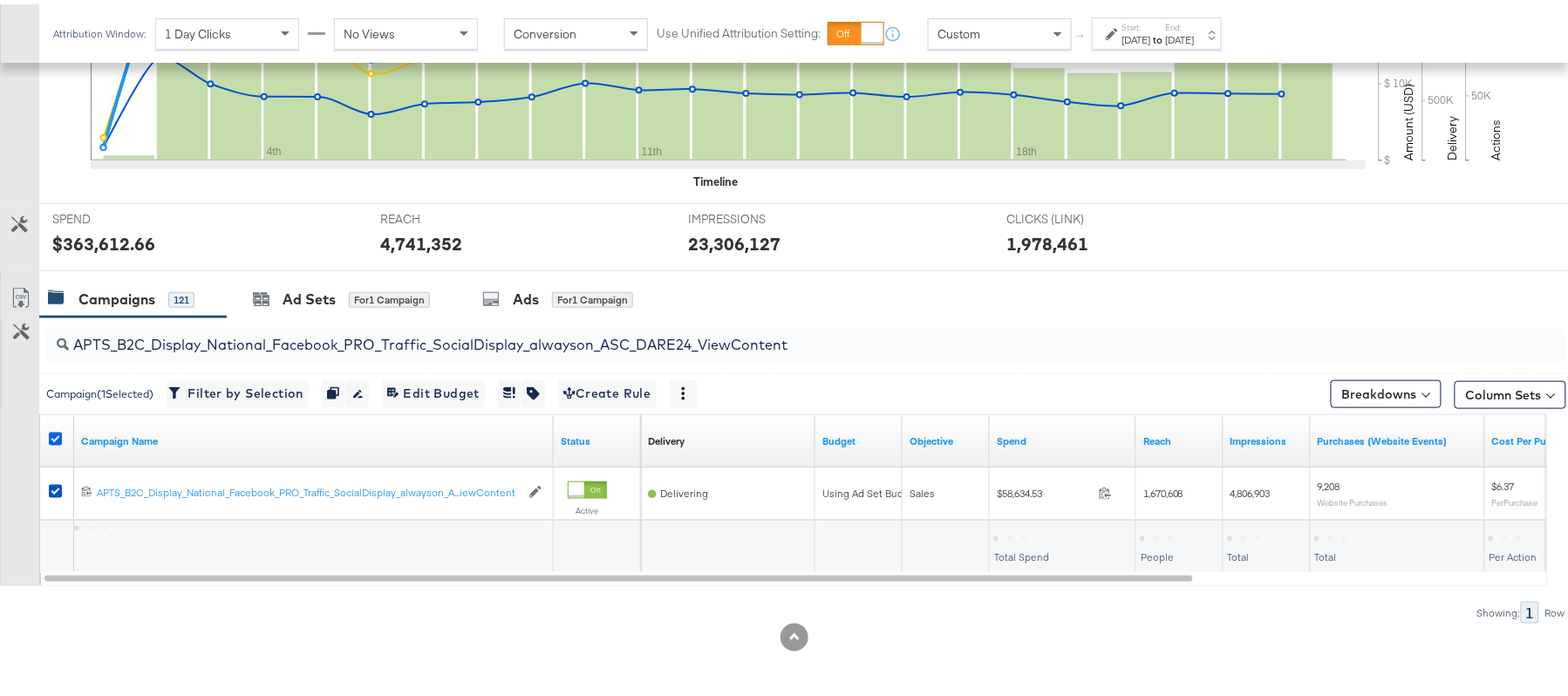
click at [53, 434] on icon at bounding box center [56, 435] width 13 height 13
click at [0, 0] on input "checkbox" at bounding box center [0, 0] width 0 height 0
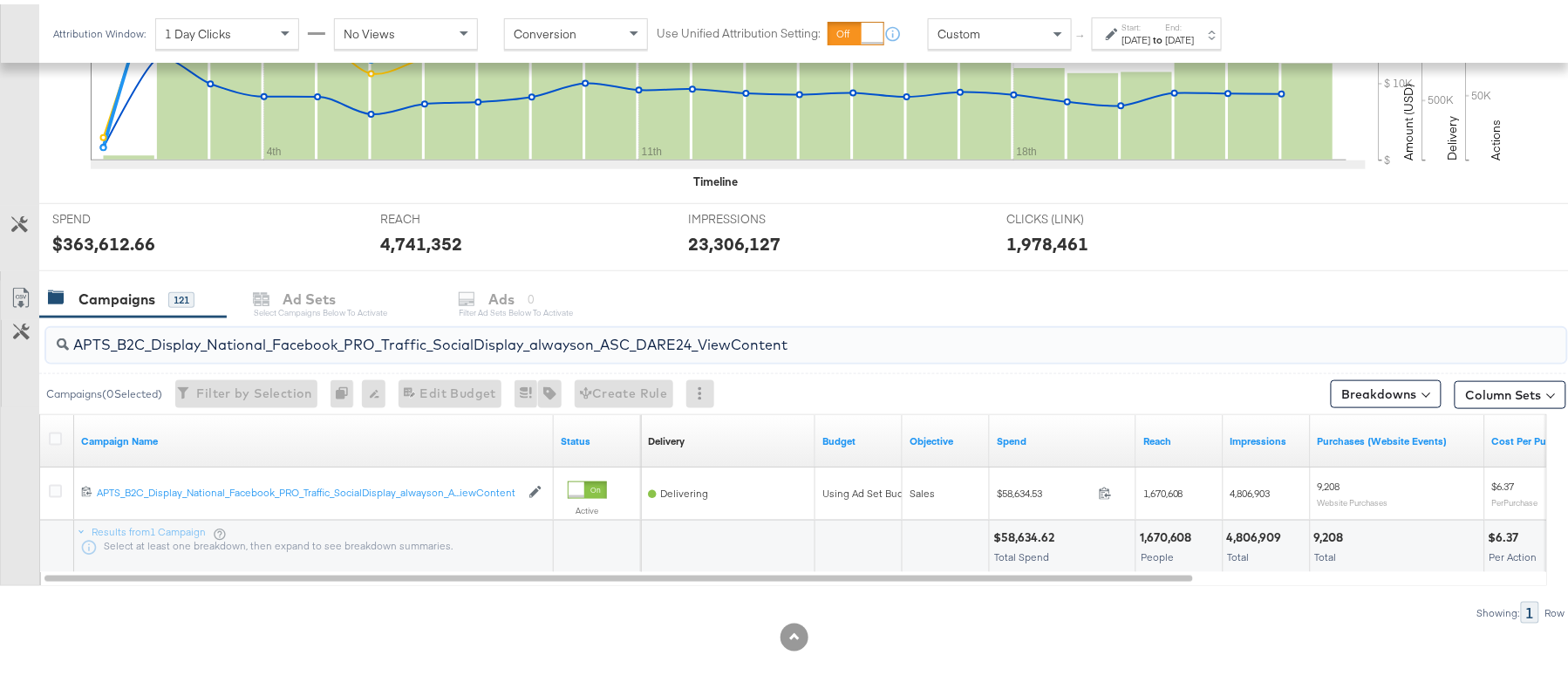
click at [219, 321] on input "APTS_B2C_Display_National_Facebook_PRO_Traffic_SocialDisplay_alwayson_ASC_DARE2…" at bounding box center [748, 333] width 1359 height 34
paste input "Leads_SocialDisplay_alwayson_ASC_DARE24_Purchase"
type input "APTS_B2C_Display_National_Facebook_PRO_Leads_SocialDisplay_alwayson_ASC_DARE24_…"
click at [53, 435] on icon at bounding box center [56, 435] width 13 height 13
click at [0, 0] on input "checkbox" at bounding box center [0, 0] width 0 height 0
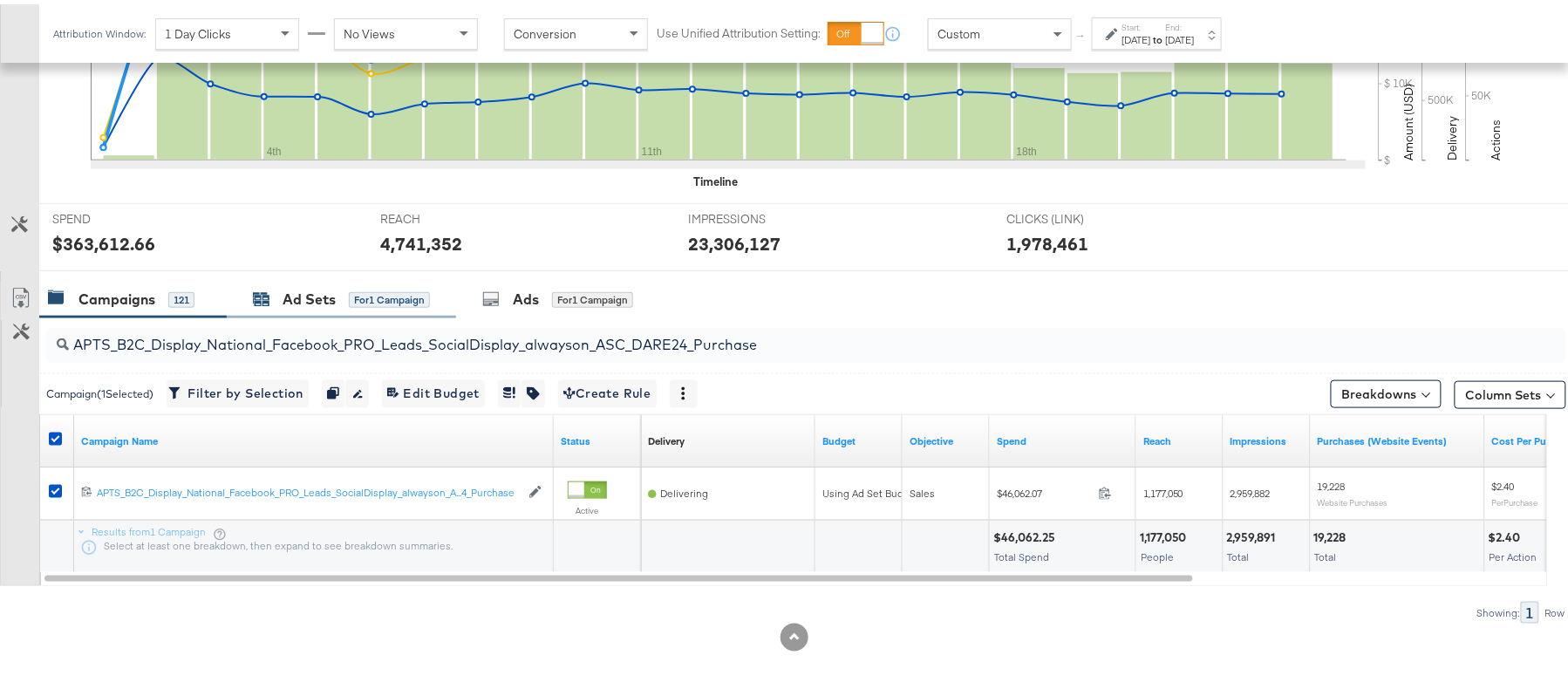
click at [298, 291] on div "Ad Sets" at bounding box center [309, 295] width 53 height 20
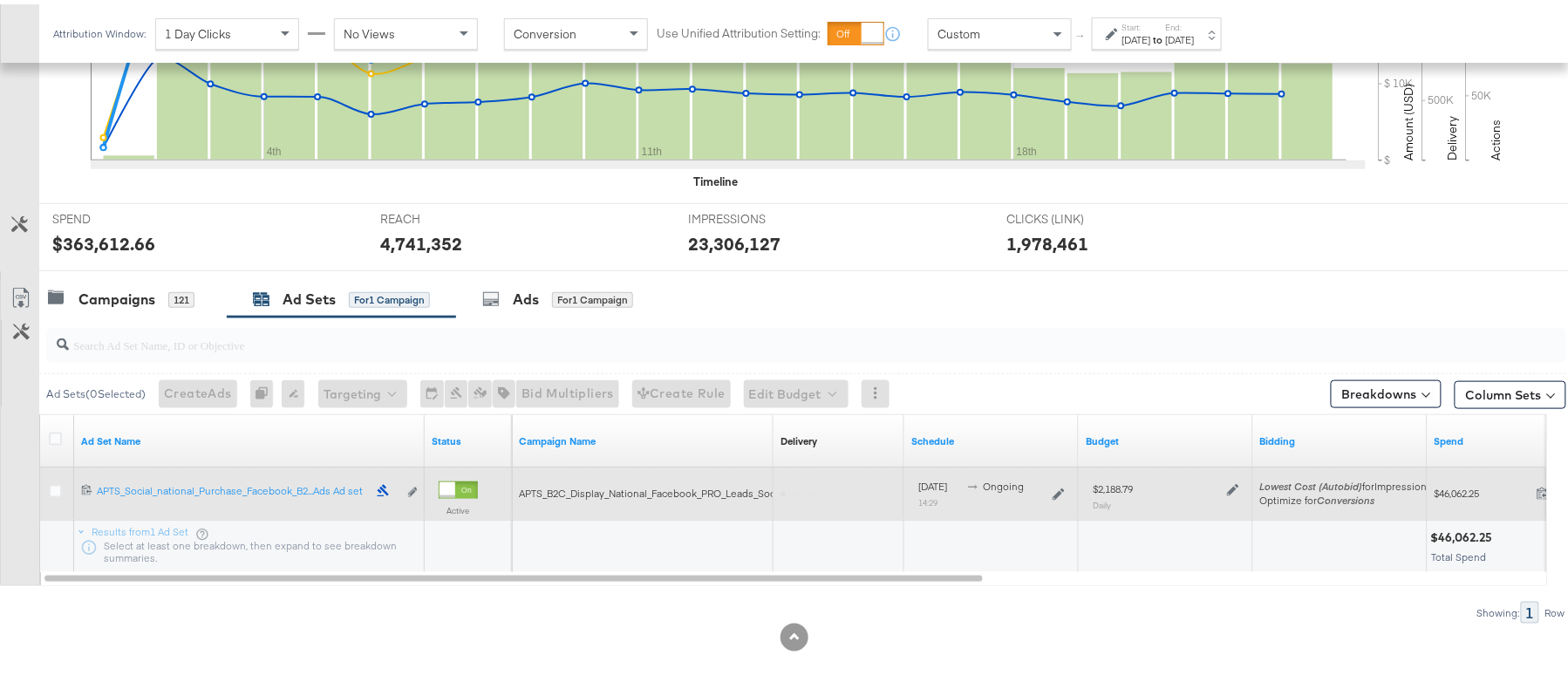
click at [1225, 488] on div at bounding box center [1230, 485] width 16 height 15
click at [1227, 486] on div at bounding box center [1230, 485] width 16 height 15
click at [1227, 486] on icon at bounding box center [1232, 486] width 12 height 12
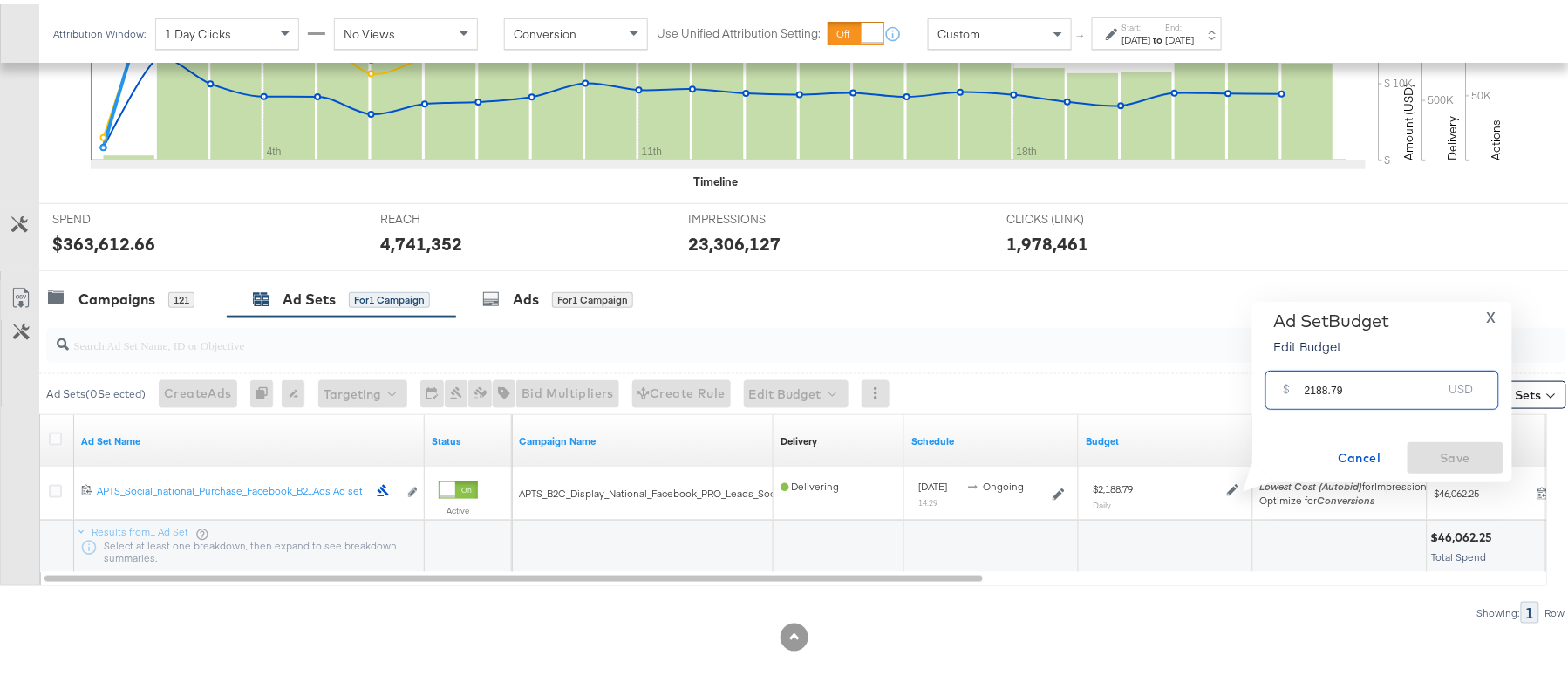
click at [1348, 377] on input "2188.79" at bounding box center [1372, 378] width 137 height 37
paste input "$2,190.40"
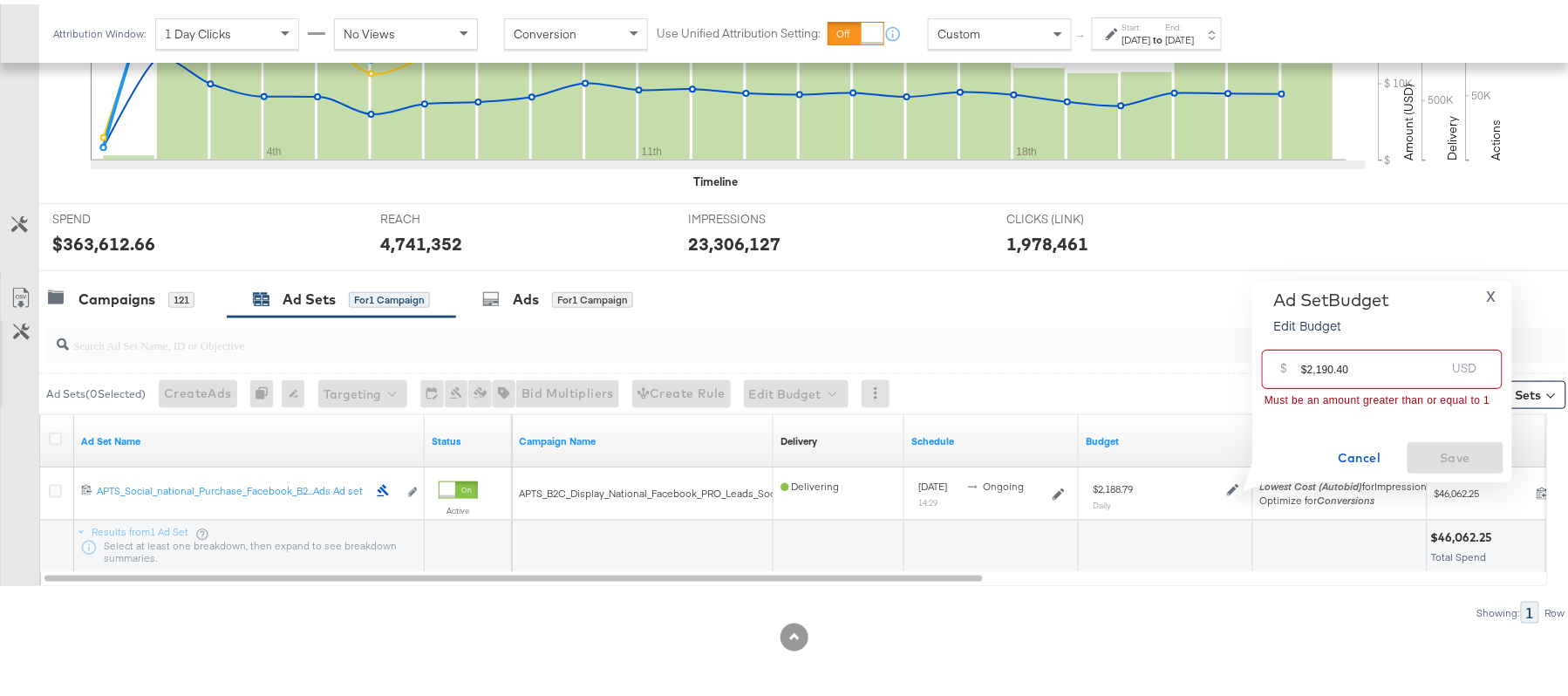
click at [1316, 368] on input "$2,190.40" at bounding box center [1373, 357] width 144 height 37
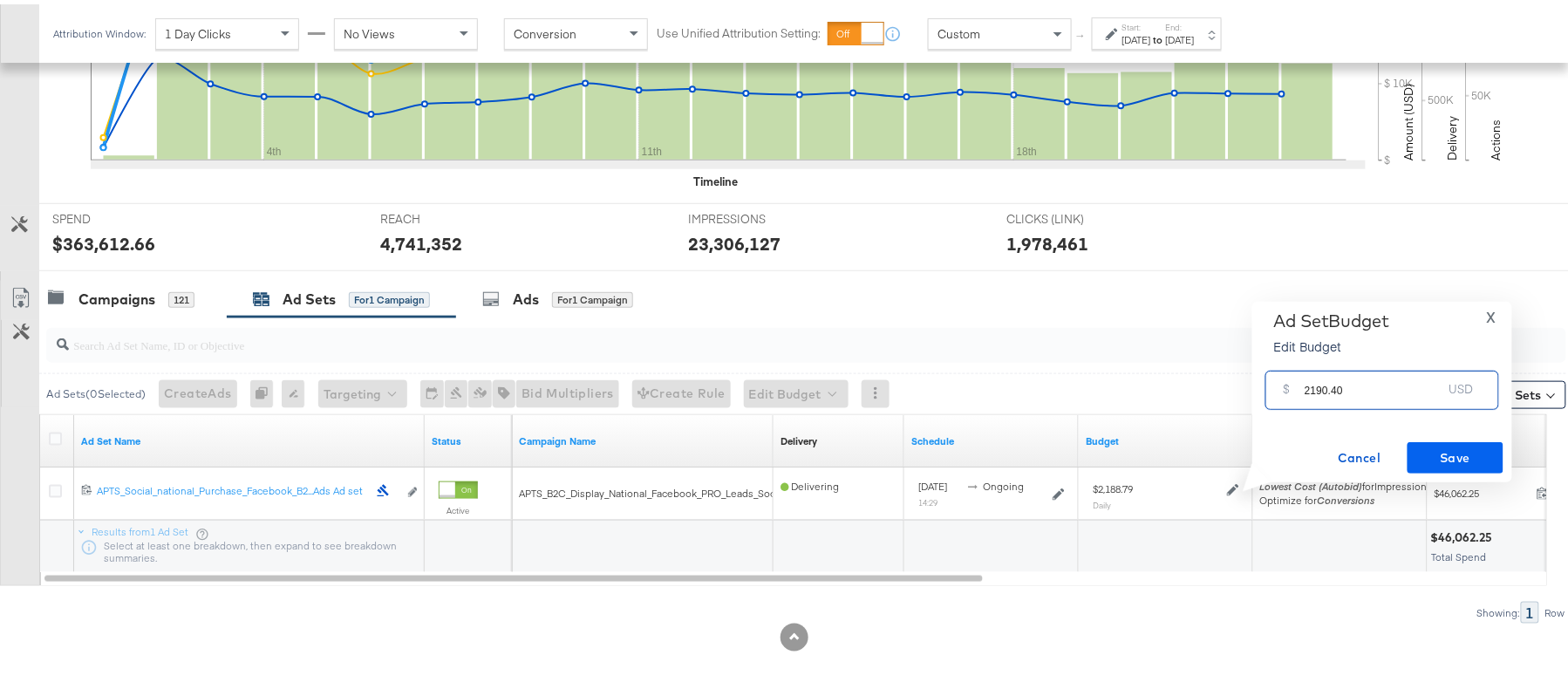
type input "2190.40"
click at [1437, 440] on button "Save" at bounding box center [1454, 454] width 96 height 31
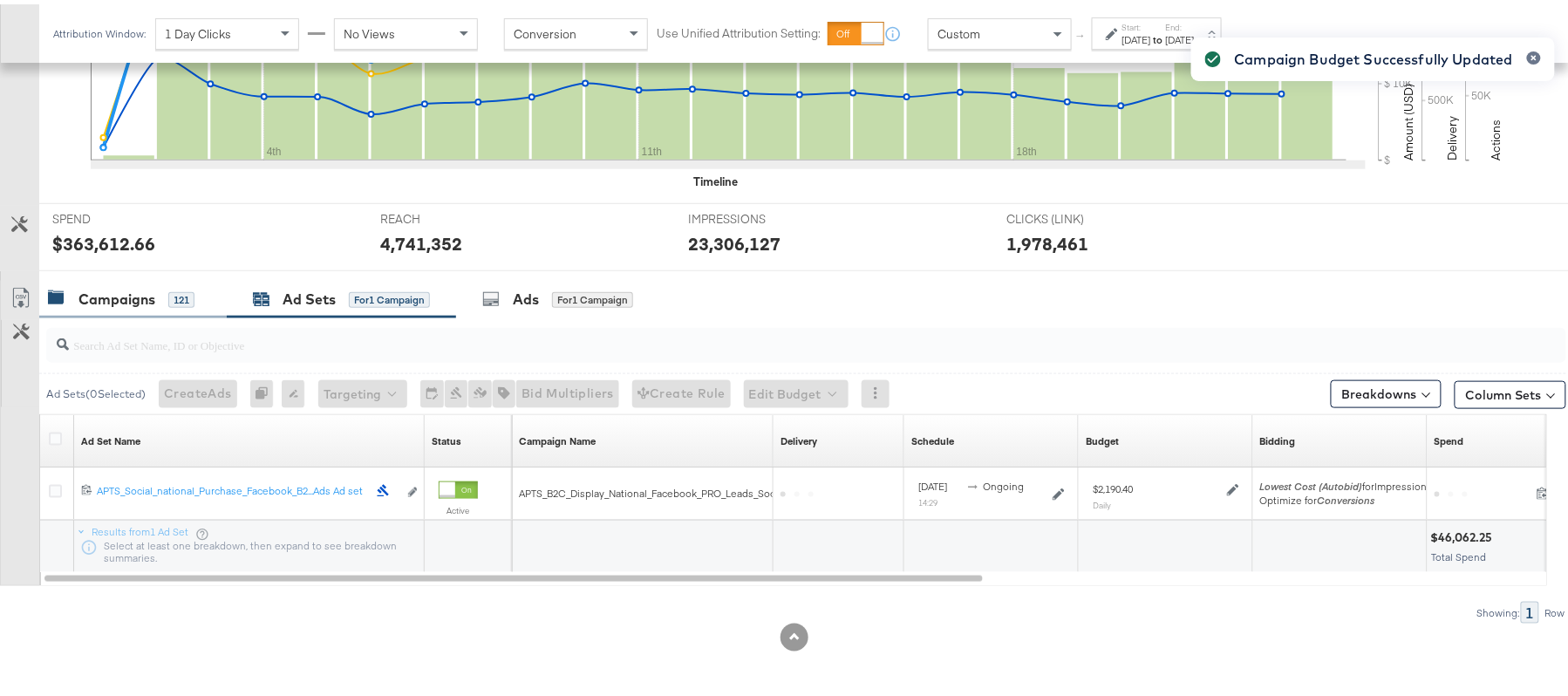
click at [133, 292] on div "Campaigns" at bounding box center [117, 295] width 76 height 20
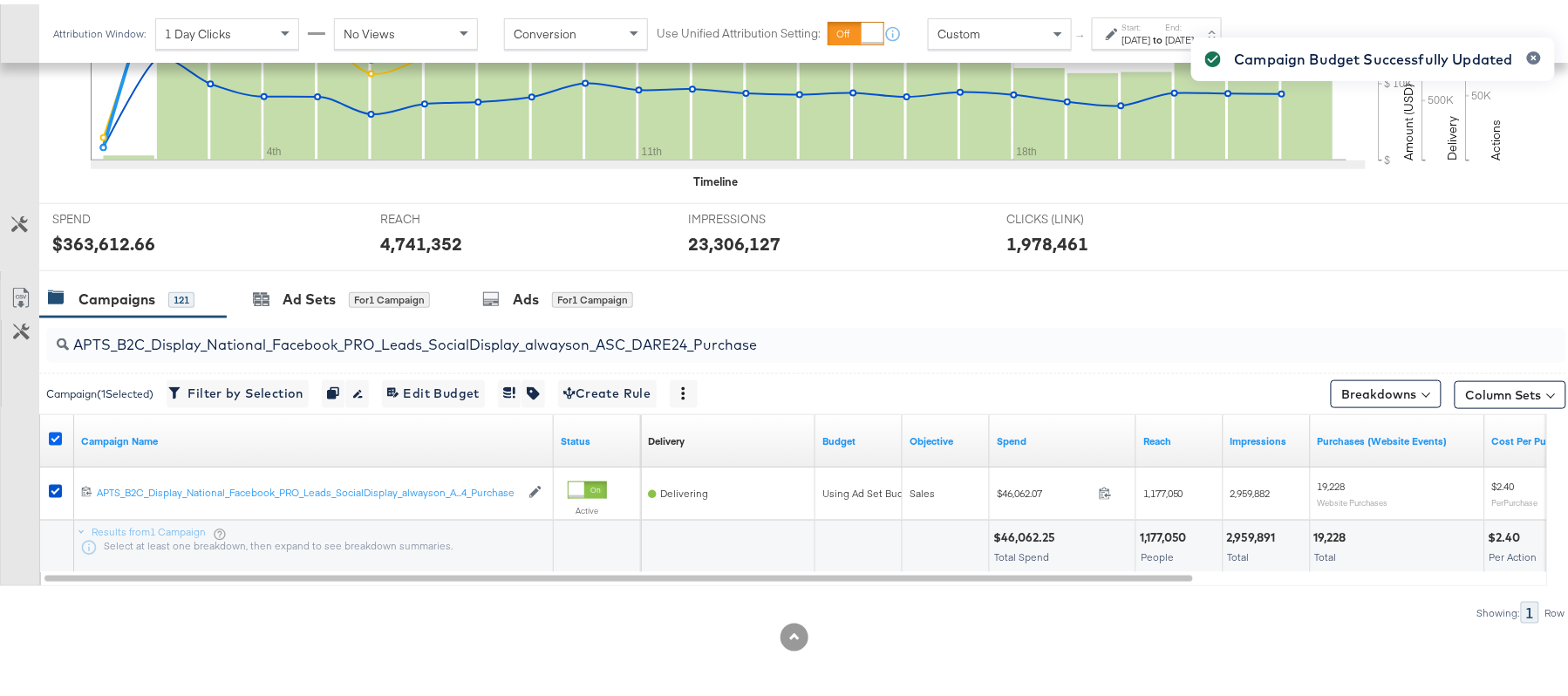
click at [53, 433] on icon at bounding box center [56, 435] width 13 height 13
click at [0, 0] on input "checkbox" at bounding box center [0, 0] width 0 height 0
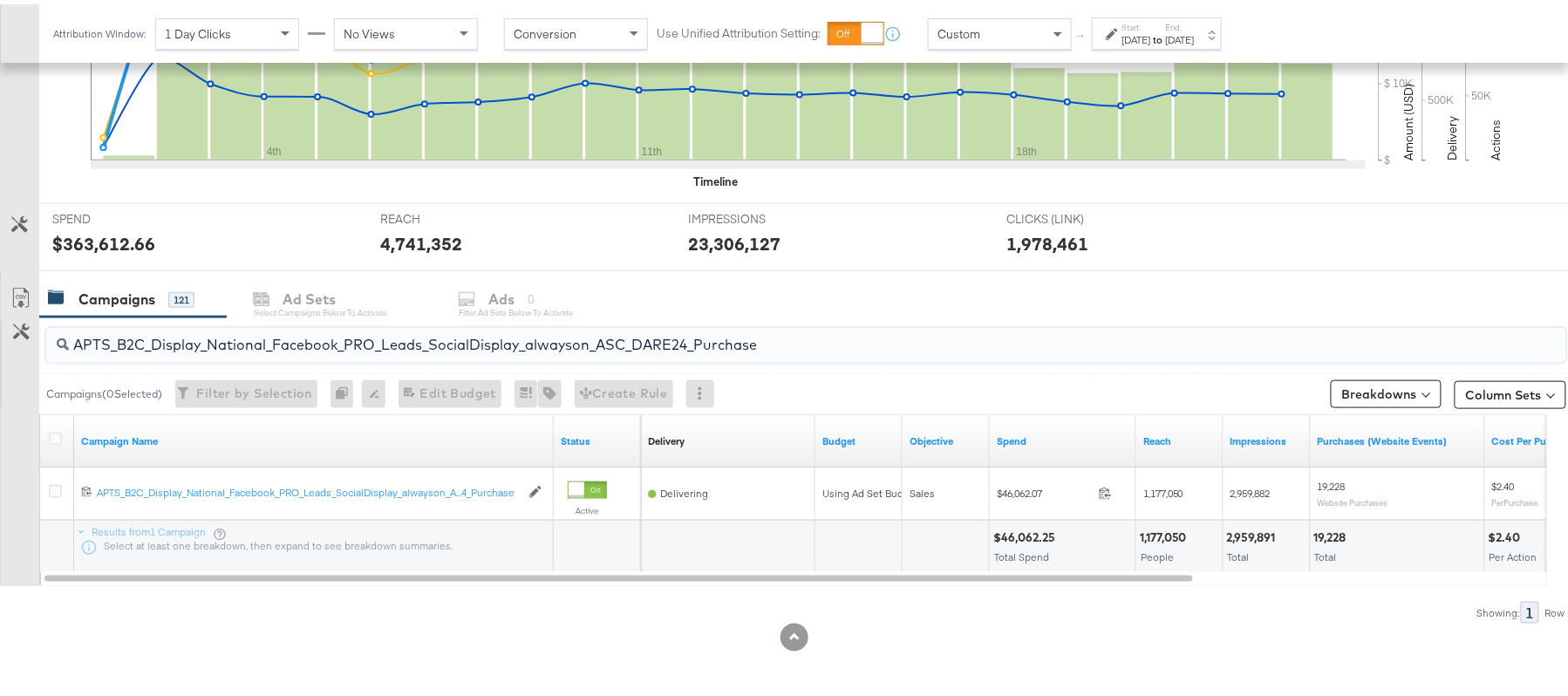
click at [270, 329] on input "APTS_B2C_Display_National_Facebook_PRO_Leads_SocialDisplay_alwayson_ASC_DARE24_…" at bounding box center [748, 333] width 1359 height 34
paste input "F_B2C_Display_National_Facebook_PRO_Traffic_SocialDisplay_alwayson_ASC_AF24_Vie…"
type input "AF_B2C_Display_National_Facebook_PRO_Traffic_SocialDisplay_alwayson_ASC_AF24_Vi…"
click at [56, 433] on icon at bounding box center [56, 435] width 13 height 13
click at [0, 0] on input "checkbox" at bounding box center [0, 0] width 0 height 0
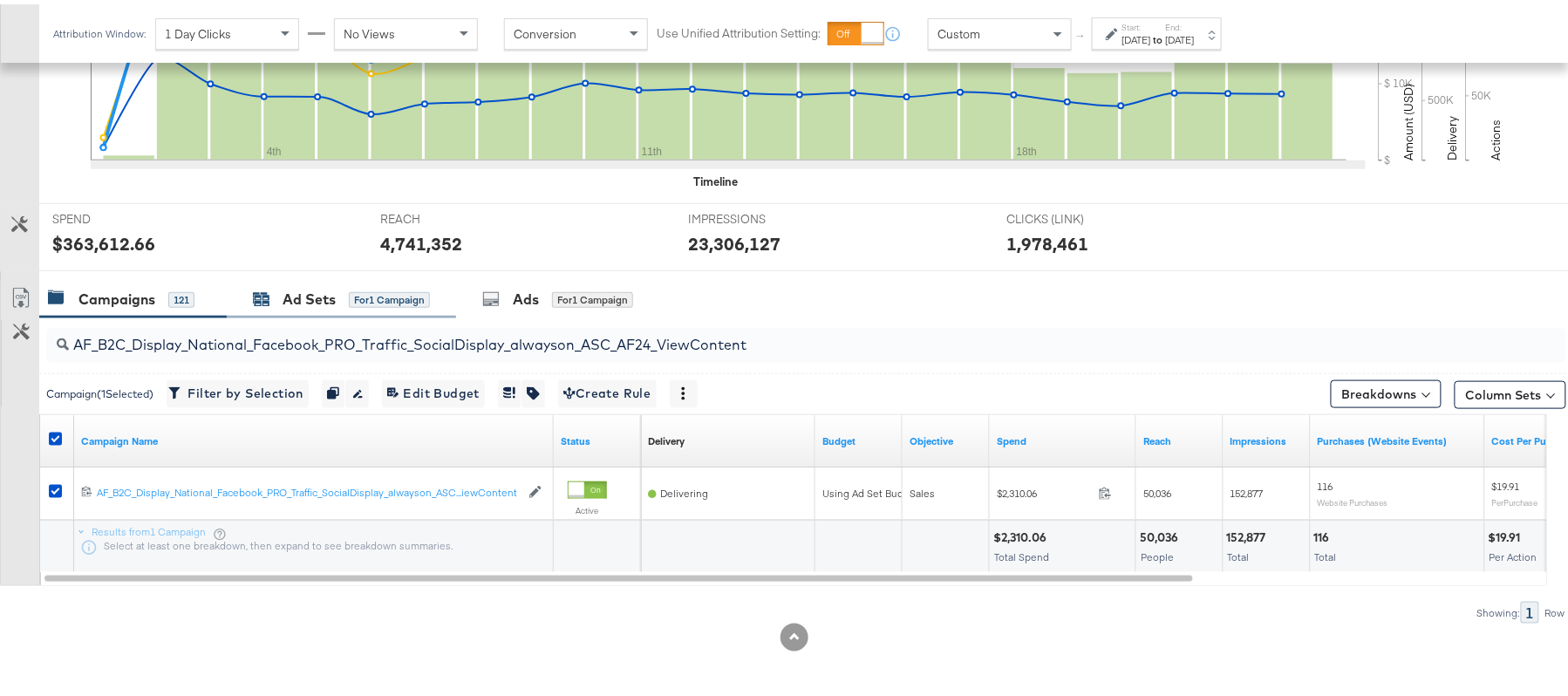
click at [335, 300] on div "Ad Sets" at bounding box center [309, 295] width 53 height 20
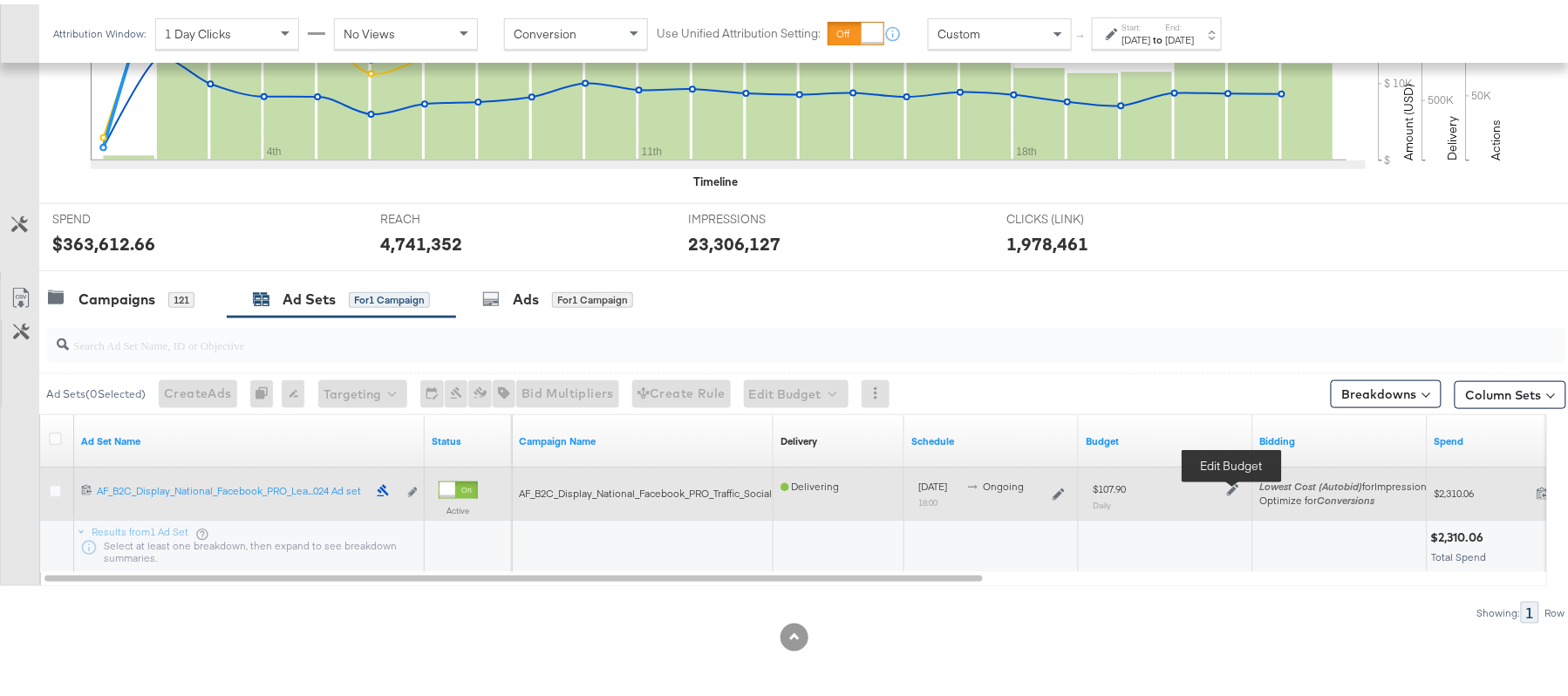
click at [1237, 482] on icon at bounding box center [1232, 486] width 12 height 12
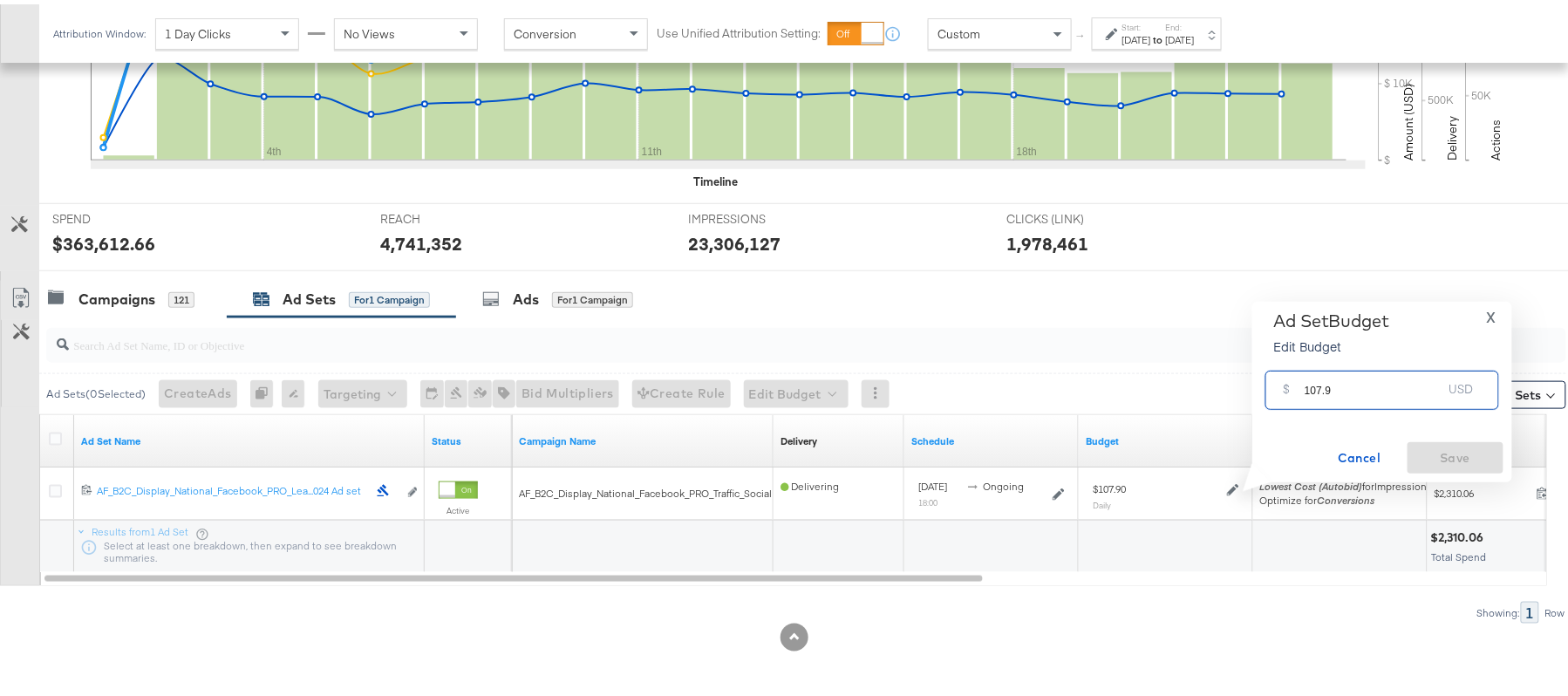
click at [1395, 385] on input "107.9" at bounding box center [1372, 378] width 137 height 37
paste input "$108.42"
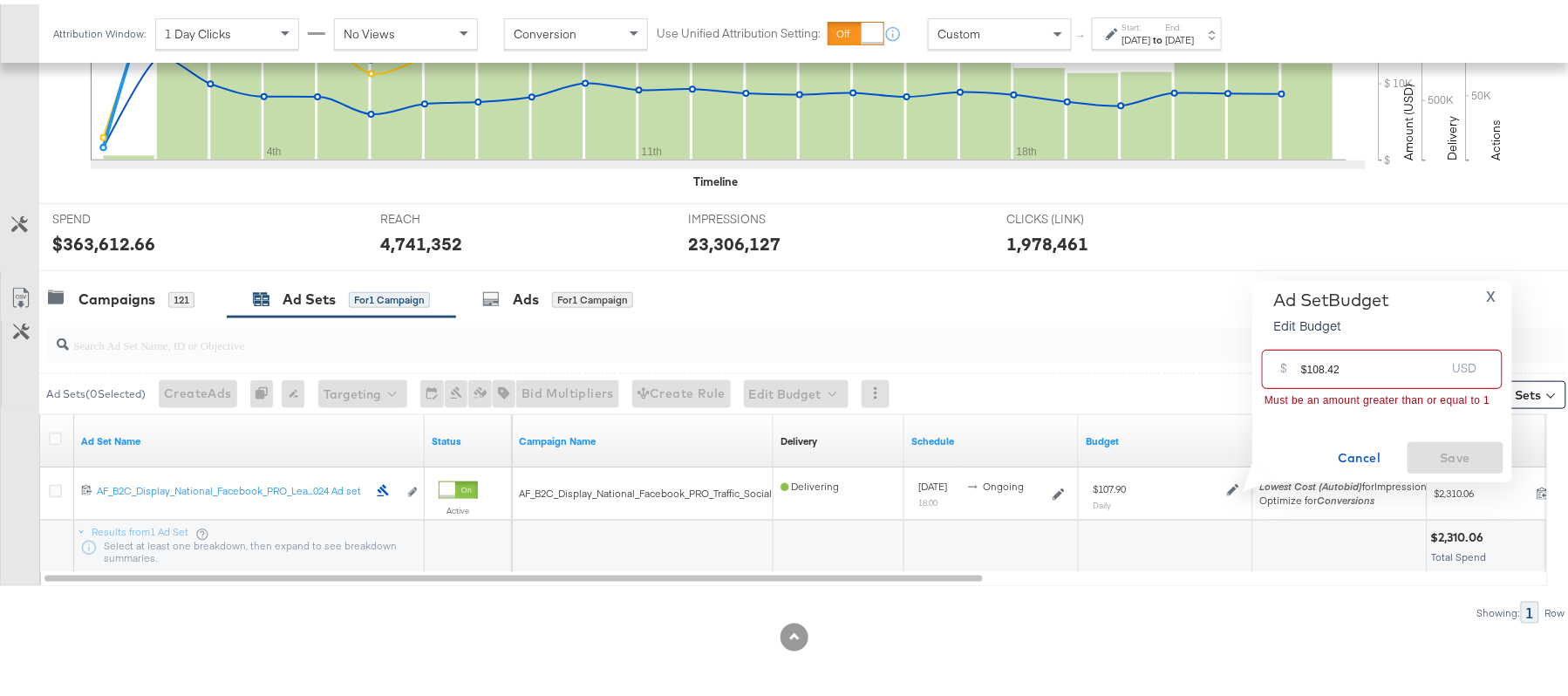
click at [1304, 364] on input "$108.42" at bounding box center [1373, 357] width 144 height 37
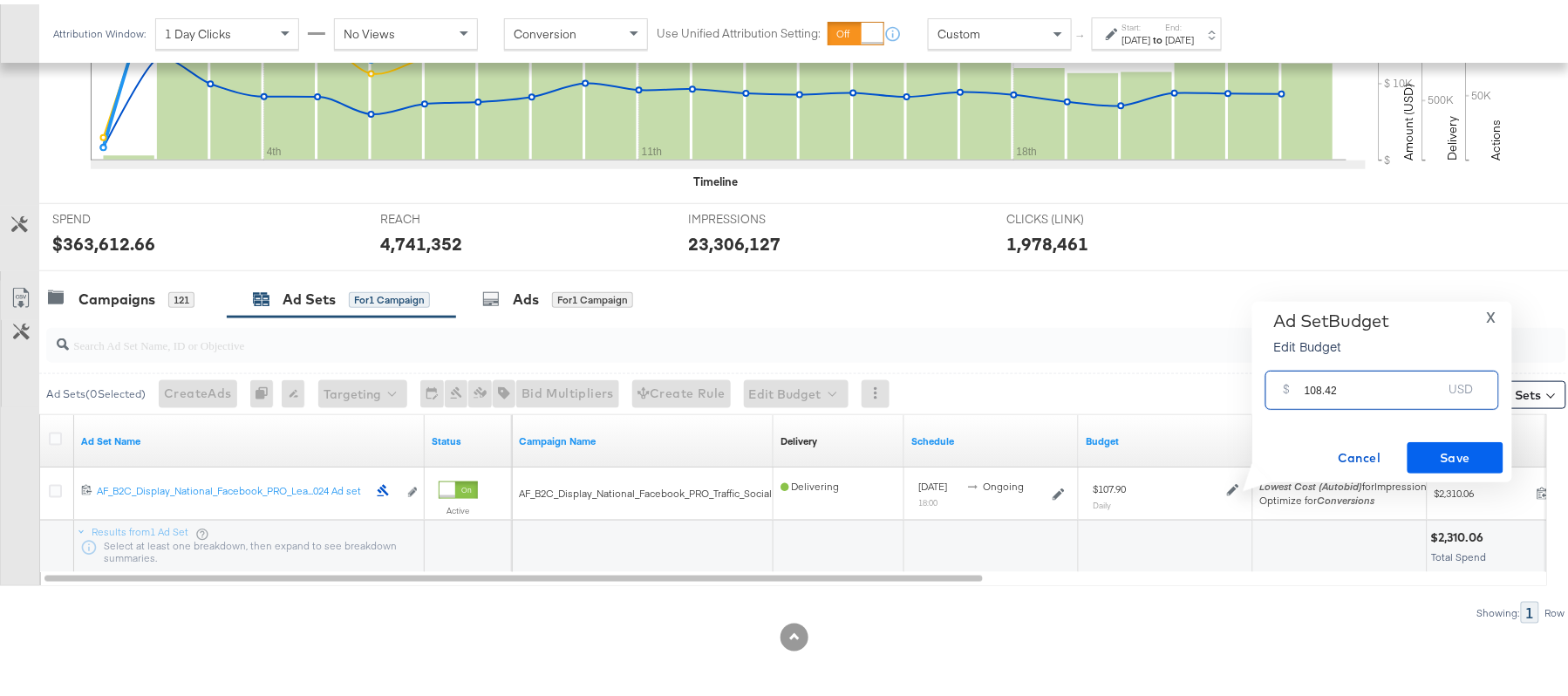
type input "108.42"
click at [1428, 451] on span "Save" at bounding box center [1455, 454] width 82 height 22
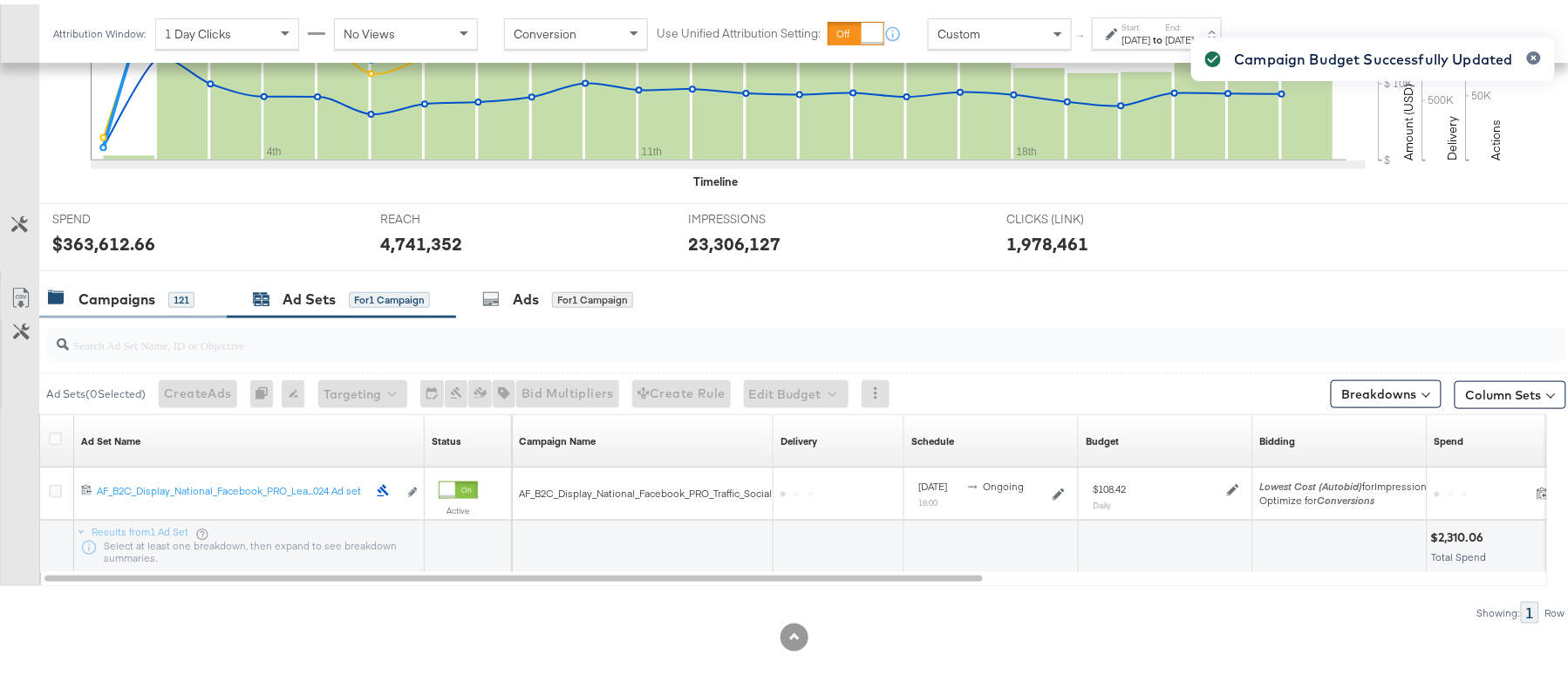
click at [129, 293] on div "Campaigns" at bounding box center [117, 295] width 76 height 20
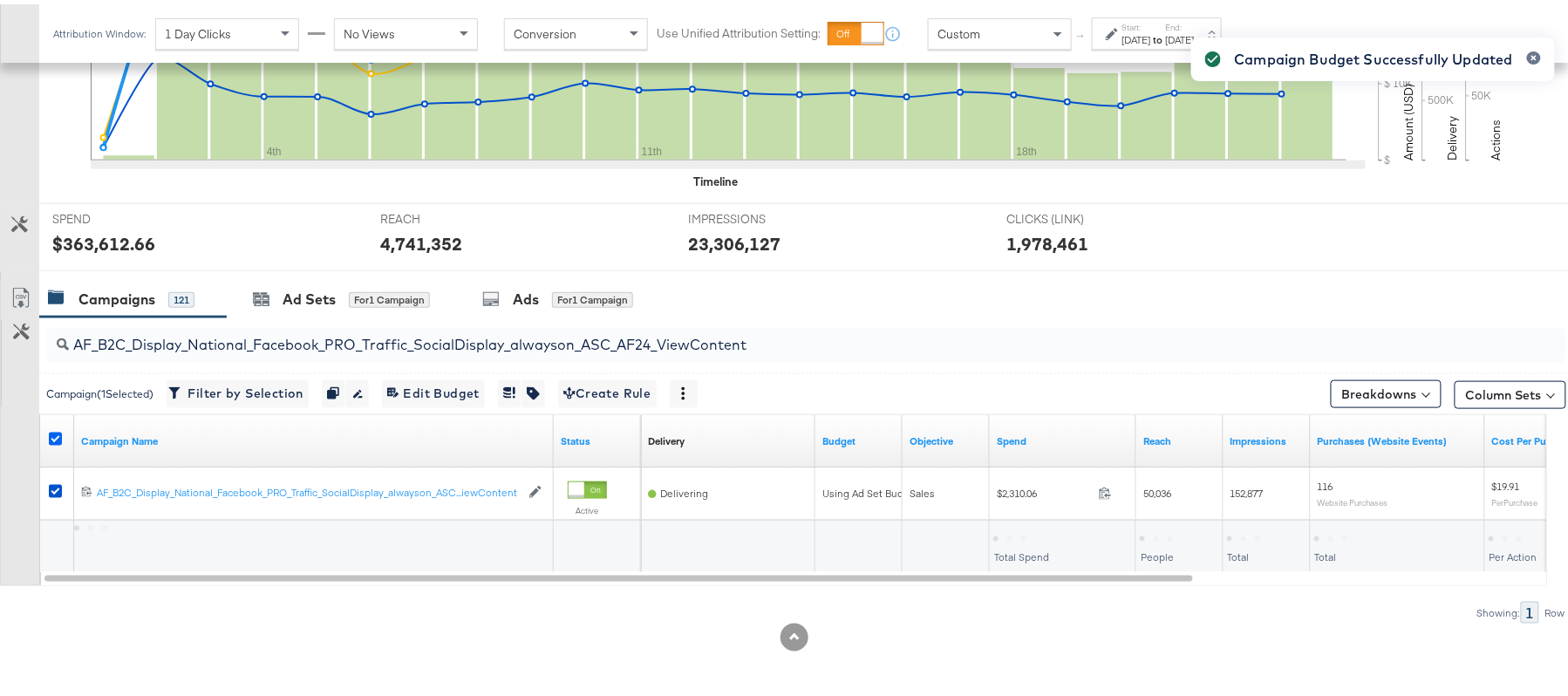
click at [59, 430] on icon at bounding box center [56, 435] width 13 height 13
click at [0, 0] on input "checkbox" at bounding box center [0, 0] width 0 height 0
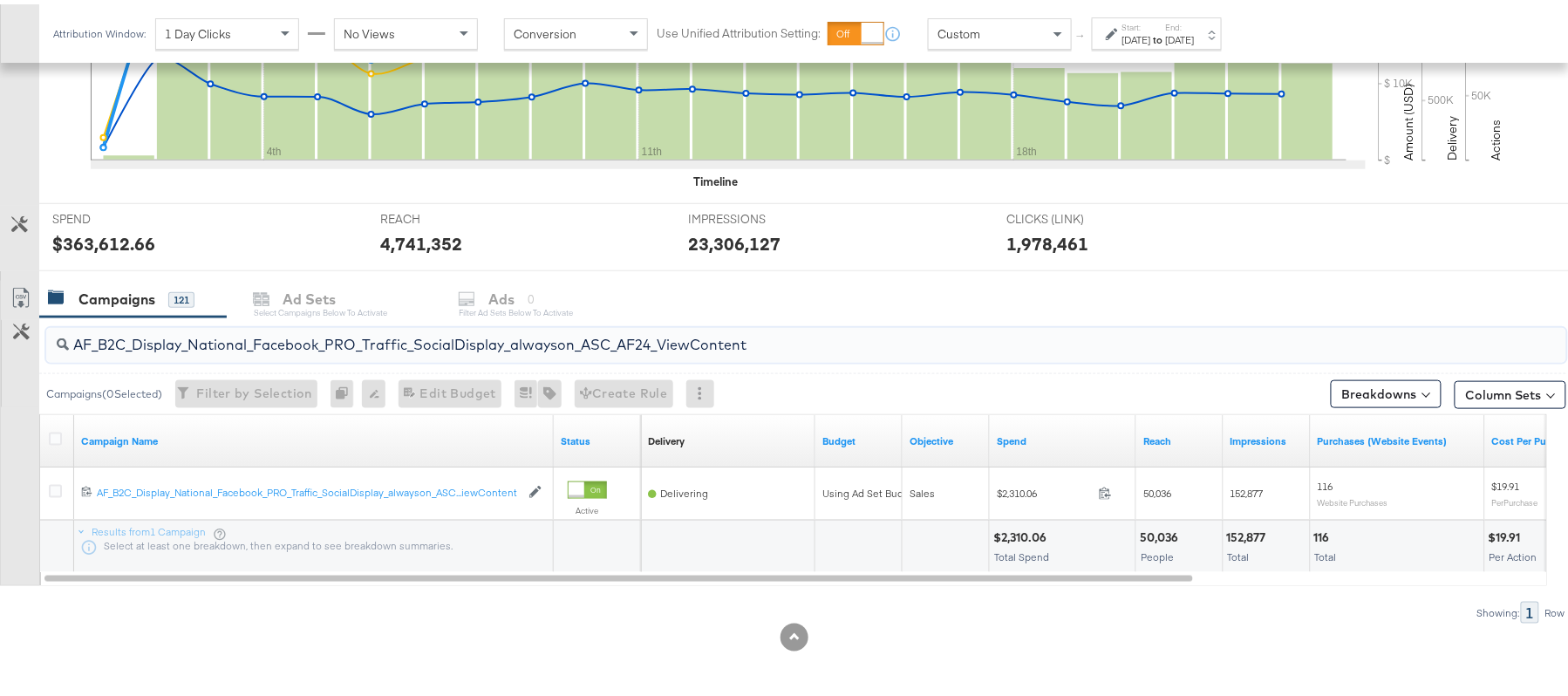
click at [287, 346] on input "AF_B2C_Display_National_Facebook_PRO_Traffic_SocialDisplay_alwayson_ASC_AF24_Vi…" at bounding box center [748, 333] width 1359 height 34
paste input "FR_B2C_Display_National_Facebook_PRO_Traffic_SocialDisplay_alwayson_ASC_FR"
type input "FR_B2C_Display_National_Facebook_PRO_Traffic_SocialDisplay_alwayson_ASC_FR24_Vi…"
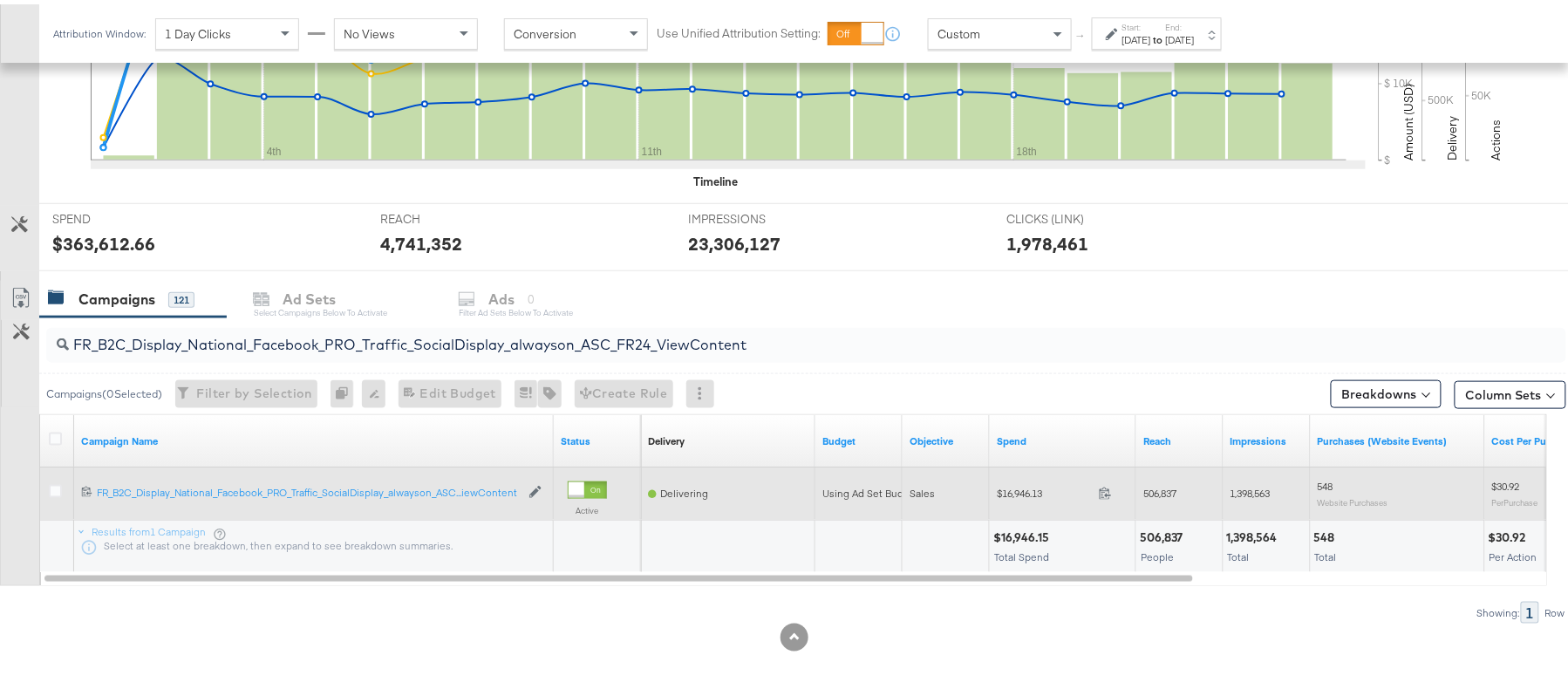
click at [51, 493] on div at bounding box center [58, 489] width 18 height 17
click at [53, 486] on icon at bounding box center [56, 487] width 13 height 13
click at [0, 0] on input "checkbox" at bounding box center [0, 0] width 0 height 0
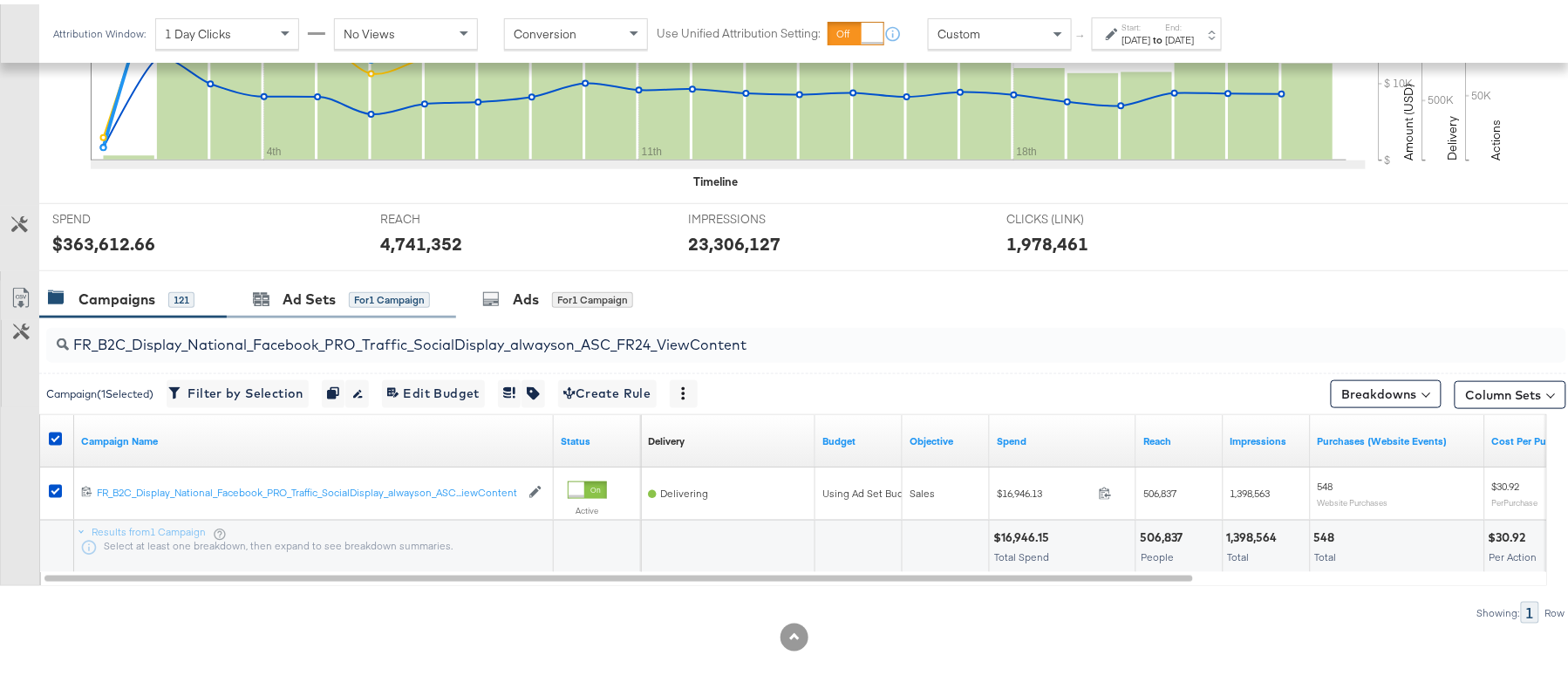
click at [308, 277] on div "Ad Sets for 1 Campaign" at bounding box center [341, 295] width 229 height 37
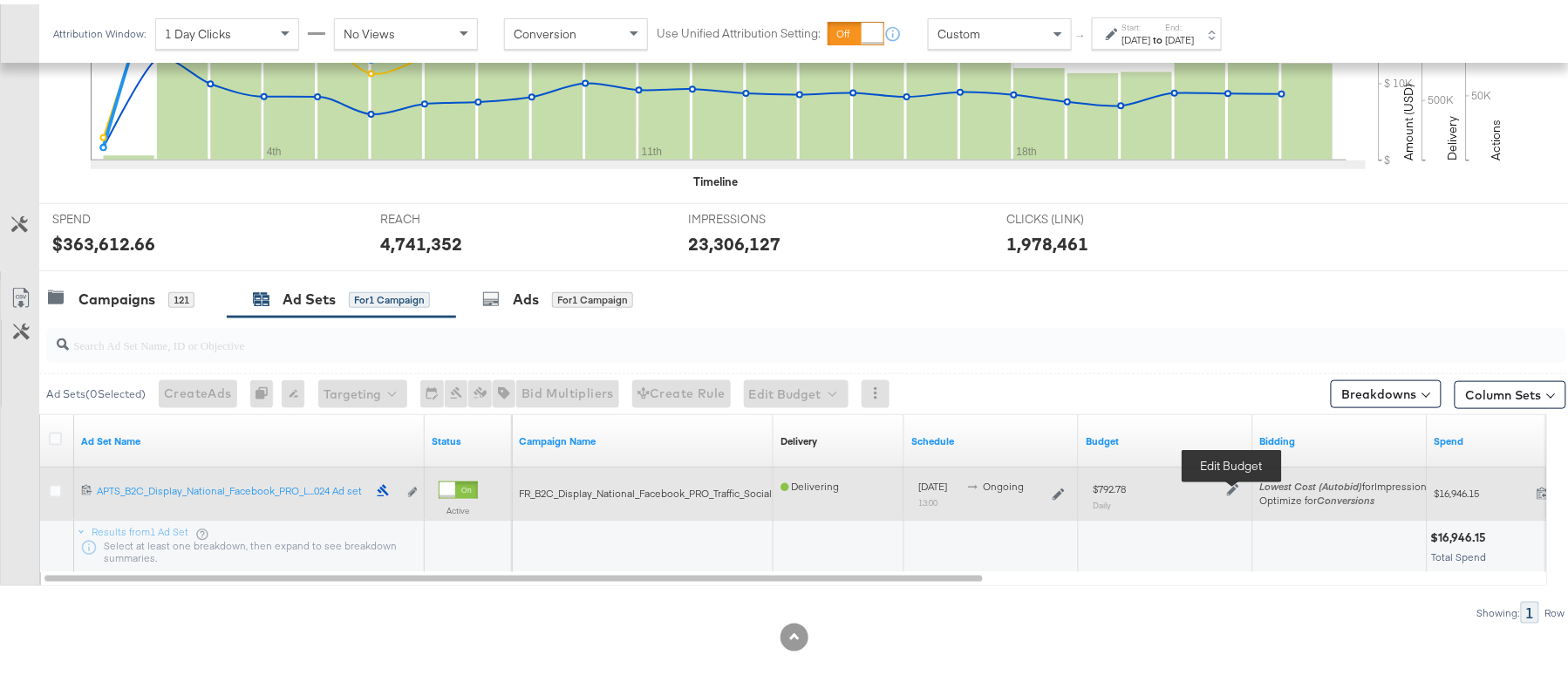
click at [1233, 482] on icon at bounding box center [1232, 486] width 12 height 12
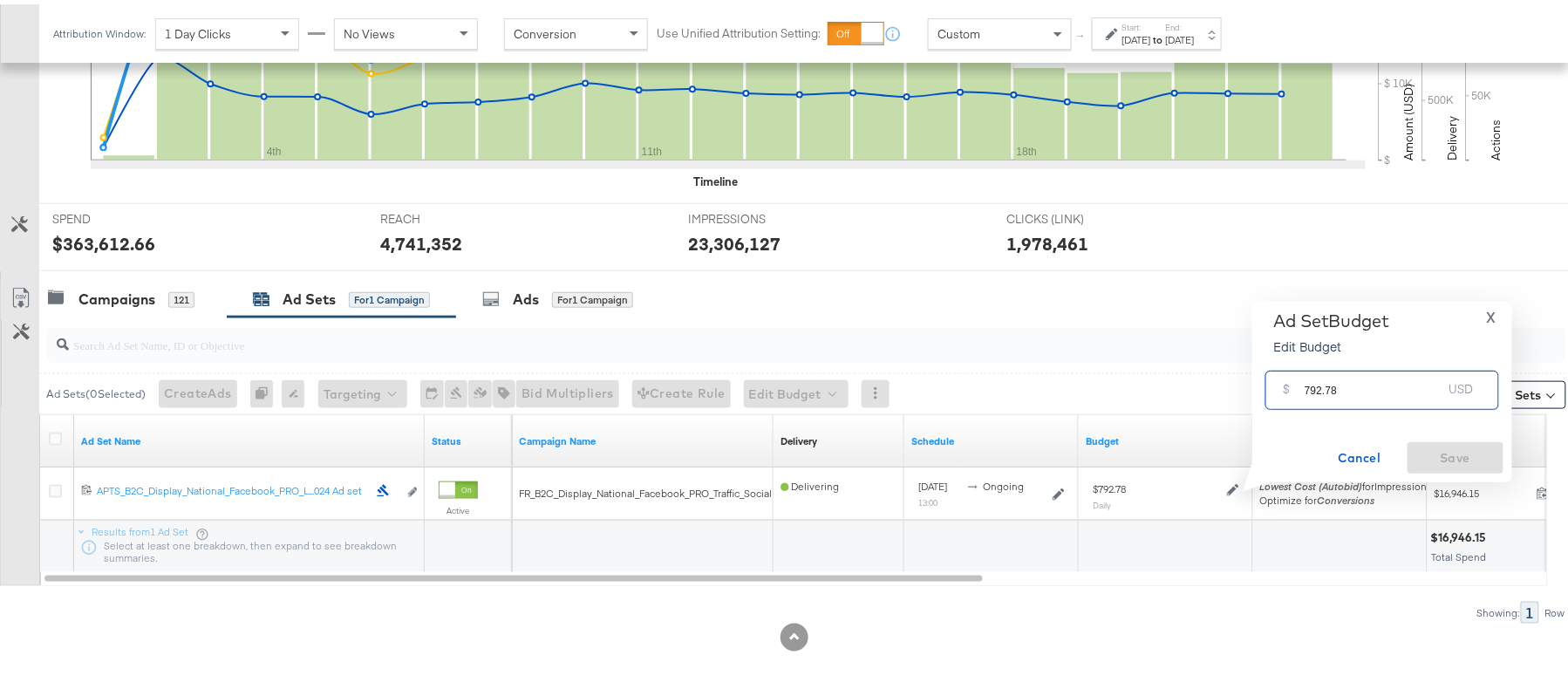
click at [1326, 378] on input "792.78" at bounding box center [1372, 378] width 137 height 37
paste input "$794.22"
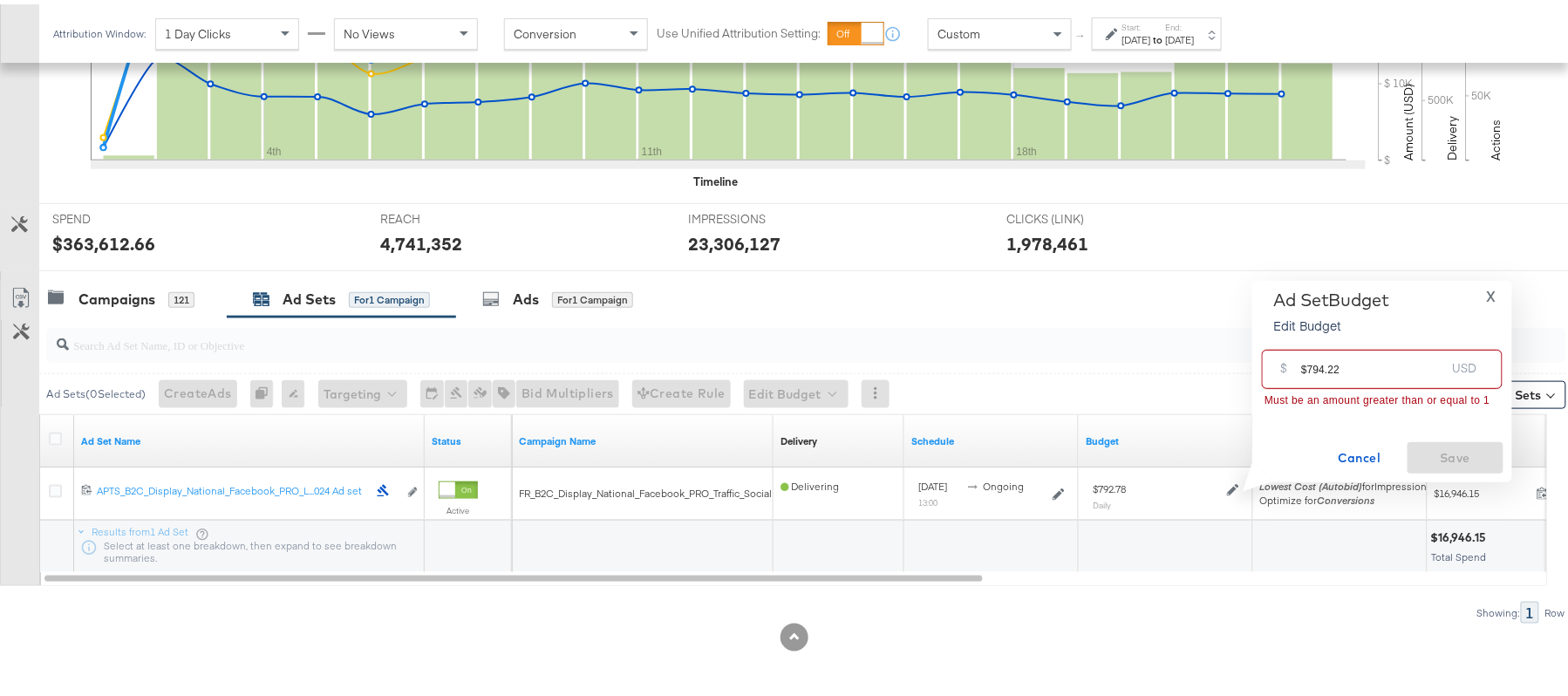
click at [1306, 366] on input "$794.22" at bounding box center [1373, 357] width 144 height 37
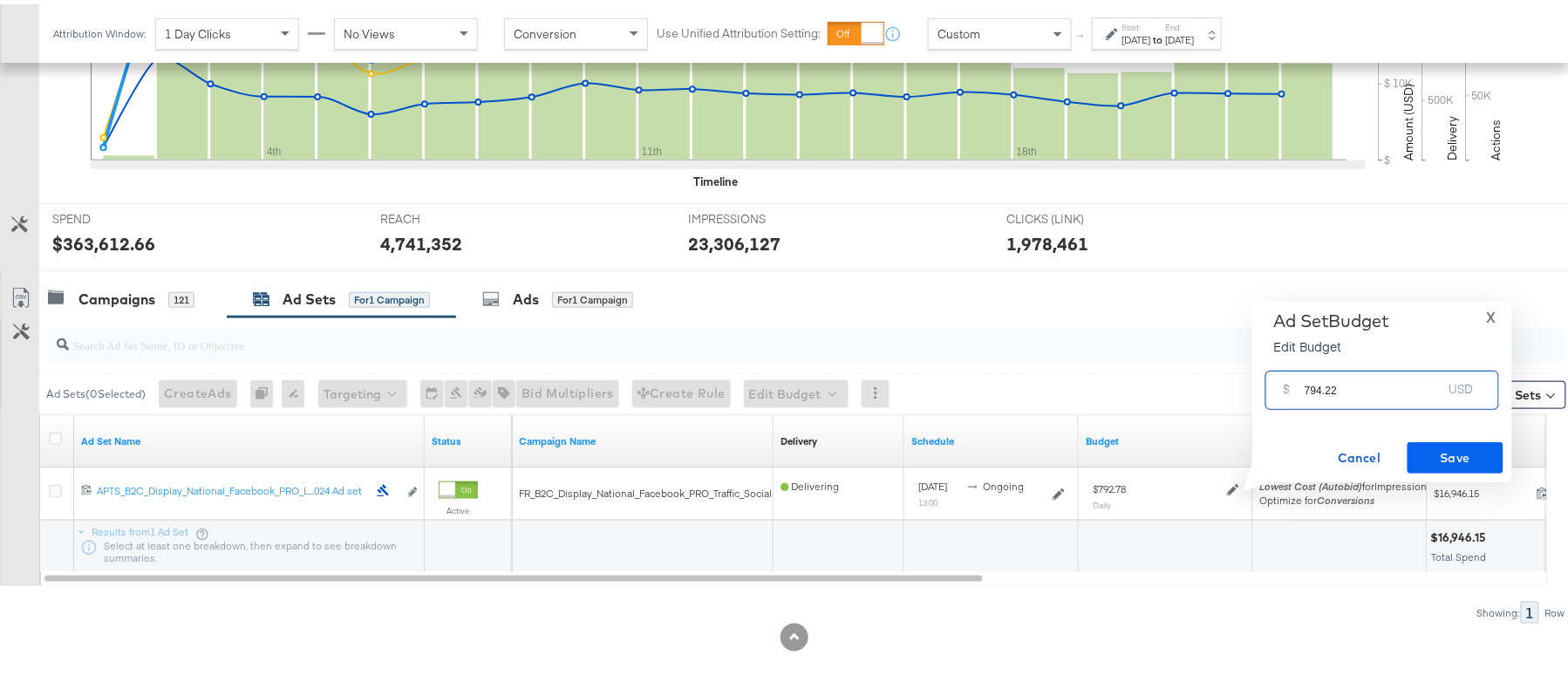
type input "794.22"
click at [1451, 445] on span "Save" at bounding box center [1455, 454] width 82 height 22
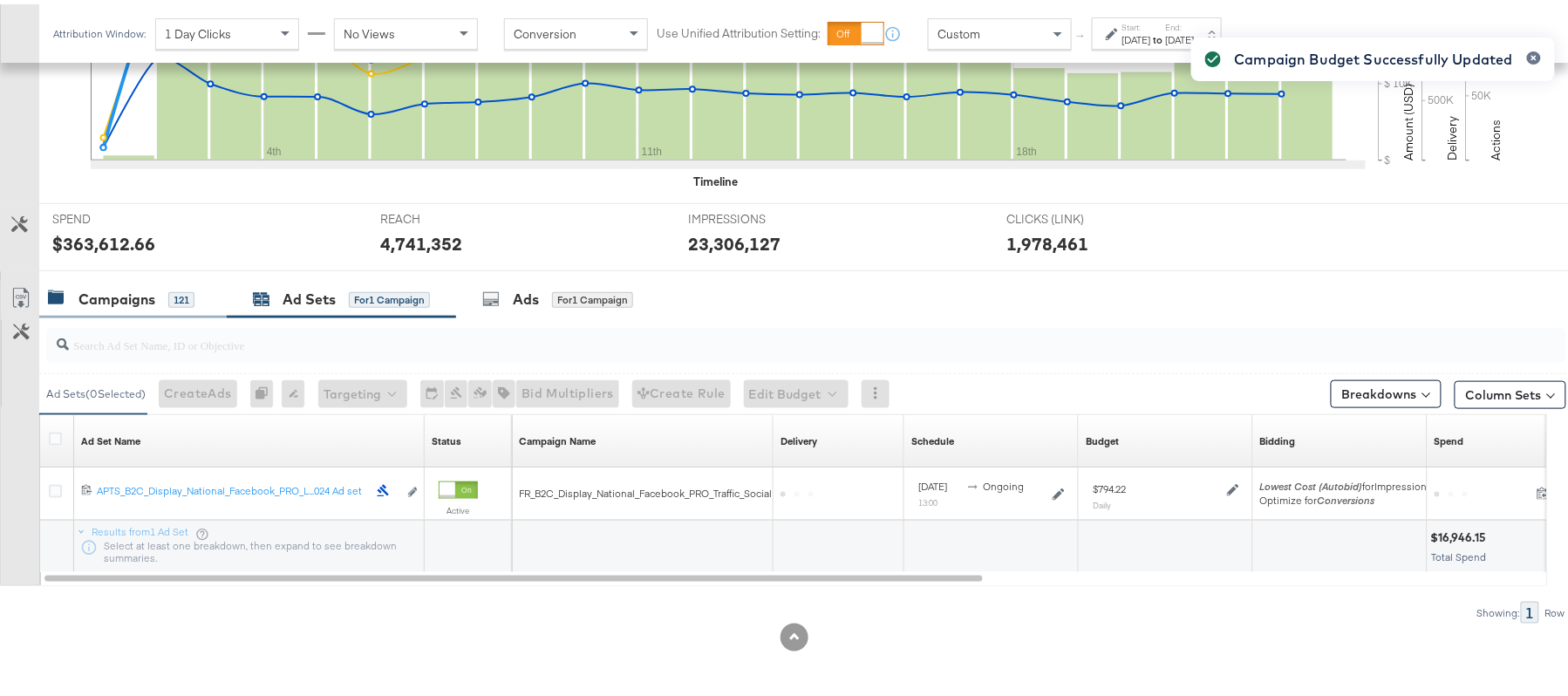
click at [157, 293] on div "Campaigns 121" at bounding box center [121, 295] width 147 height 20
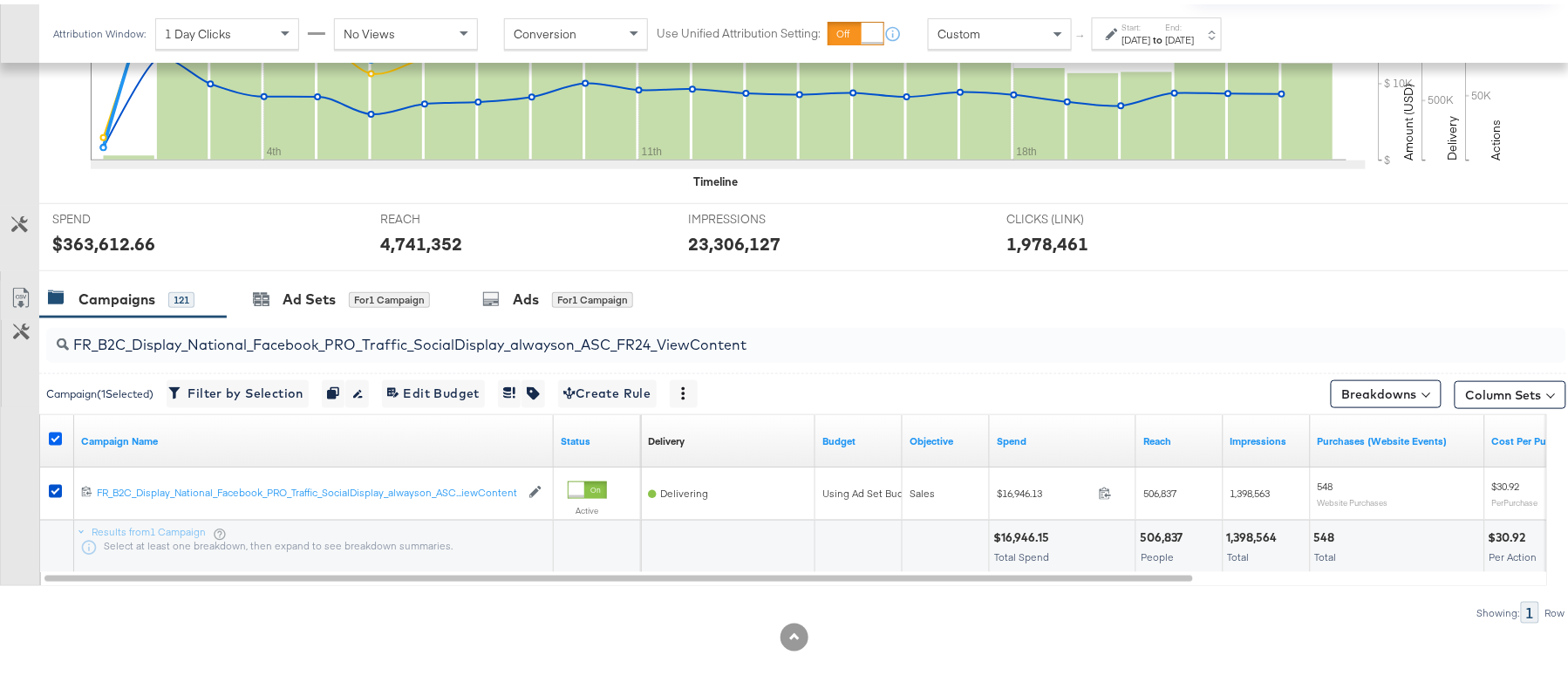
click at [57, 435] on icon at bounding box center [56, 435] width 13 height 13
click at [0, 0] on input "checkbox" at bounding box center [0, 0] width 0 height 0
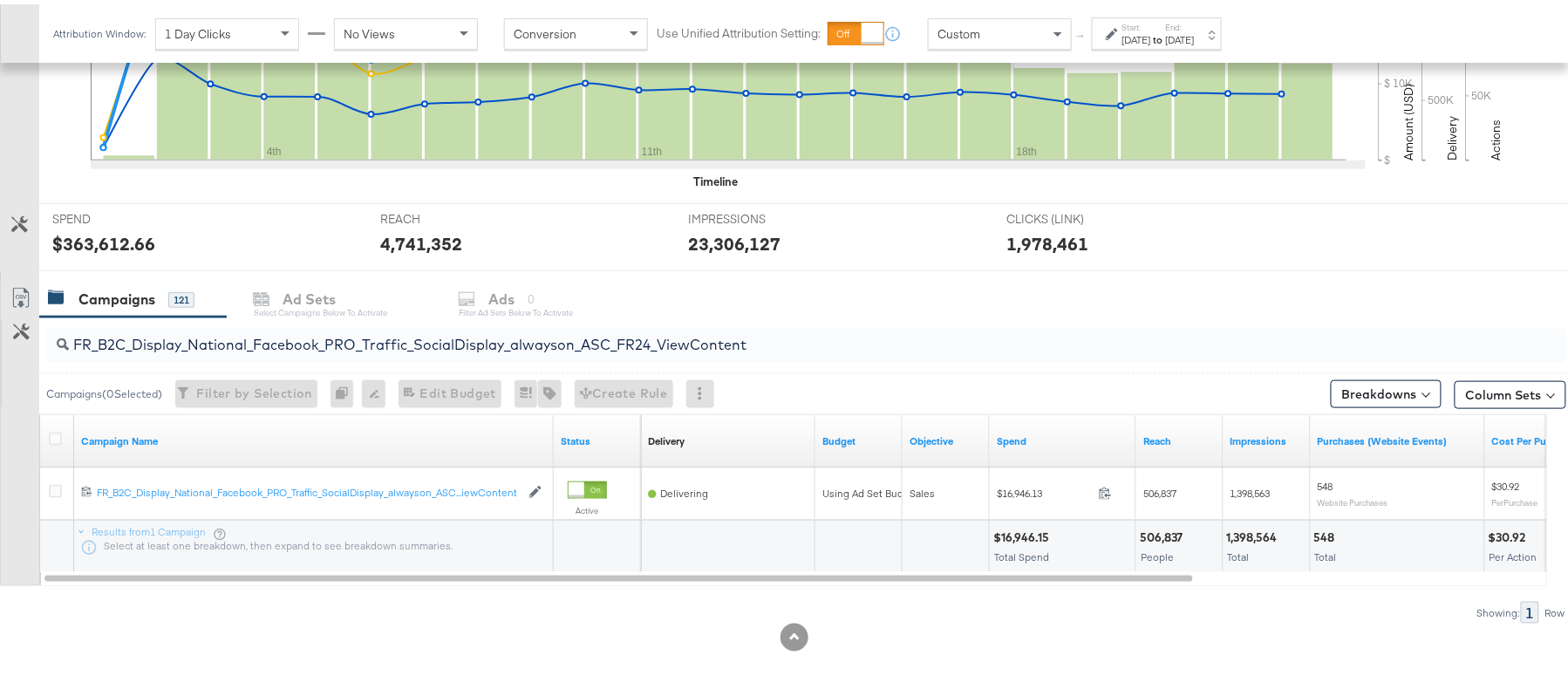
click at [225, 358] on div "FR_B2C_Display_National_Facebook_PRO_Traffic_SocialDisplay_alwayson_ASC_FR24_Vi…" at bounding box center [806, 341] width 1520 height 42
click at [252, 342] on input "FR_B2C_Display_National_Facebook_PRO_Traffic_SocialDisplay_alwayson_ASC_FR24_Vi…" at bounding box center [748, 333] width 1359 height 34
paste input "AHL_B2C_Display_National_Facebook_PRO_Traffic_SocialDisplay_alwayson_ASC_AHL"
type input "AHL_B2C_Display_National_Facebook_PRO_Traffic_SocialDisplay_alwayson_ASC_AHL24_…"
click at [51, 440] on icon at bounding box center [56, 435] width 13 height 13
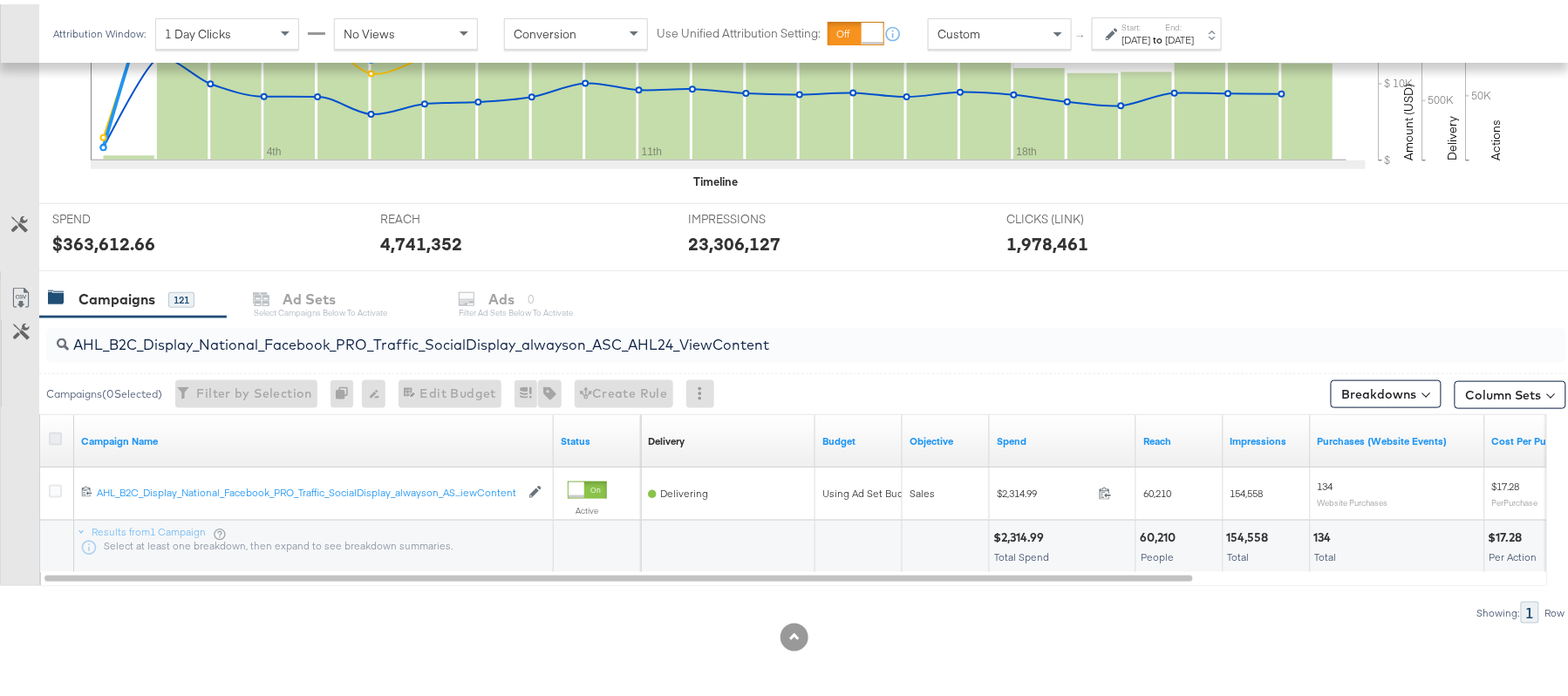
click at [0, 0] on input "checkbox" at bounding box center [0, 0] width 0 height 0
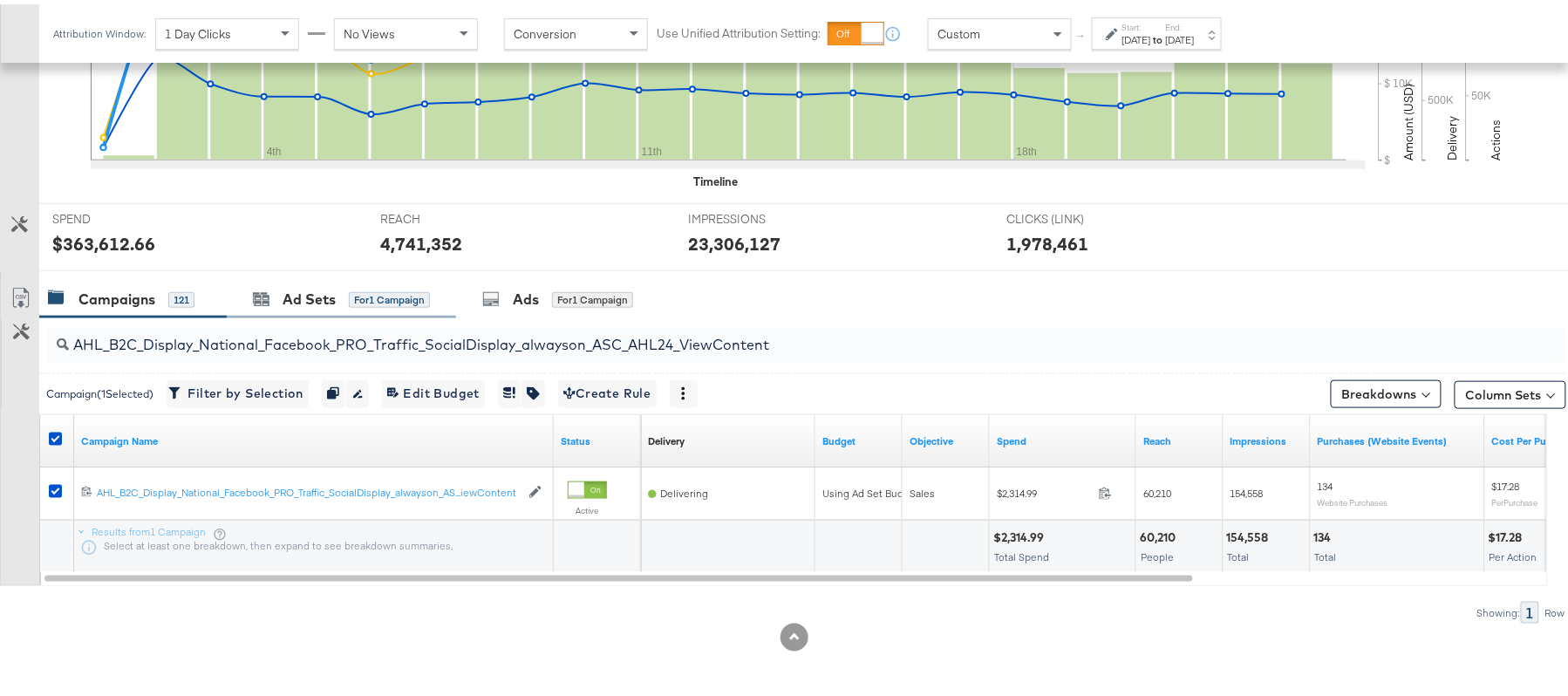
click at [338, 282] on div "Ad Sets for 1 Campaign" at bounding box center [341, 295] width 229 height 37
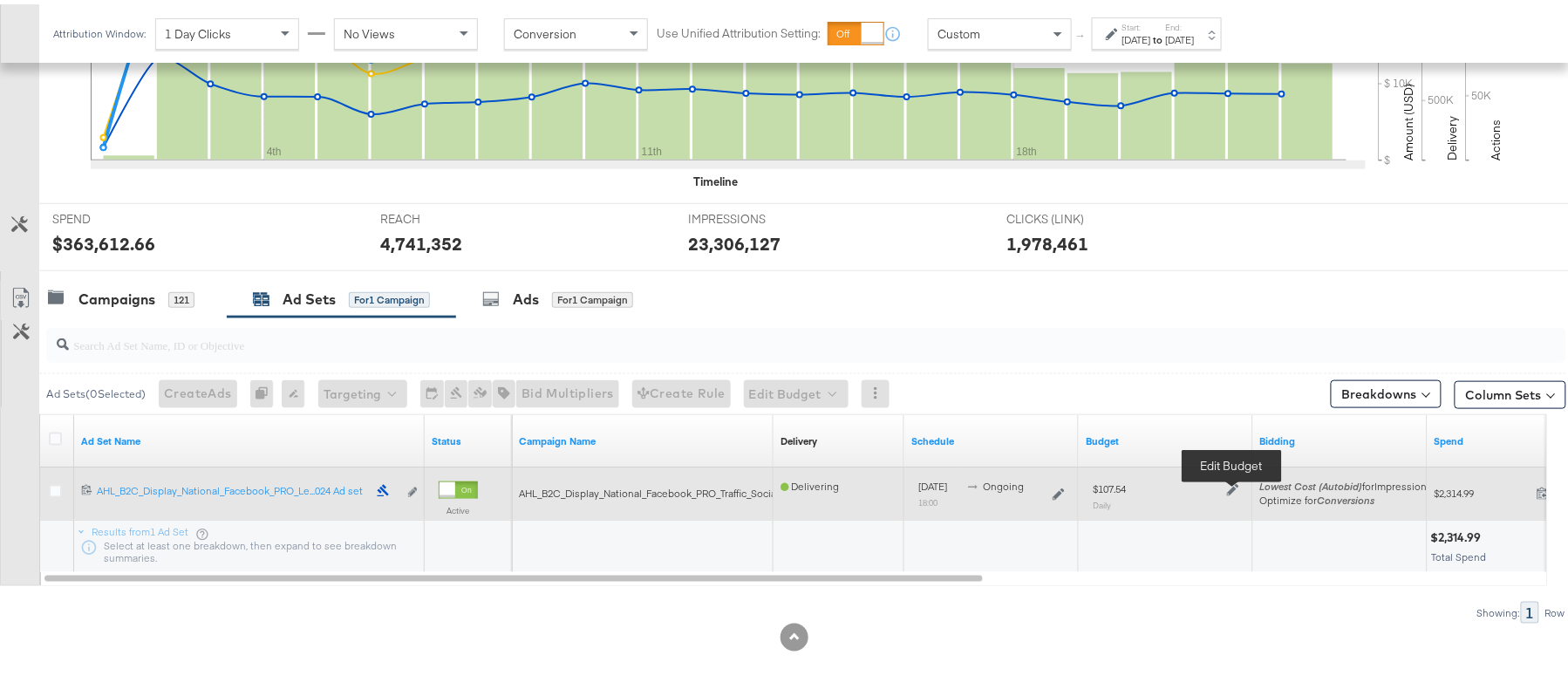
click at [1233, 486] on icon at bounding box center [1232, 486] width 12 height 12
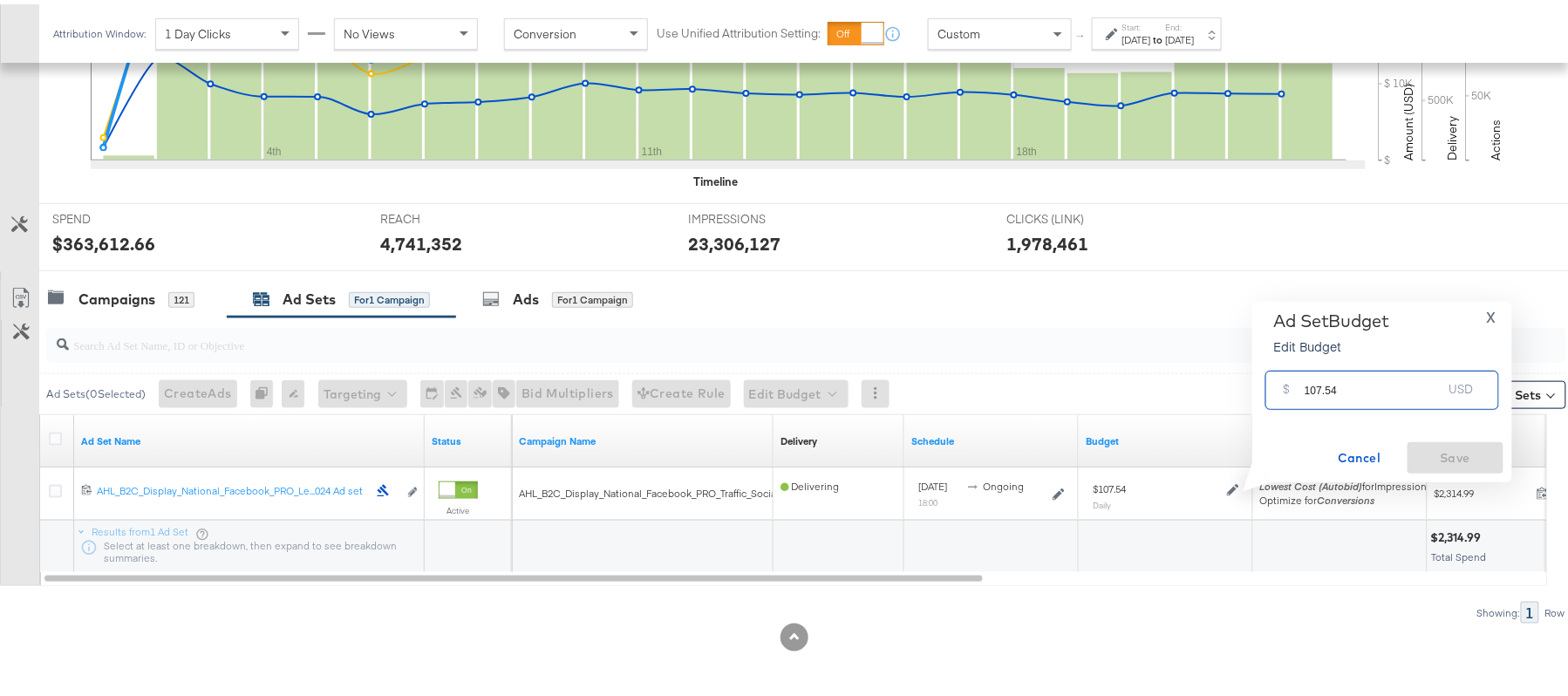
click at [1362, 381] on input "107.54" at bounding box center [1372, 378] width 137 height 37
paste input "$107.6"
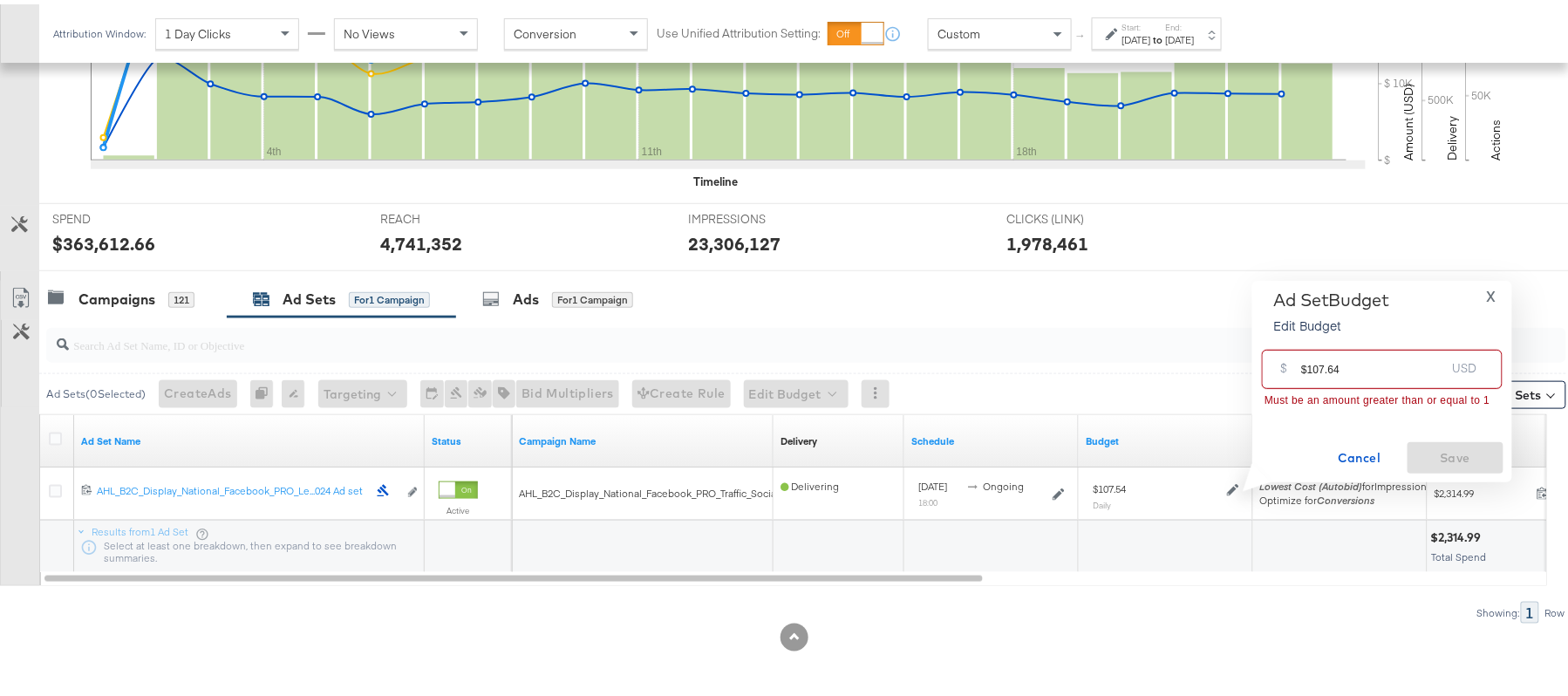
click at [1306, 364] on input "$107.64" at bounding box center [1373, 357] width 144 height 37
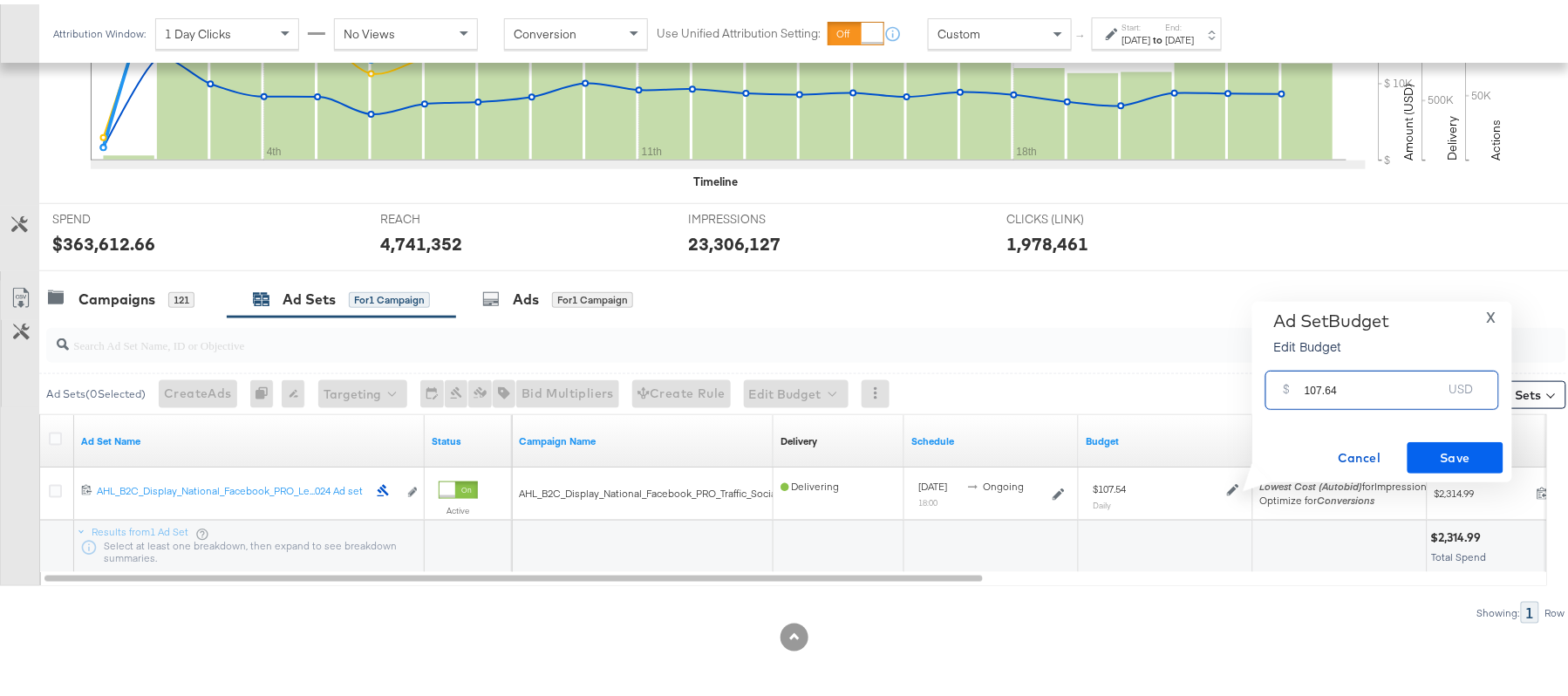
type input "107.64"
click at [1498, 457] on button "Save" at bounding box center [1454, 454] width 96 height 31
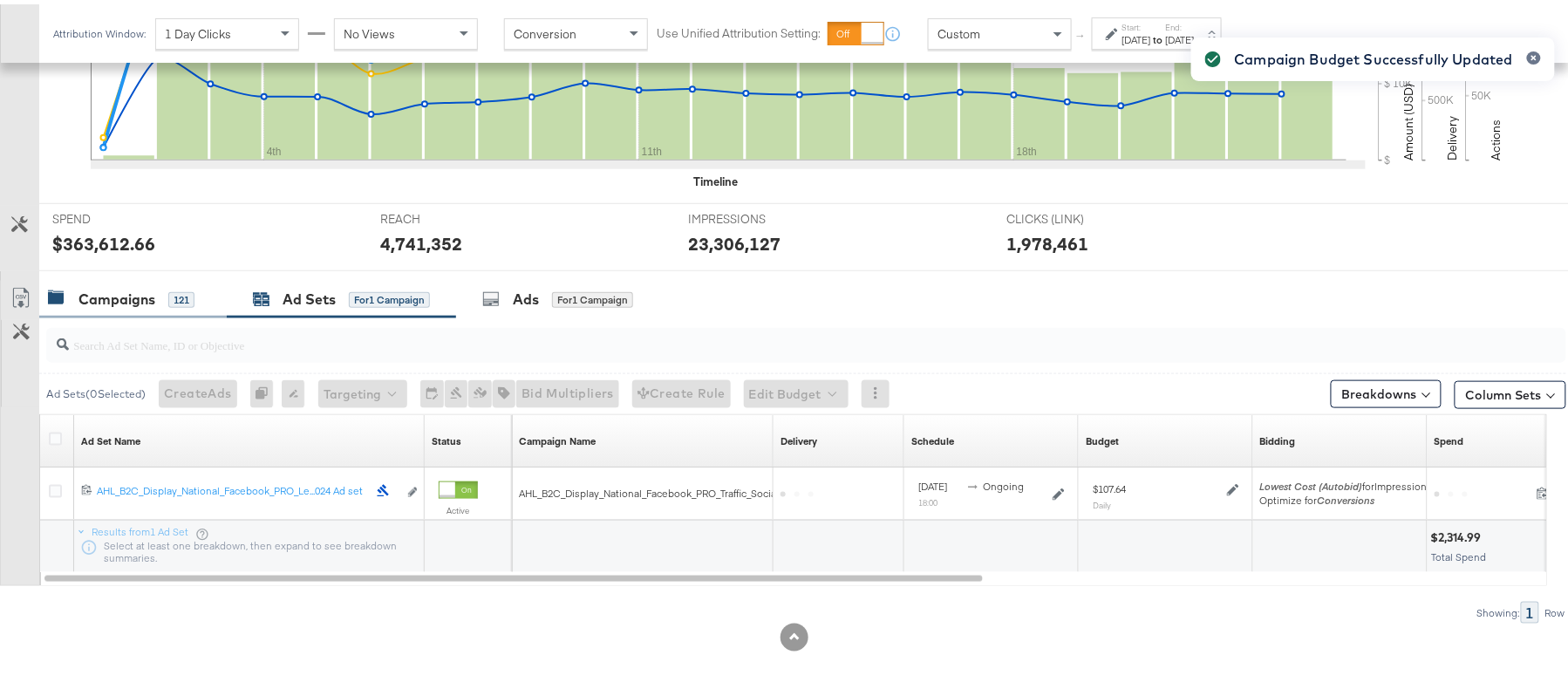
click at [91, 301] on div "Campaigns" at bounding box center [117, 295] width 76 height 20
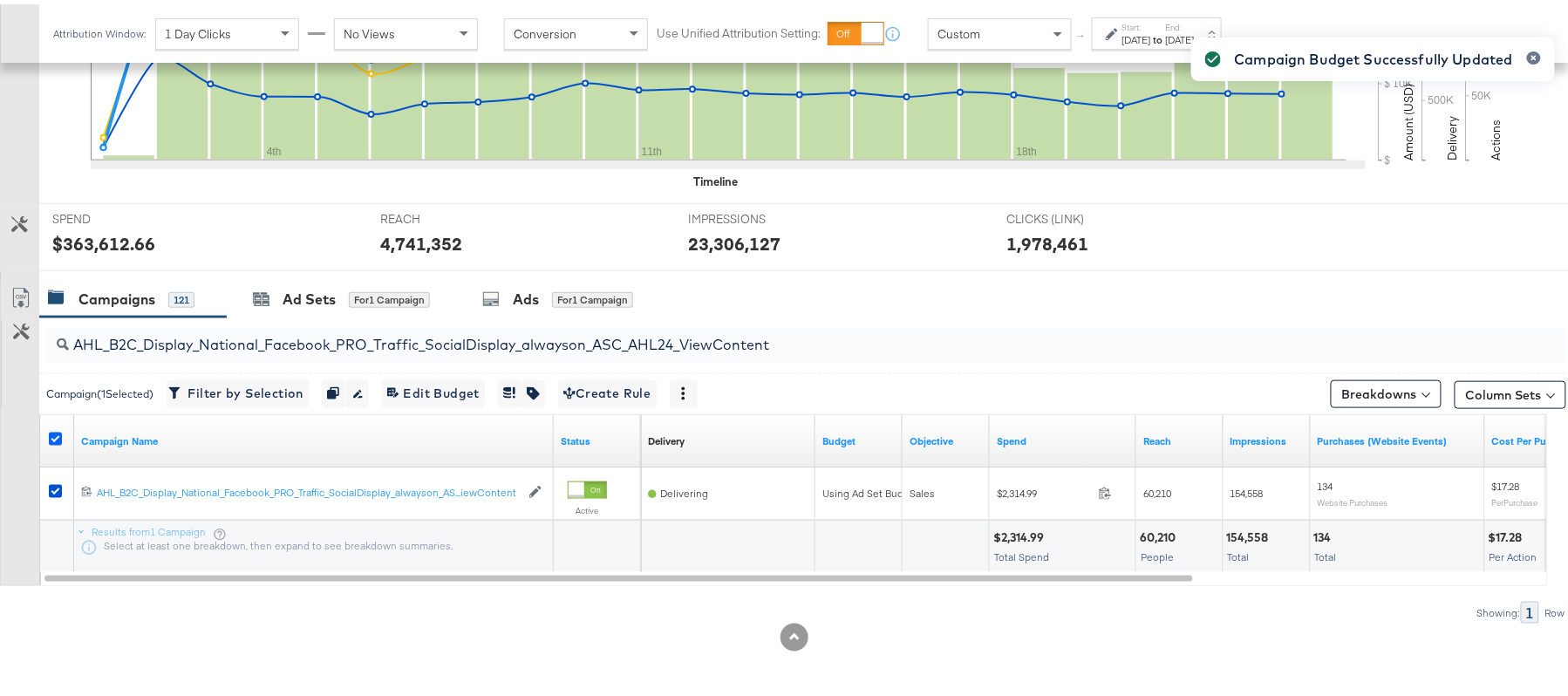
click at [56, 430] on icon at bounding box center [56, 435] width 13 height 13
click at [0, 0] on input "checkbox" at bounding box center [0, 0] width 0 height 0
